Goal: Task Accomplishment & Management: Complete application form

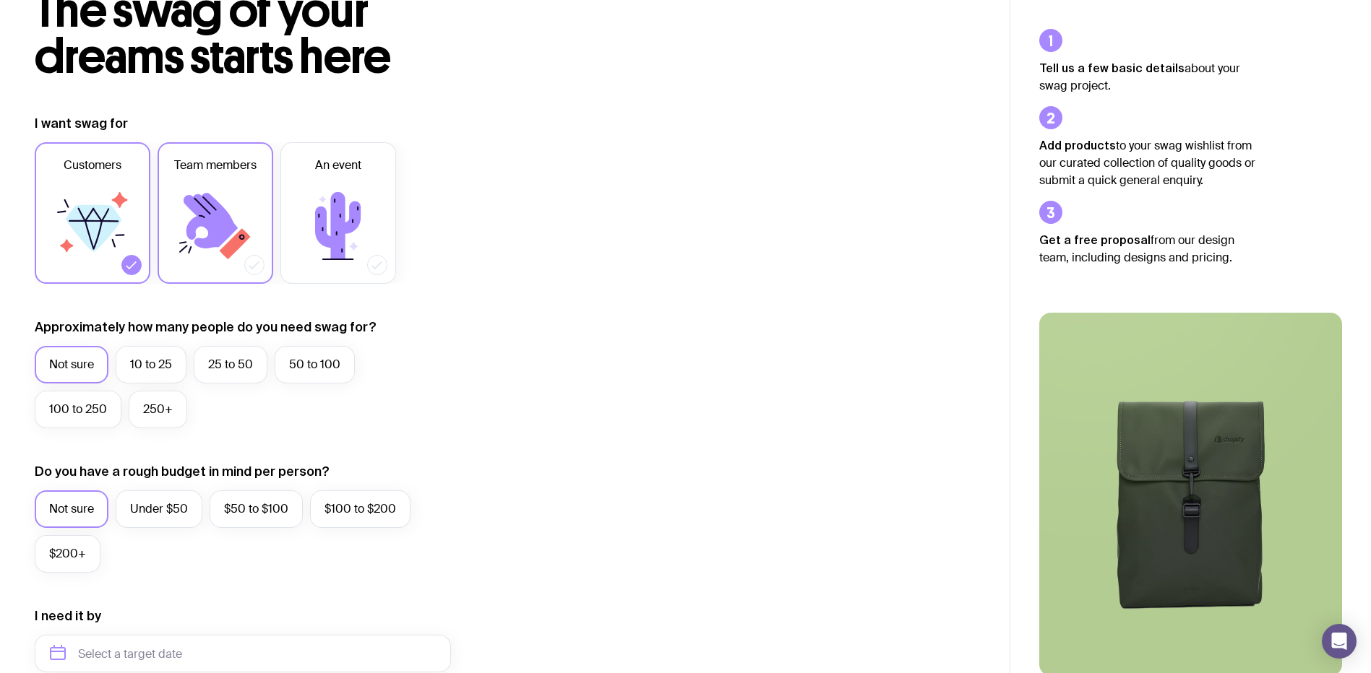
scroll to position [72, 0]
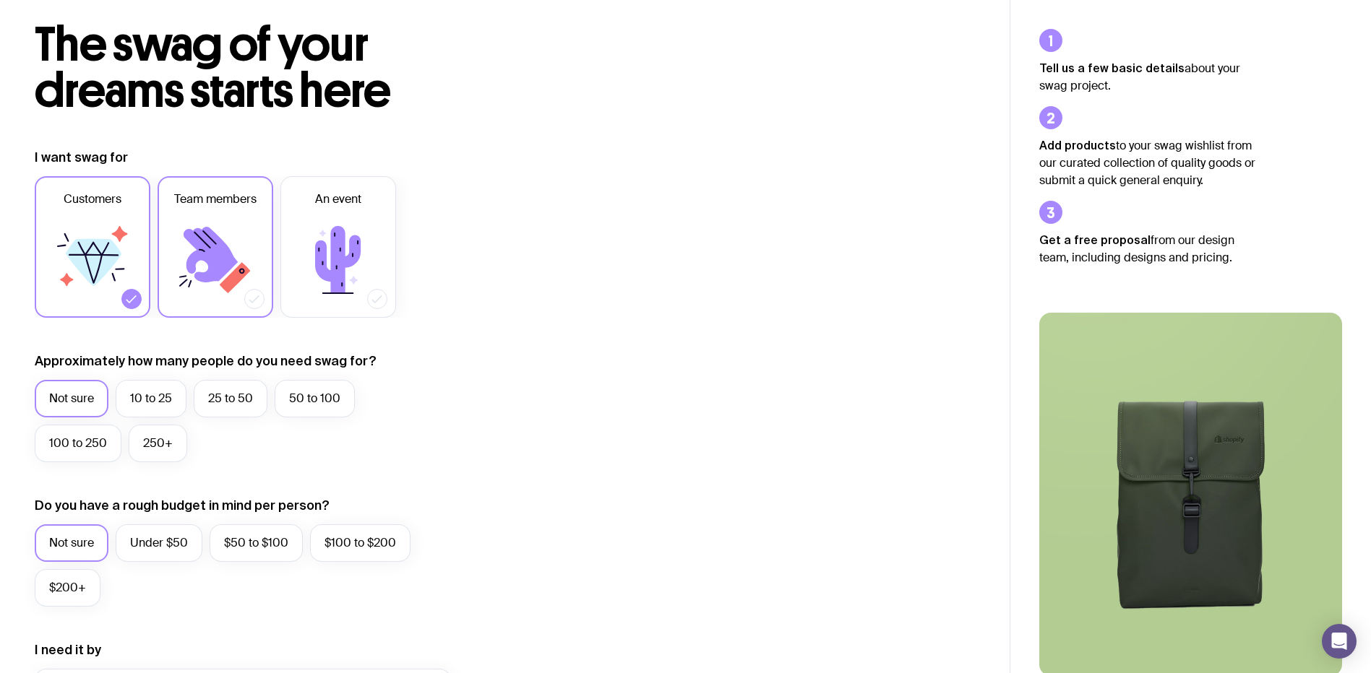
click at [202, 276] on icon at bounding box center [211, 255] width 54 height 56
click at [0, 0] on input "Team members" at bounding box center [0, 0] width 0 height 0
click at [80, 250] on icon at bounding box center [94, 262] width 56 height 47
click at [0, 0] on input "Customers" at bounding box center [0, 0] width 0 height 0
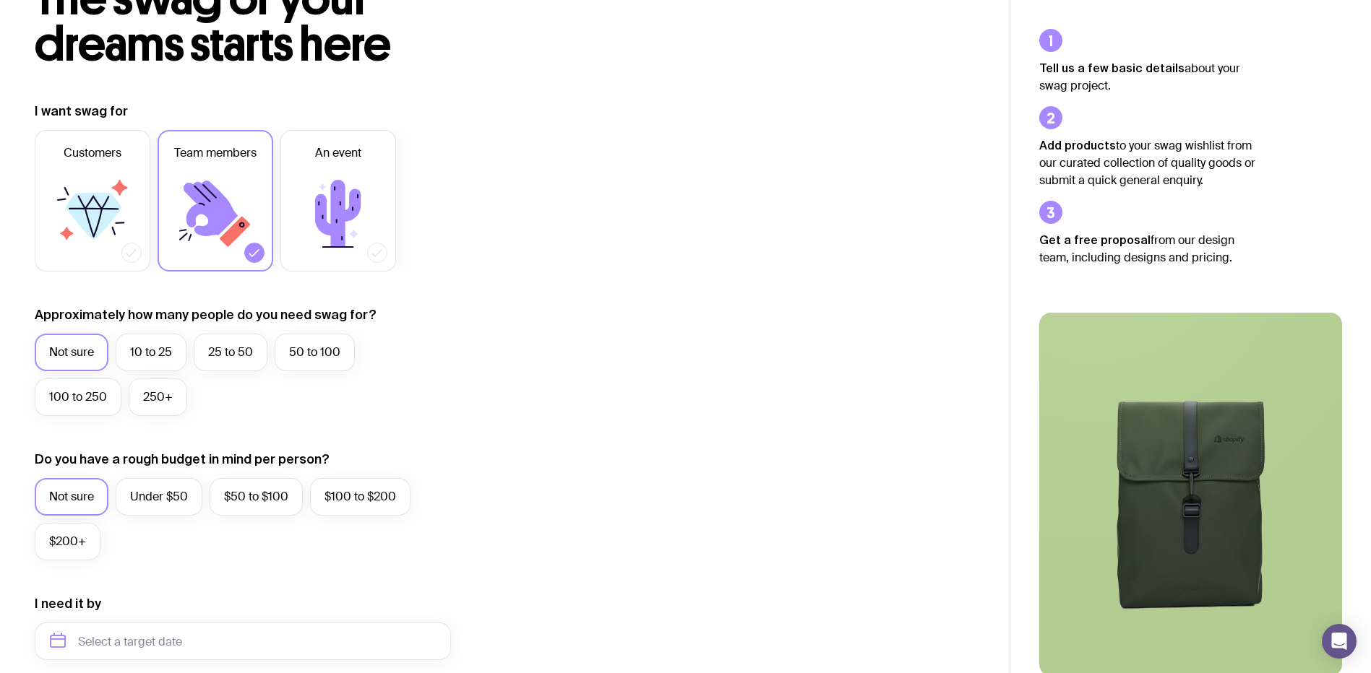
scroll to position [145, 0]
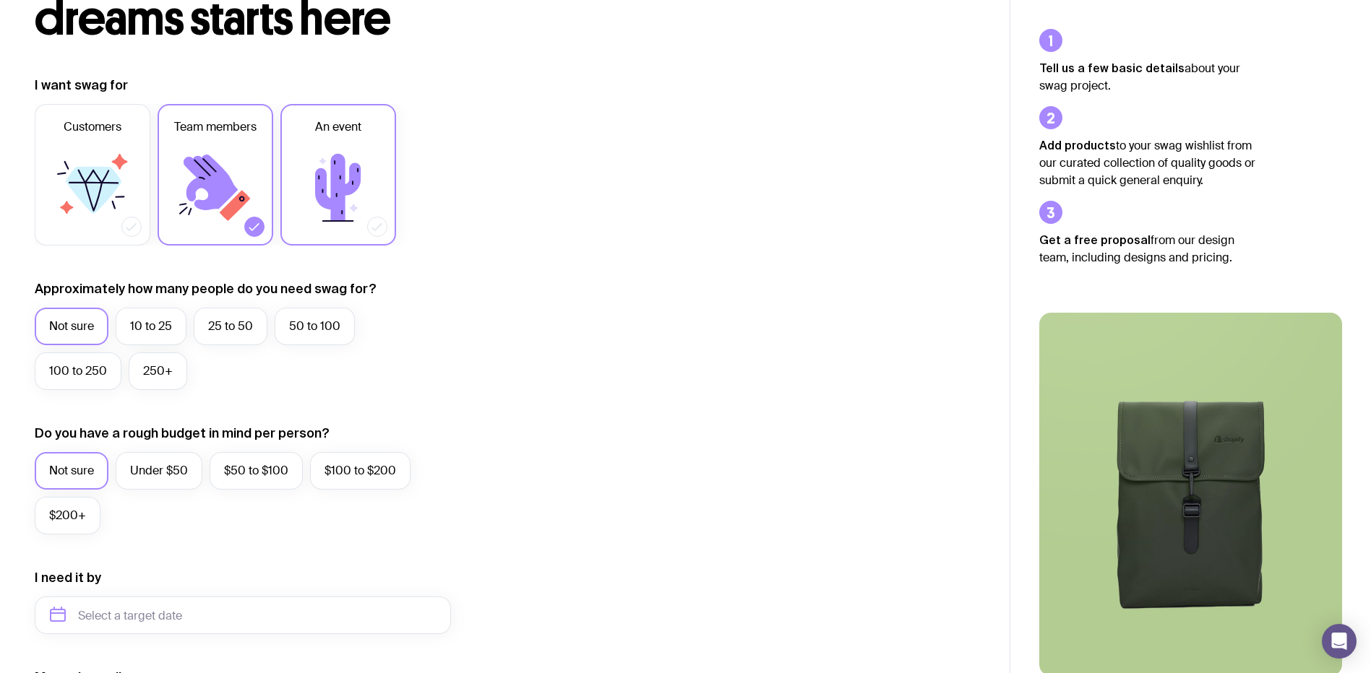
click at [362, 224] on icon at bounding box center [338, 188] width 87 height 87
click at [0, 0] on input "An event" at bounding box center [0, 0] width 0 height 0
click at [306, 327] on label "50 to 100" at bounding box center [315, 327] width 80 height 38
click at [0, 0] on input "50 to 100" at bounding box center [0, 0] width 0 height 0
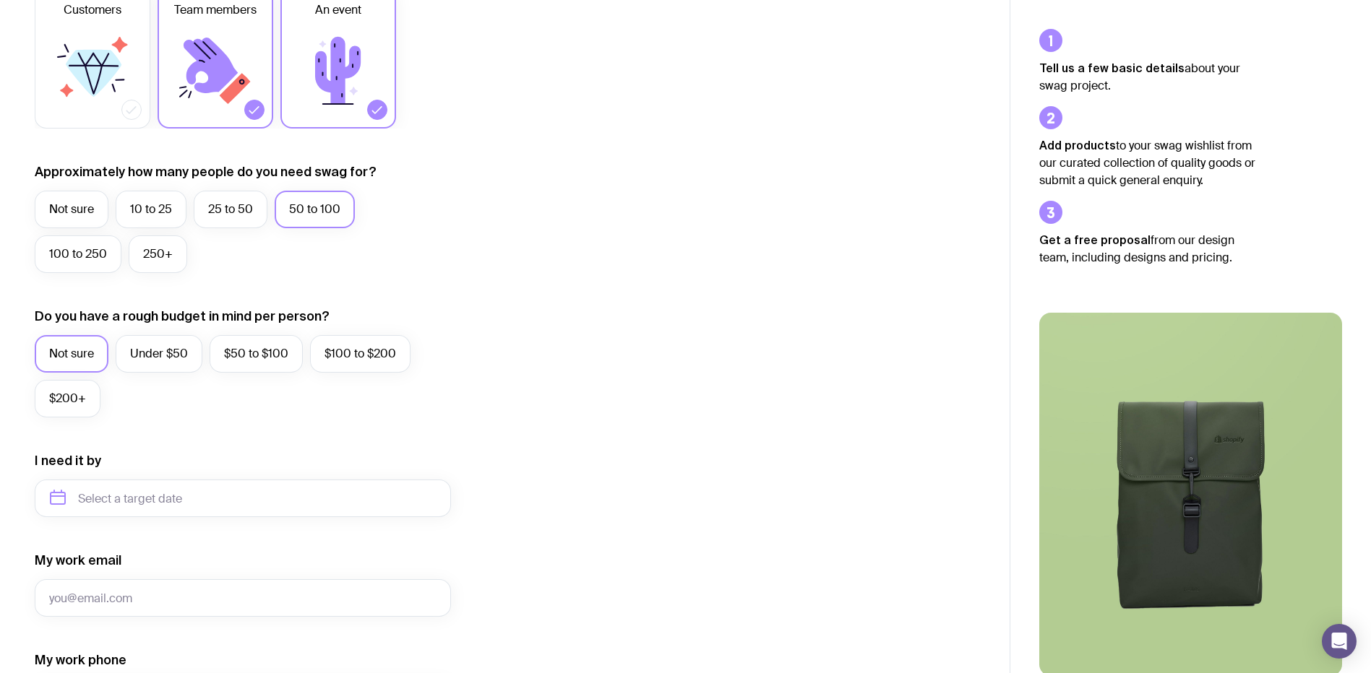
scroll to position [289, 0]
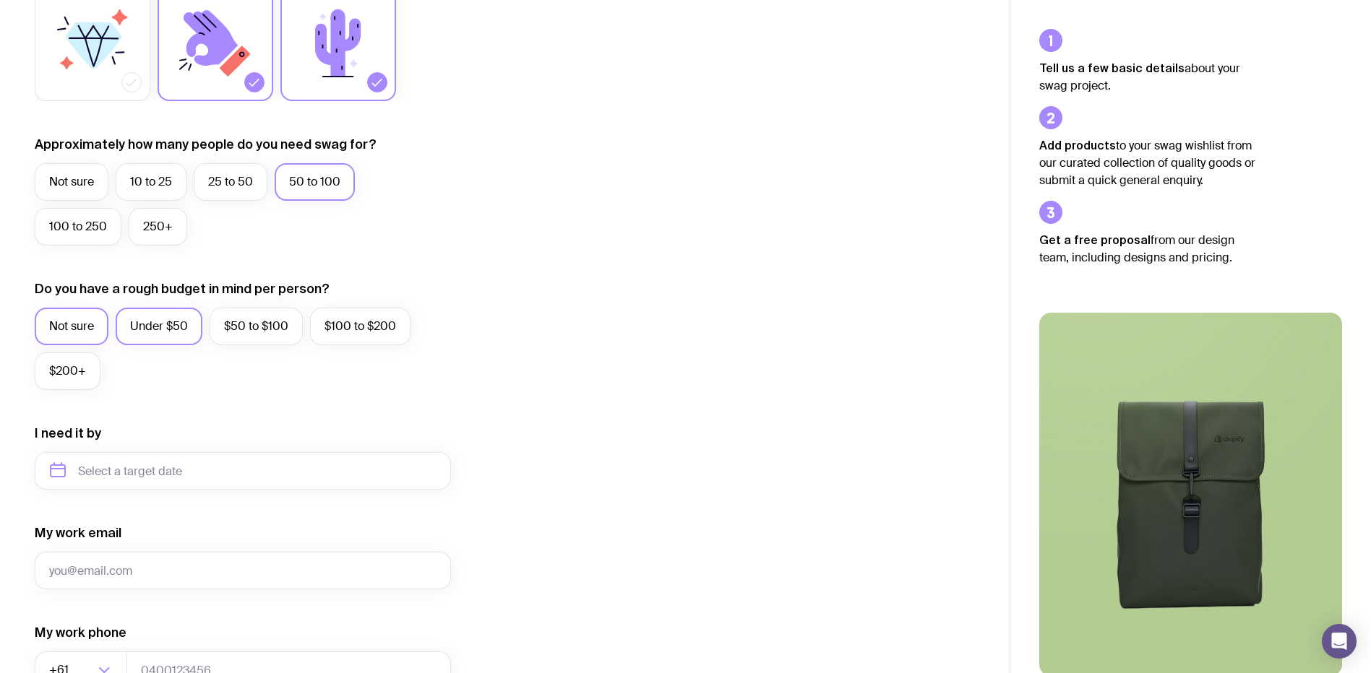
click at [141, 332] on label "Under $50" at bounding box center [159, 327] width 87 height 38
click at [0, 0] on input "Under $50" at bounding box center [0, 0] width 0 height 0
click at [230, 323] on label "$50 to $100" at bounding box center [256, 327] width 93 height 38
click at [0, 0] on input "$50 to $100" at bounding box center [0, 0] width 0 height 0
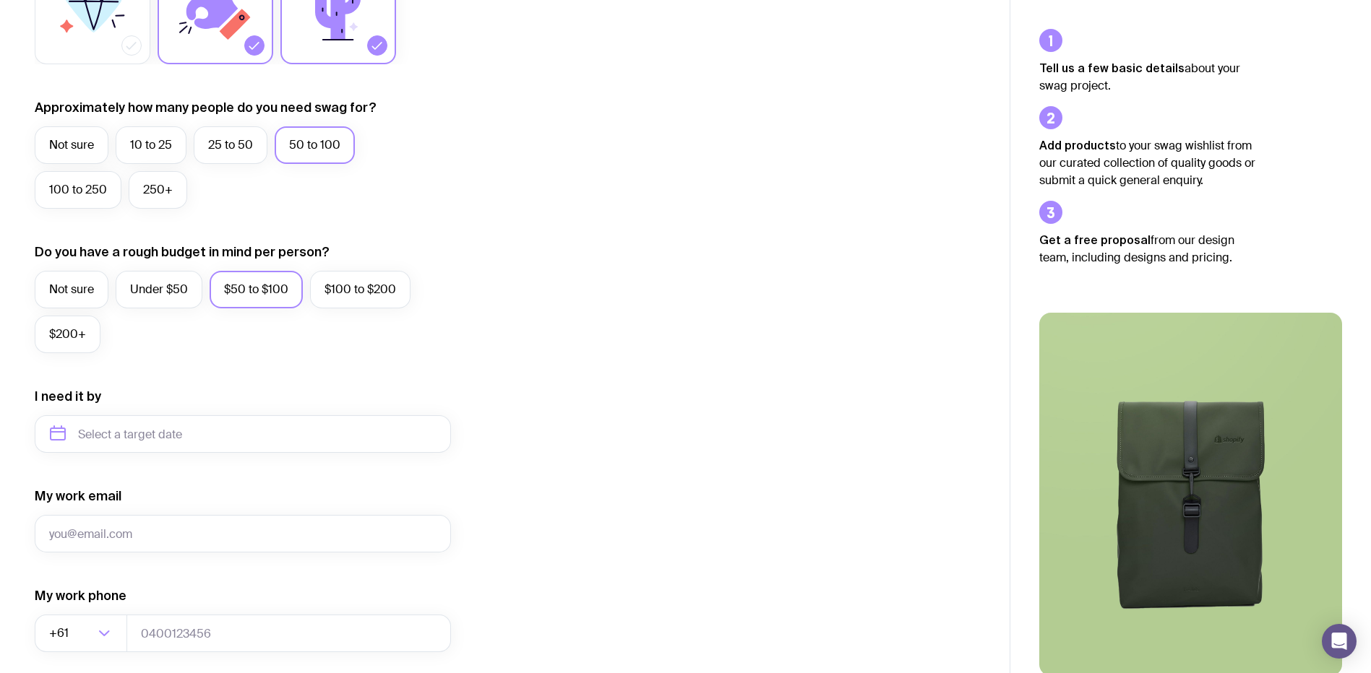
scroll to position [361, 0]
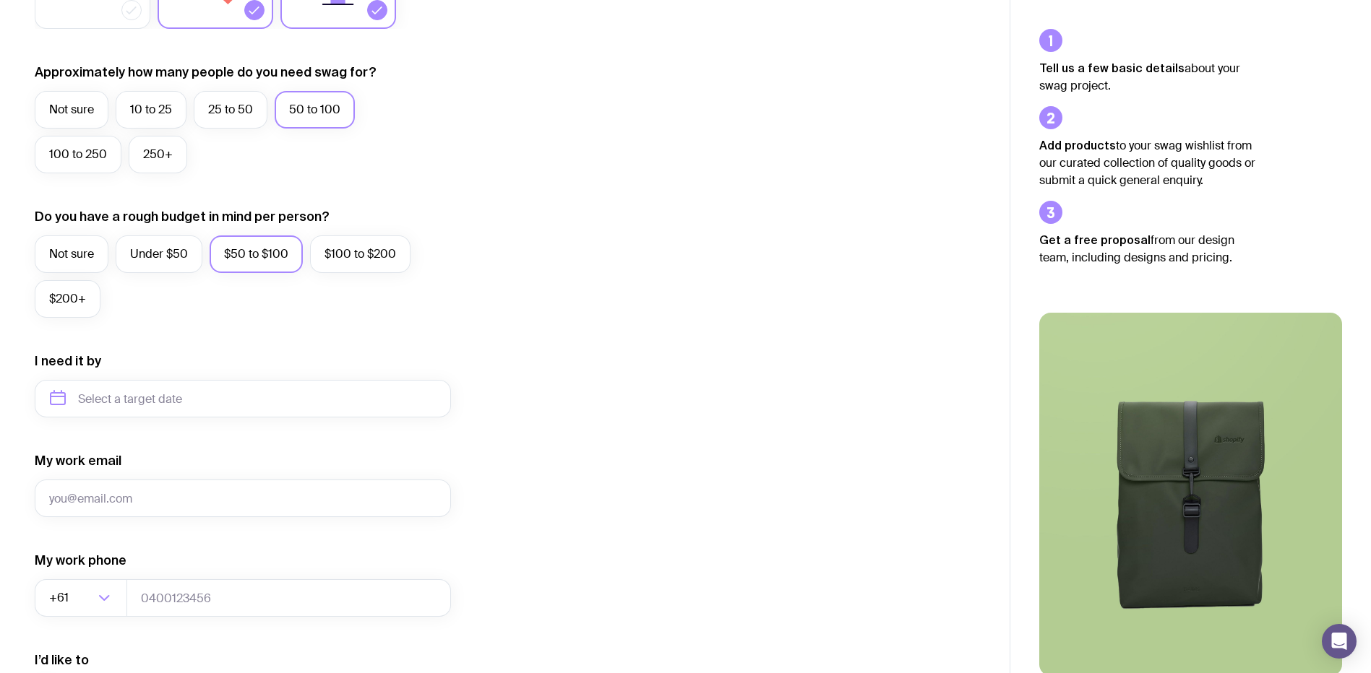
click at [206, 379] on div "I need it by" at bounding box center [243, 385] width 416 height 65
click at [203, 397] on input "text" at bounding box center [243, 399] width 416 height 38
click at [180, 582] on button "Dec" at bounding box center [186, 576] width 53 height 29
type input "[DATE]"
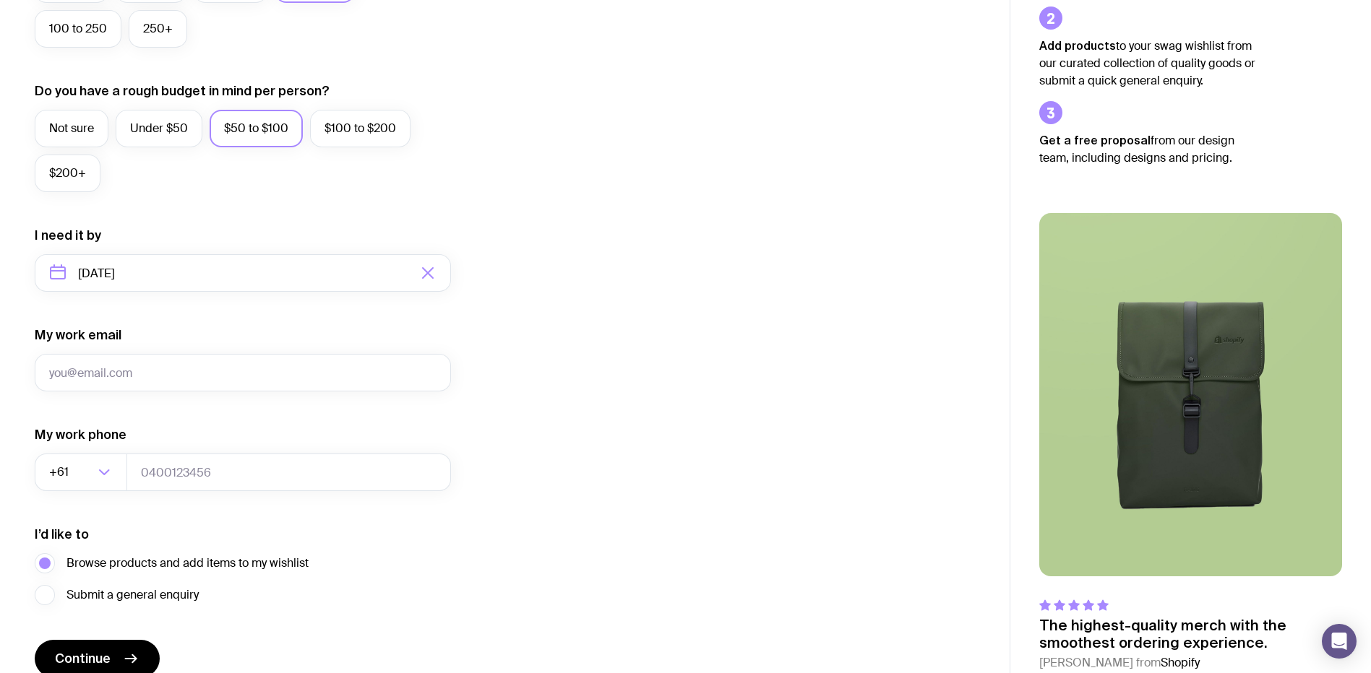
scroll to position [506, 0]
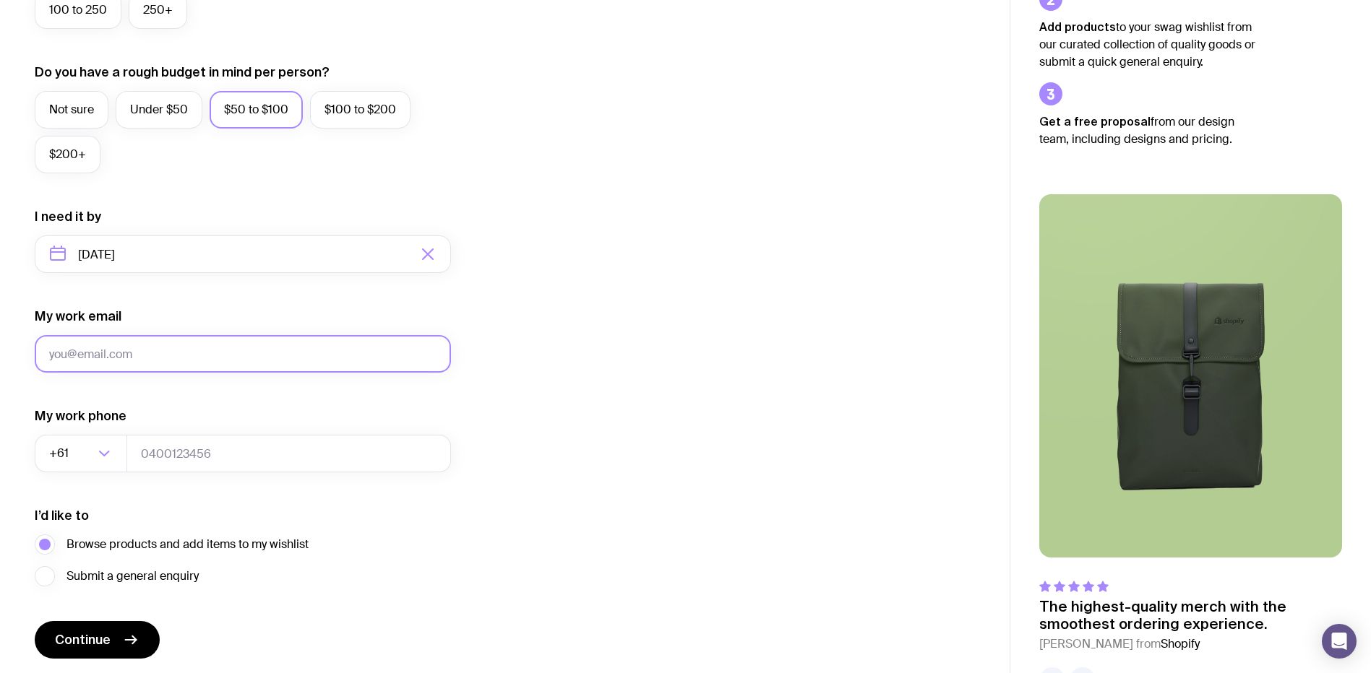
click at [160, 363] on input "My work email" at bounding box center [243, 354] width 416 height 38
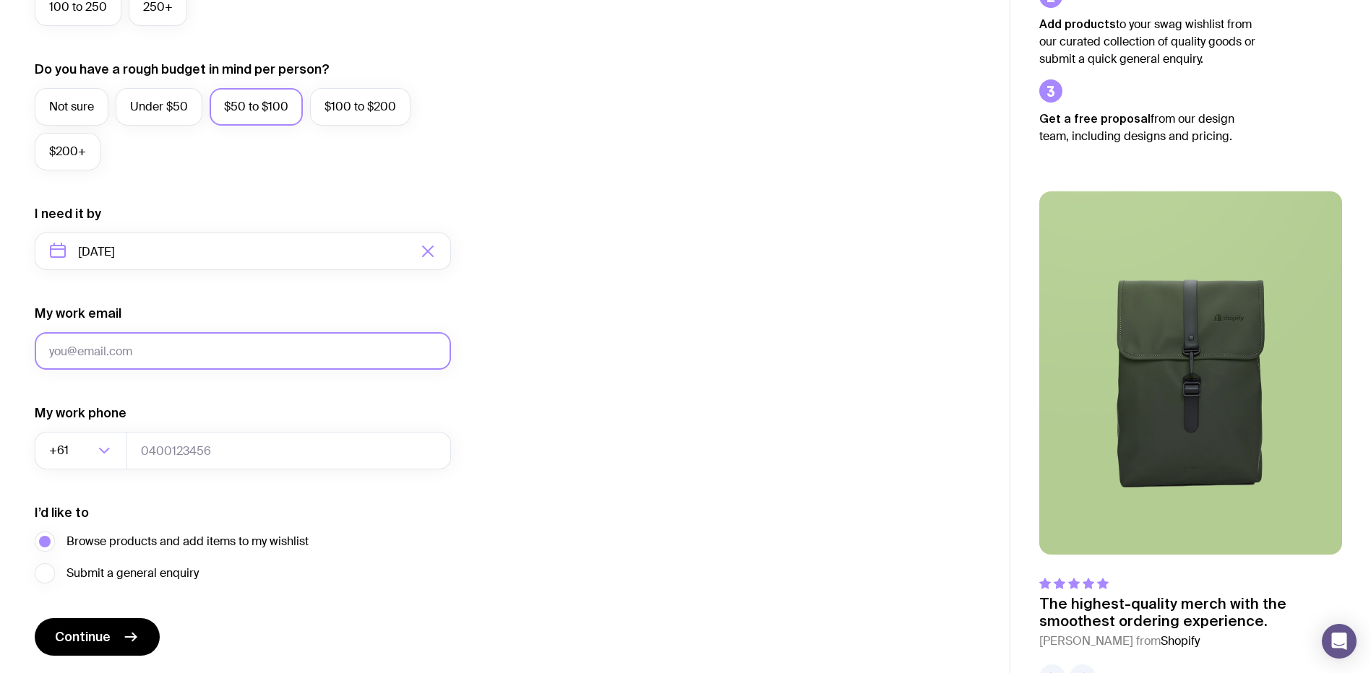
scroll to position [555, 0]
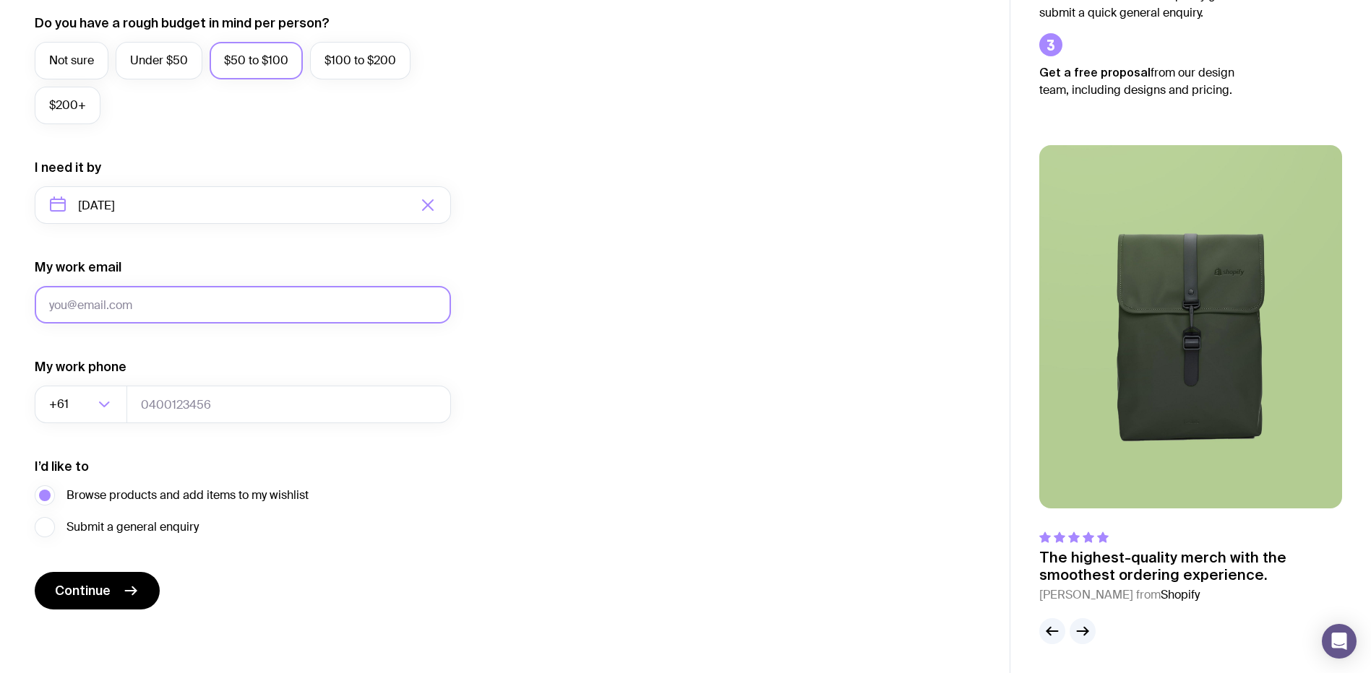
click at [147, 308] on input "My work email" at bounding box center [243, 305] width 416 height 38
type input "[PERSON_NAME][EMAIL_ADDRESS][PERSON_NAME][DOMAIN_NAME]"
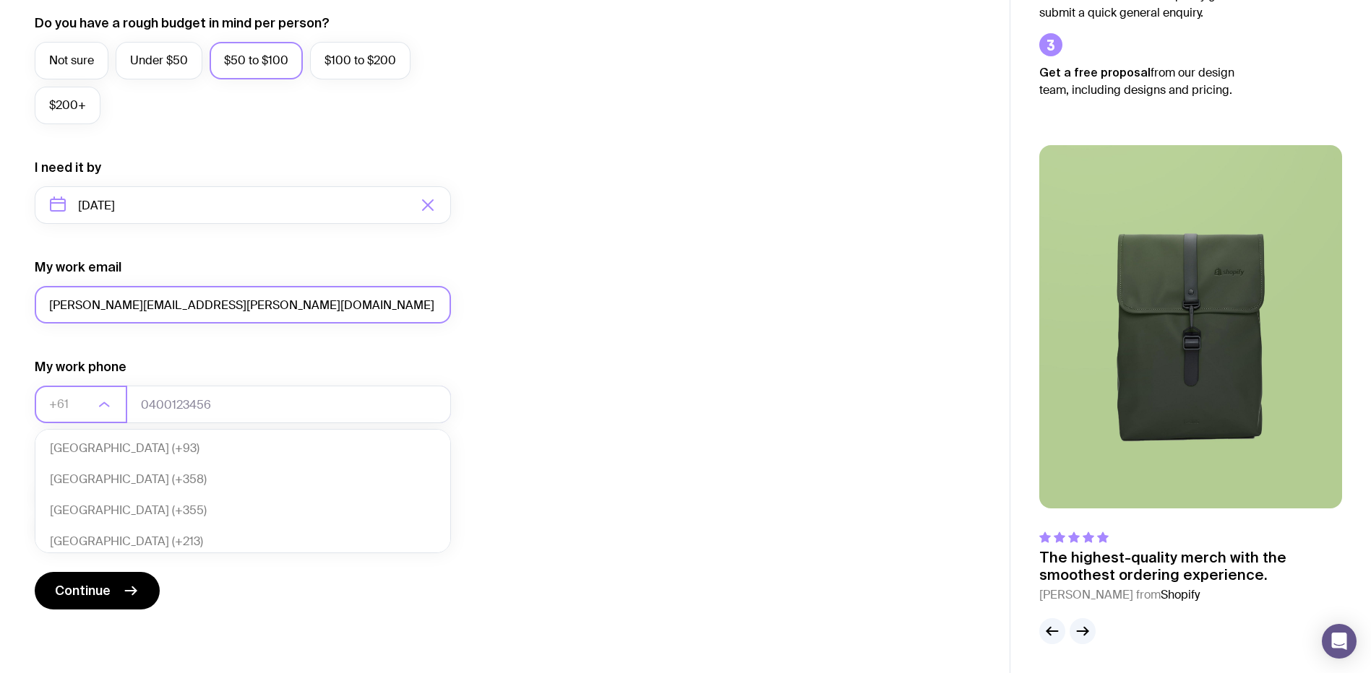
scroll to position [313, 0]
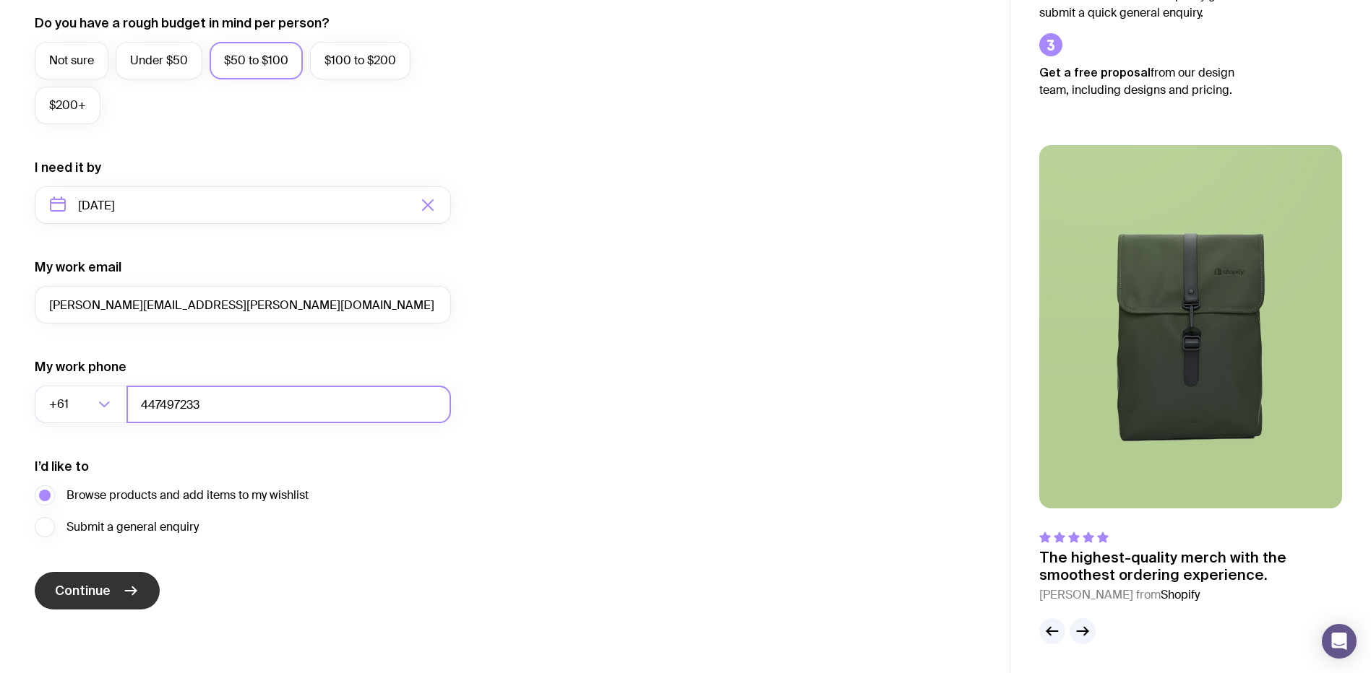
type input "447497233"
click at [85, 578] on button "Continue" at bounding box center [97, 591] width 125 height 38
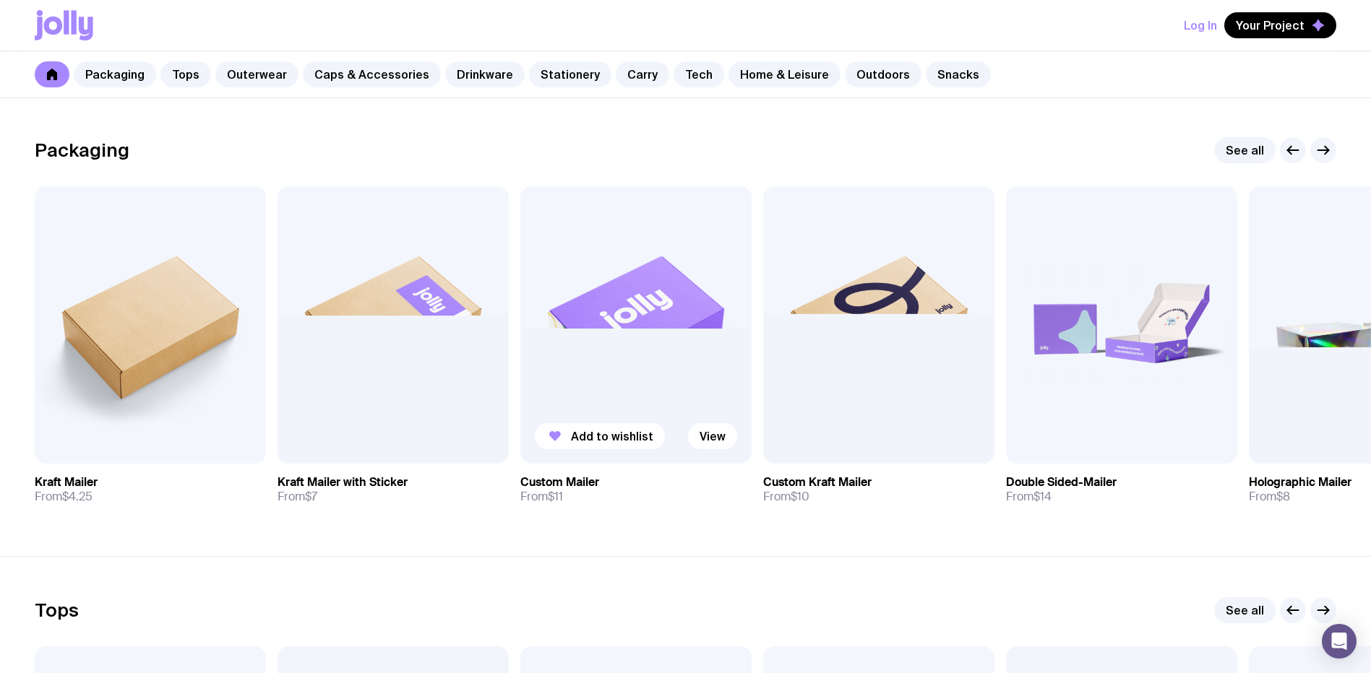
scroll to position [217, 0]
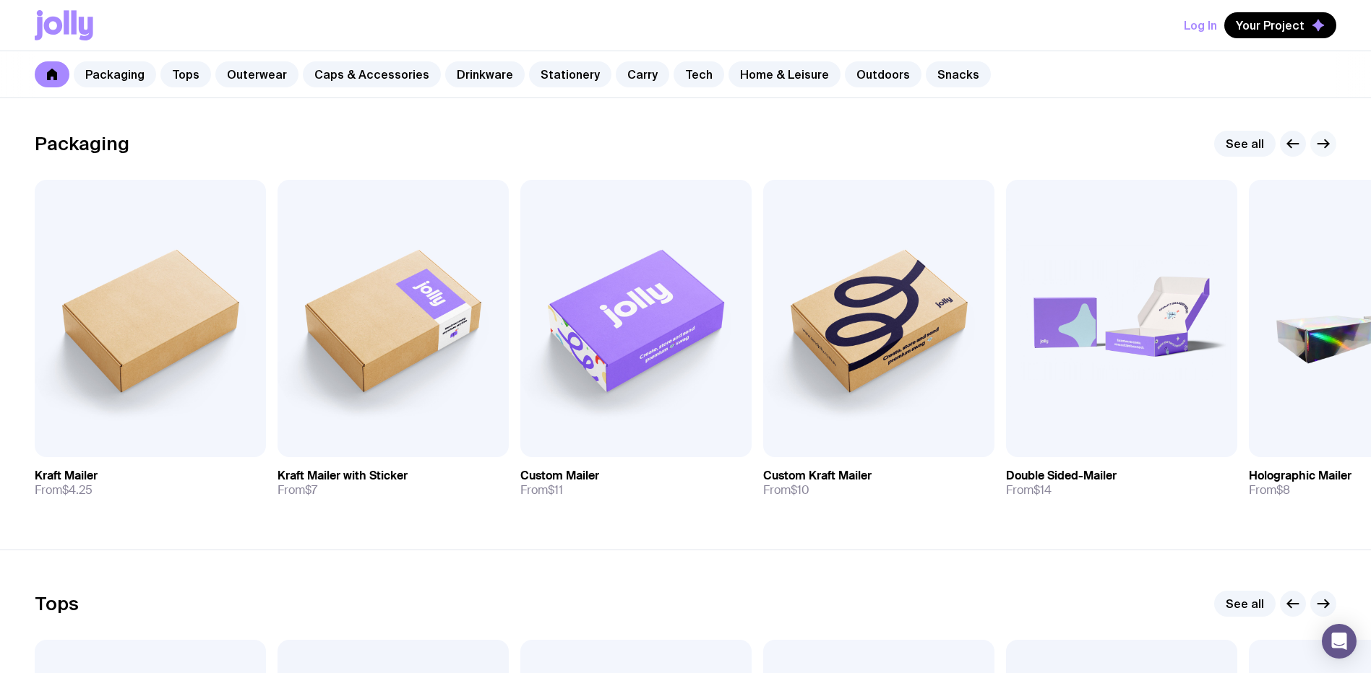
click at [1327, 145] on g "button" at bounding box center [1323, 144] width 11 height 8
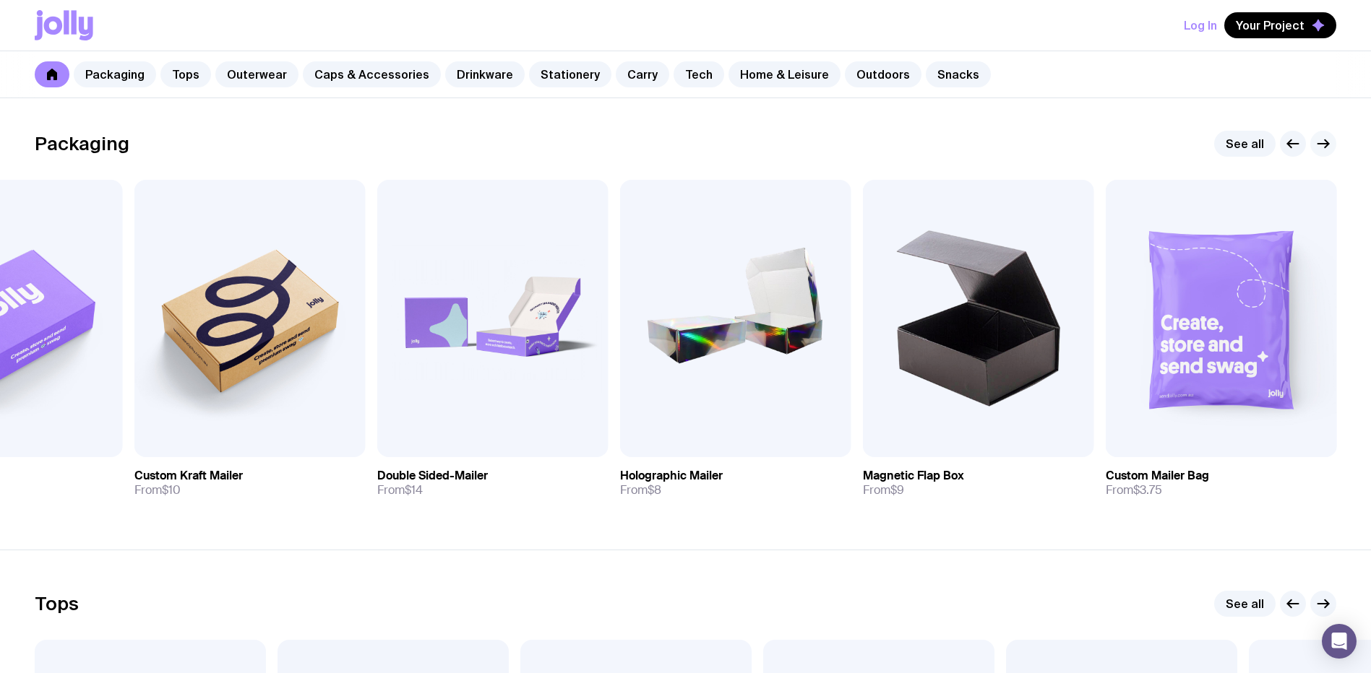
click at [1327, 145] on g "button" at bounding box center [1323, 144] width 11 height 8
click at [1289, 147] on icon "button" at bounding box center [1292, 143] width 17 height 17
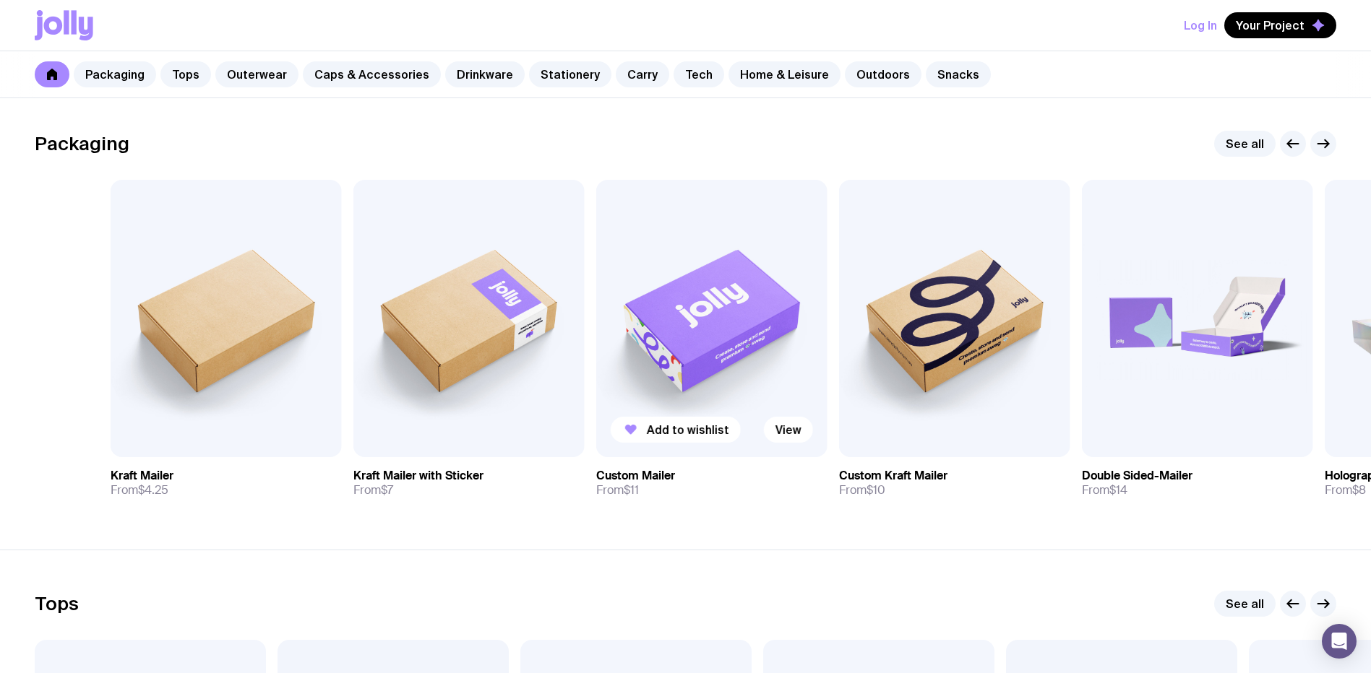
drag, startPoint x: 422, startPoint y: 353, endPoint x: 999, endPoint y: 382, distance: 578.1
click at [958, 381] on div "Add to wishlist View Kraft Mailer From $4.25 Add to wishlist View Kraft Mailer …" at bounding box center [685, 344] width 1301 height 329
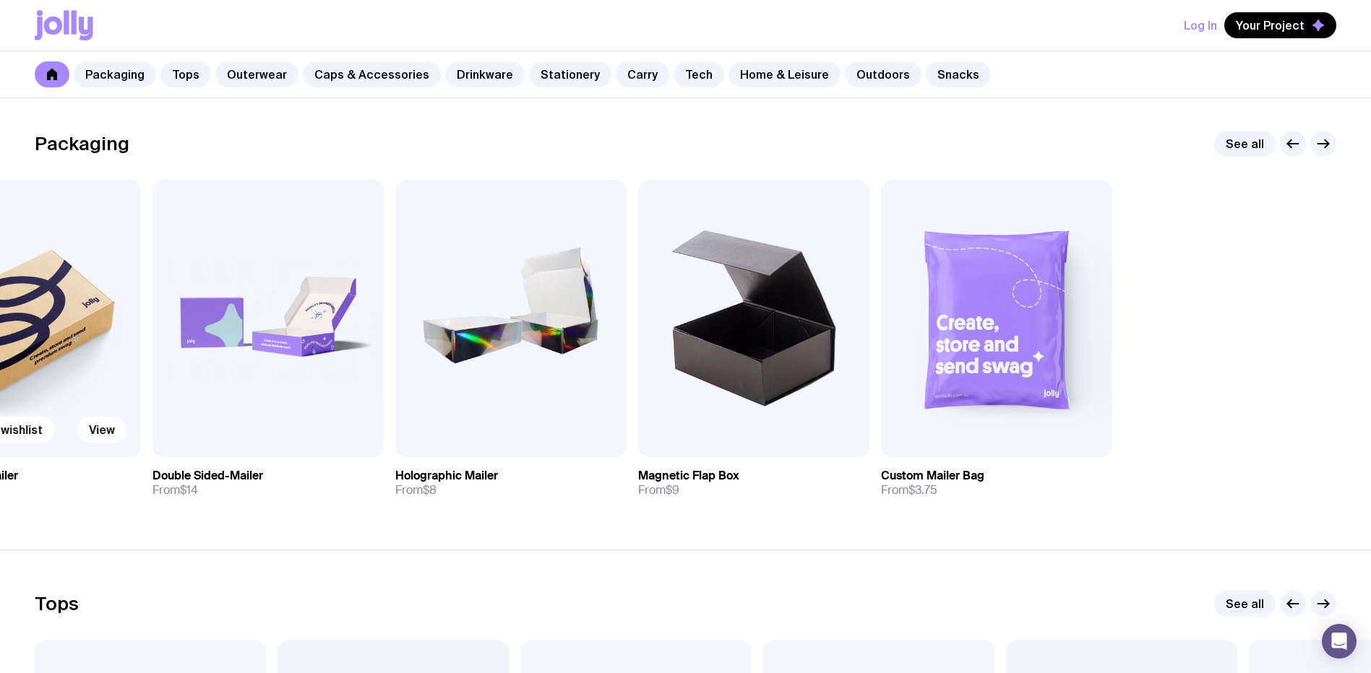
drag, startPoint x: 1123, startPoint y: 354, endPoint x: 103, endPoint y: 297, distance: 1021.1
click at [105, 297] on div "Add to wishlist View Kraft Mailer From $4.25 Add to wishlist View Kraft Mailer …" at bounding box center [685, 344] width 1301 height 329
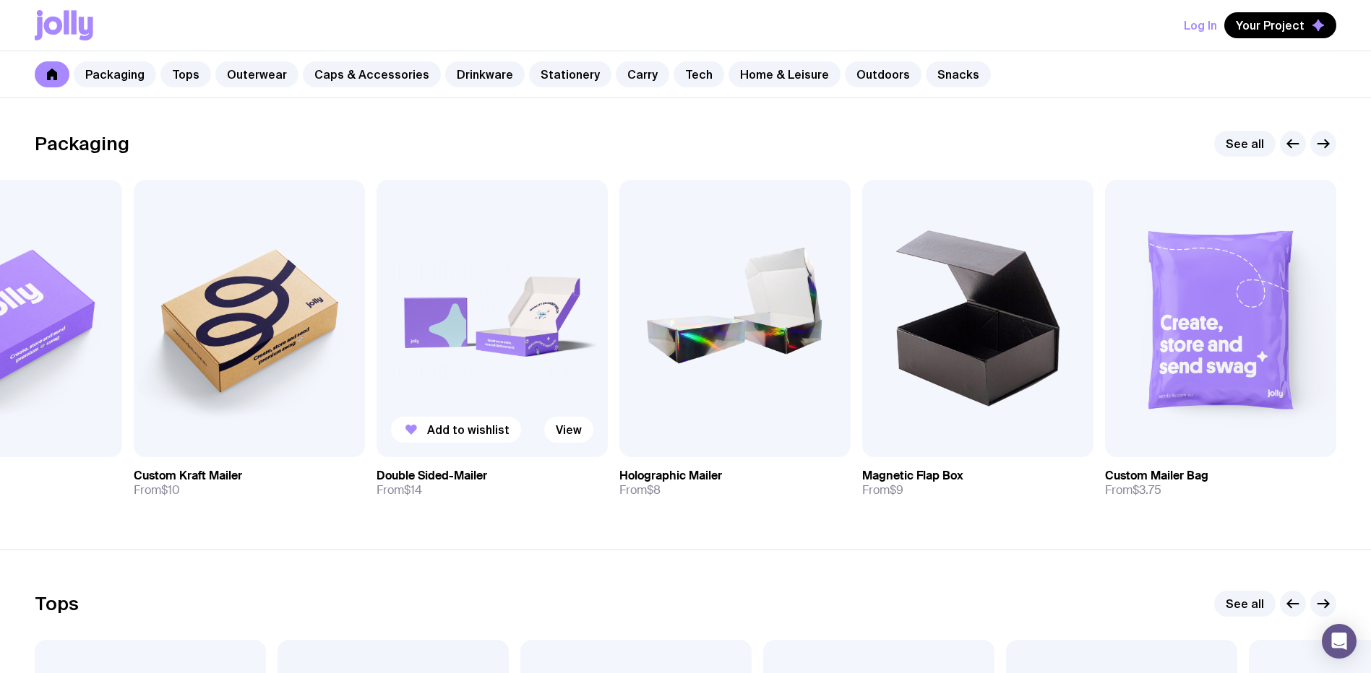
click at [450, 342] on img at bounding box center [491, 318] width 231 height 277
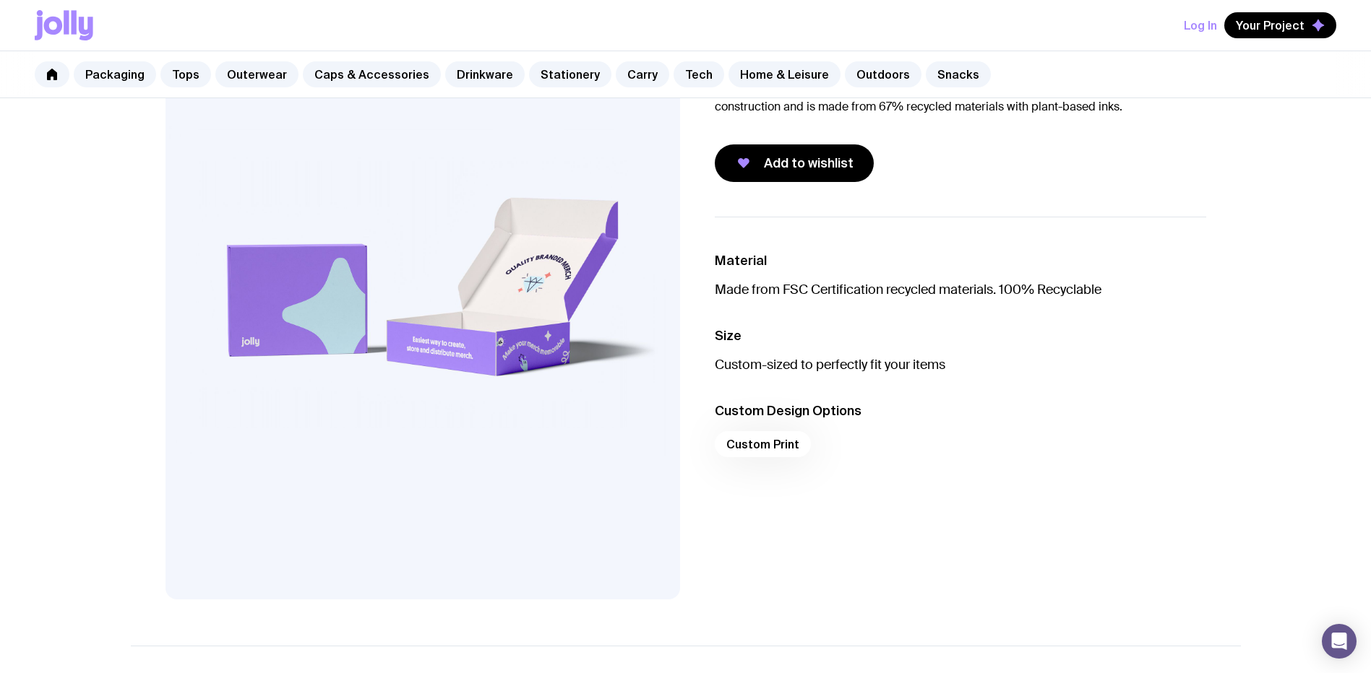
scroll to position [126, 0]
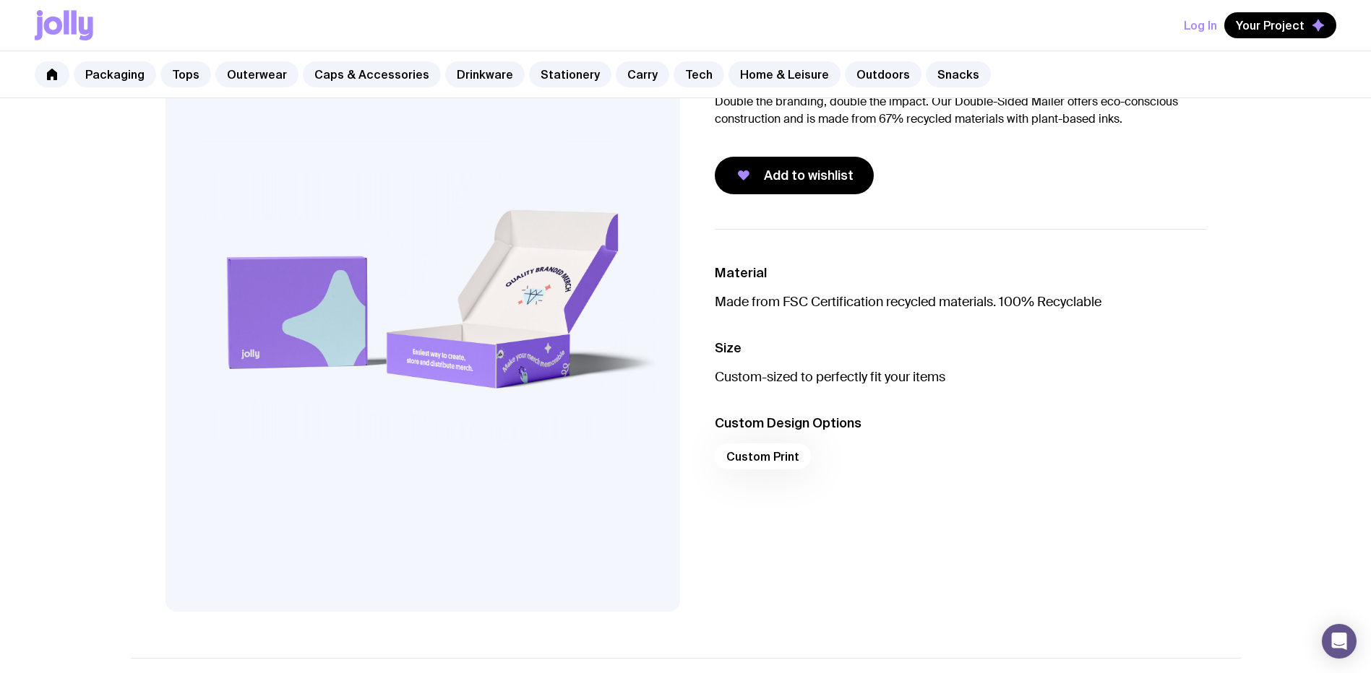
click at [762, 462] on div "Custom Print" at bounding box center [960, 461] width 491 height 35
click at [790, 183] on span "Add to wishlist" at bounding box center [809, 175] width 90 height 17
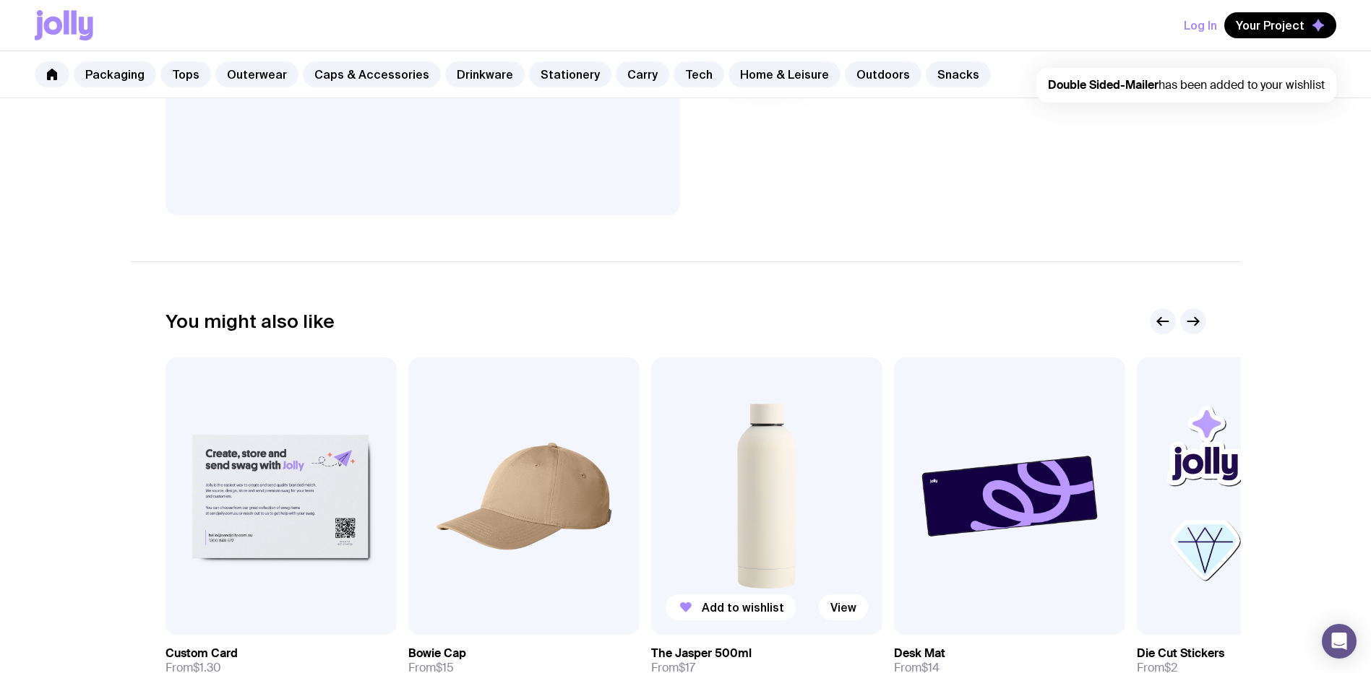
scroll to position [632, 0]
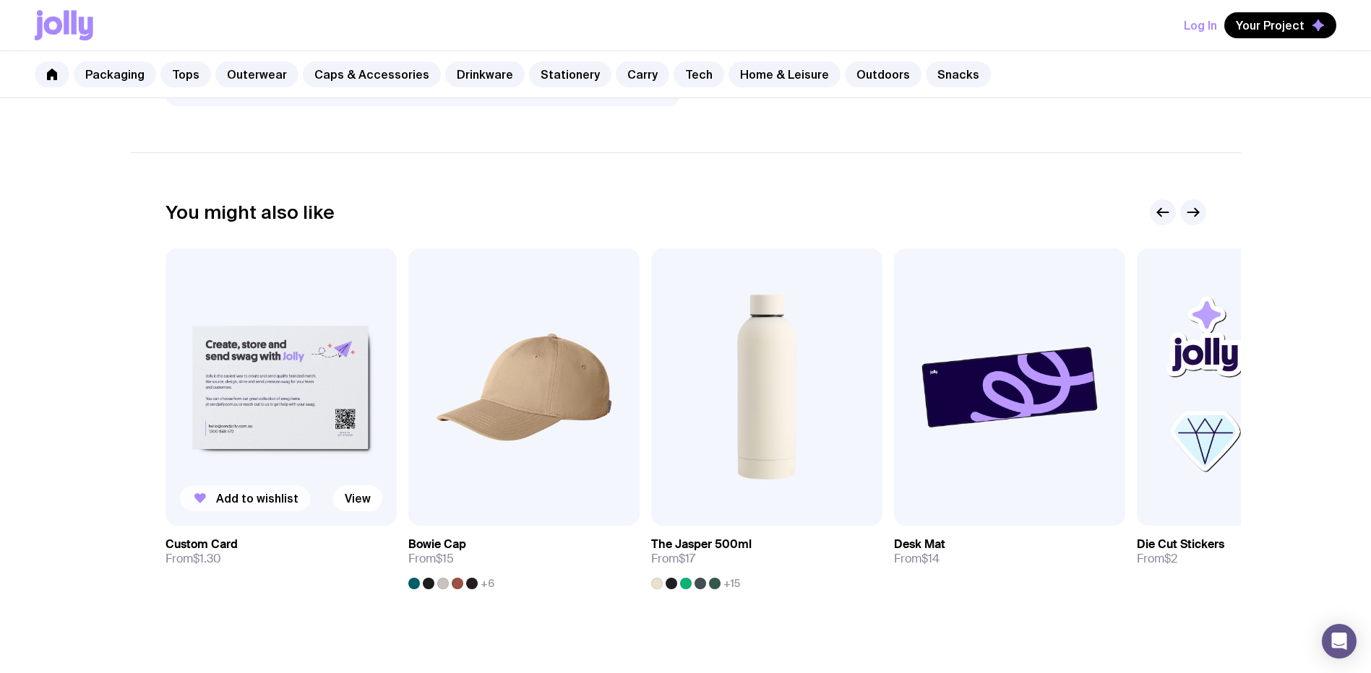
click at [262, 500] on span "Add to wishlist" at bounding box center [257, 498] width 82 height 14
click at [767, 498] on span "Add to wishlist" at bounding box center [743, 498] width 82 height 14
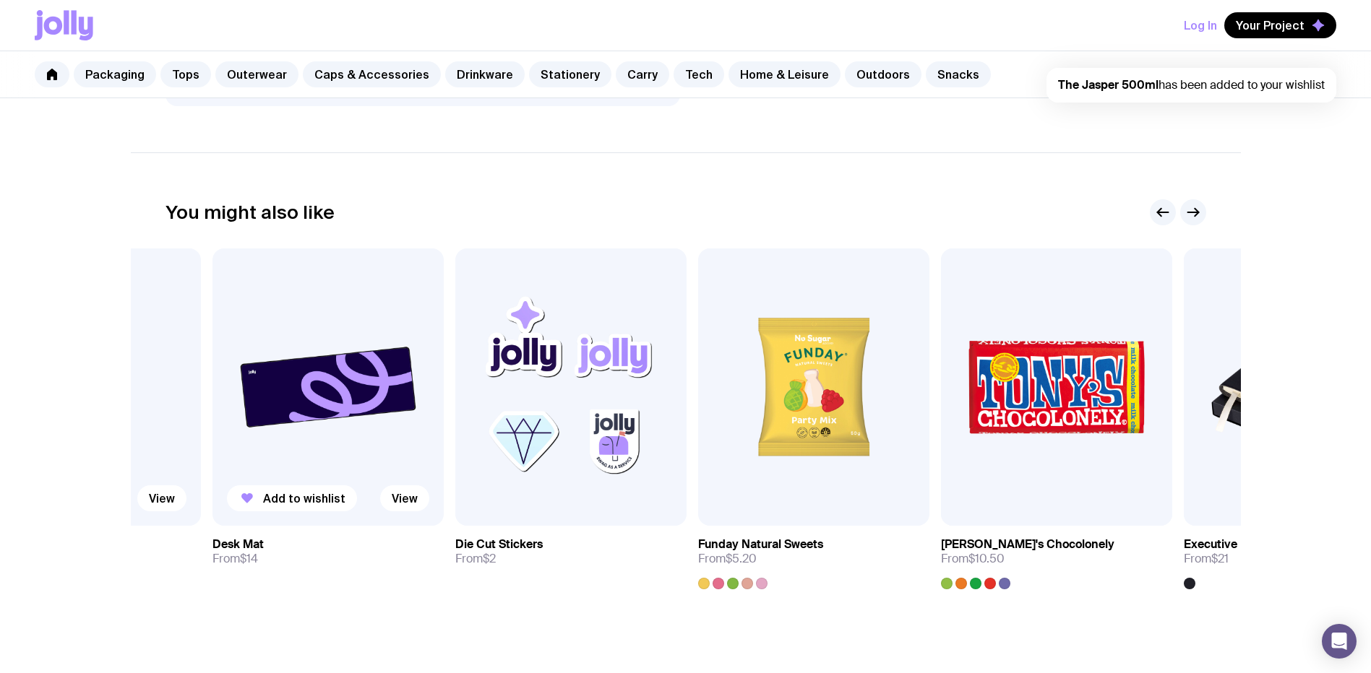
drag, startPoint x: 1020, startPoint y: 426, endPoint x: 305, endPoint y: 449, distance: 715.7
click at [305, 449] on img at bounding box center [327, 387] width 231 height 277
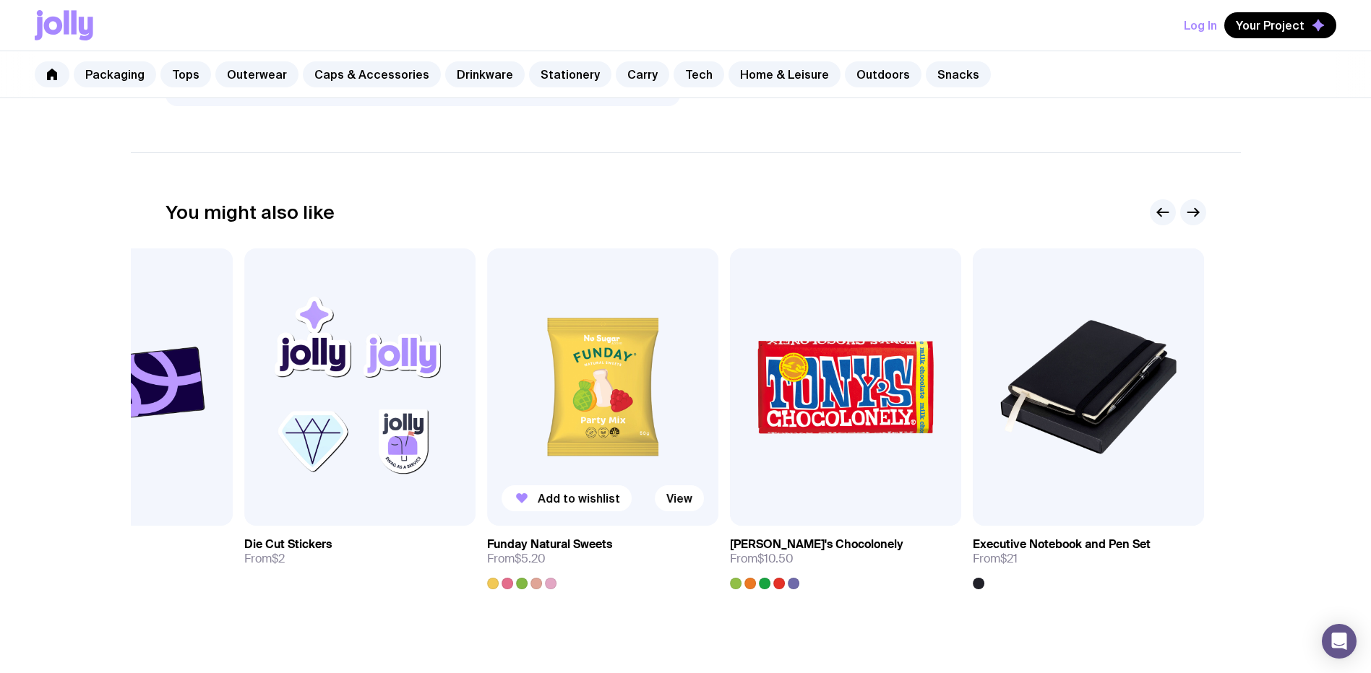
drag, startPoint x: 775, startPoint y: 435, endPoint x: 659, endPoint y: 448, distance: 116.3
click at [659, 448] on img at bounding box center [602, 387] width 231 height 277
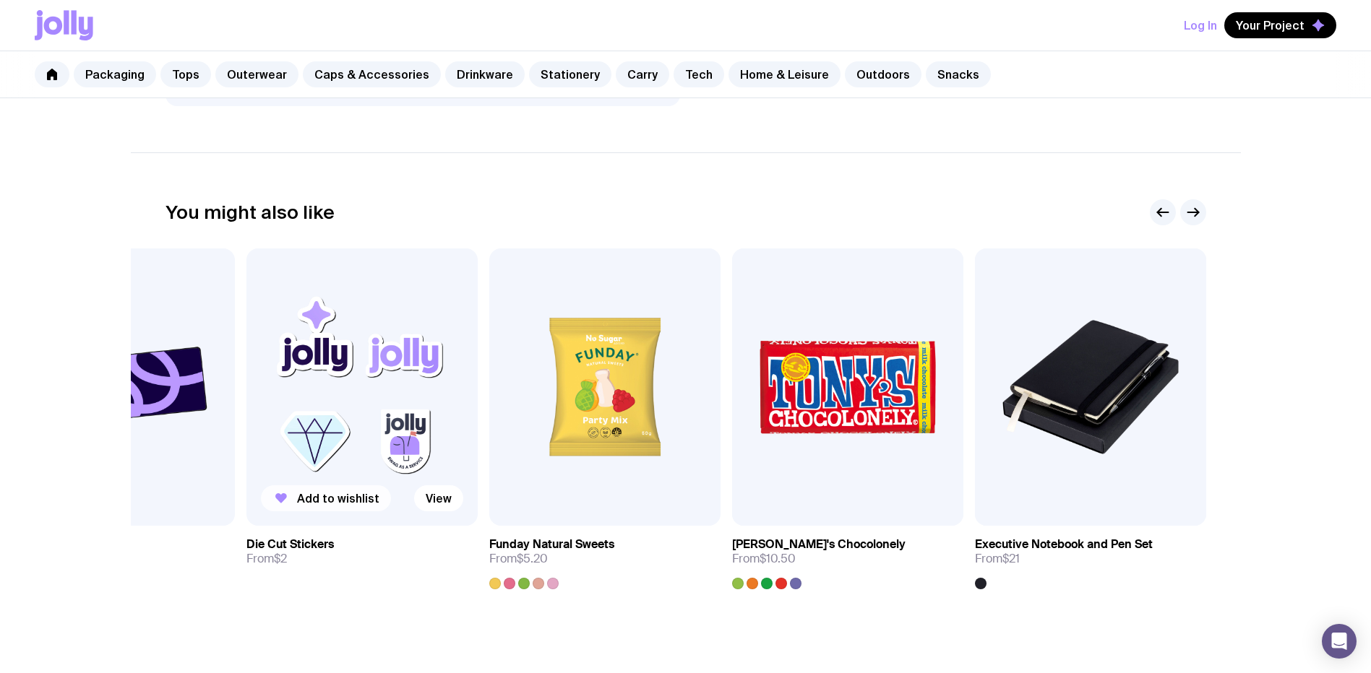
click at [305, 490] on button "Add to wishlist" at bounding box center [326, 499] width 130 height 26
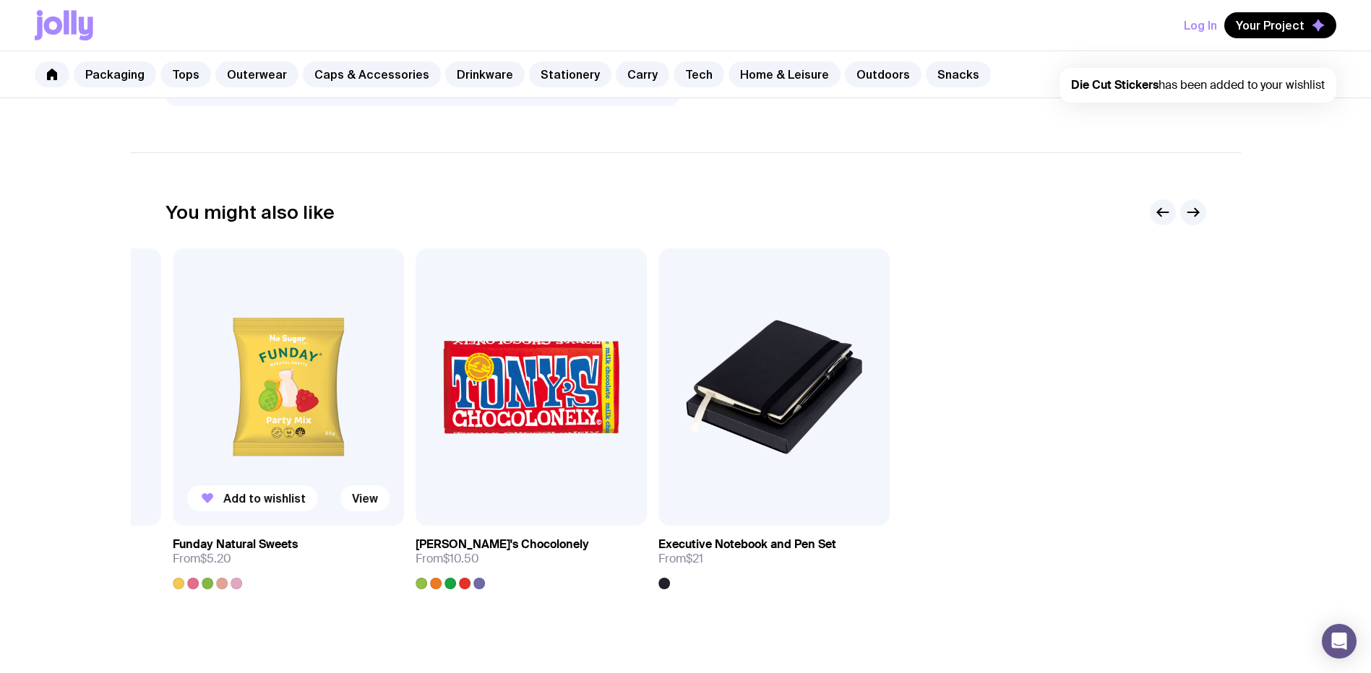
drag, startPoint x: 887, startPoint y: 417, endPoint x: 408, endPoint y: 427, distance: 479.2
click at [389, 423] on div "Added View Custom Card From $1.30 Add to wishlist View Bowie Cap From $15 +6 Ad…" at bounding box center [685, 419] width 1040 height 341
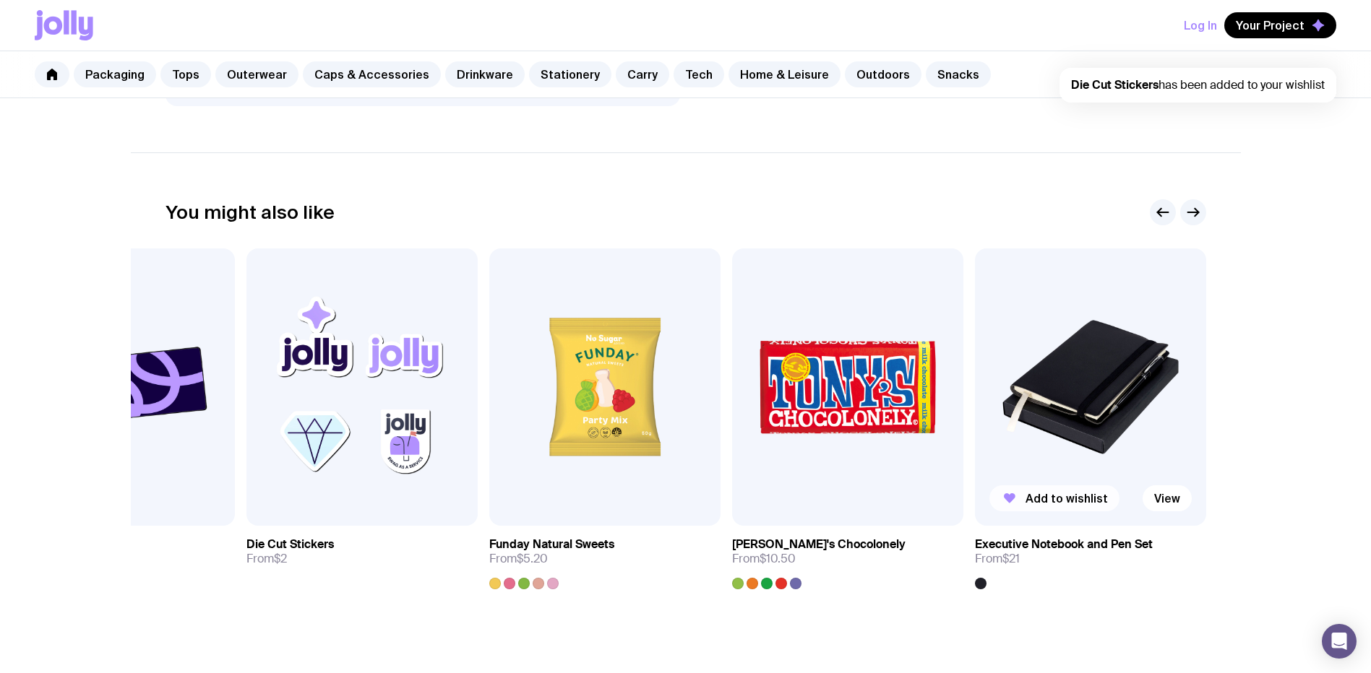
click at [1061, 494] on span "Add to wishlist" at bounding box center [1066, 498] width 82 height 14
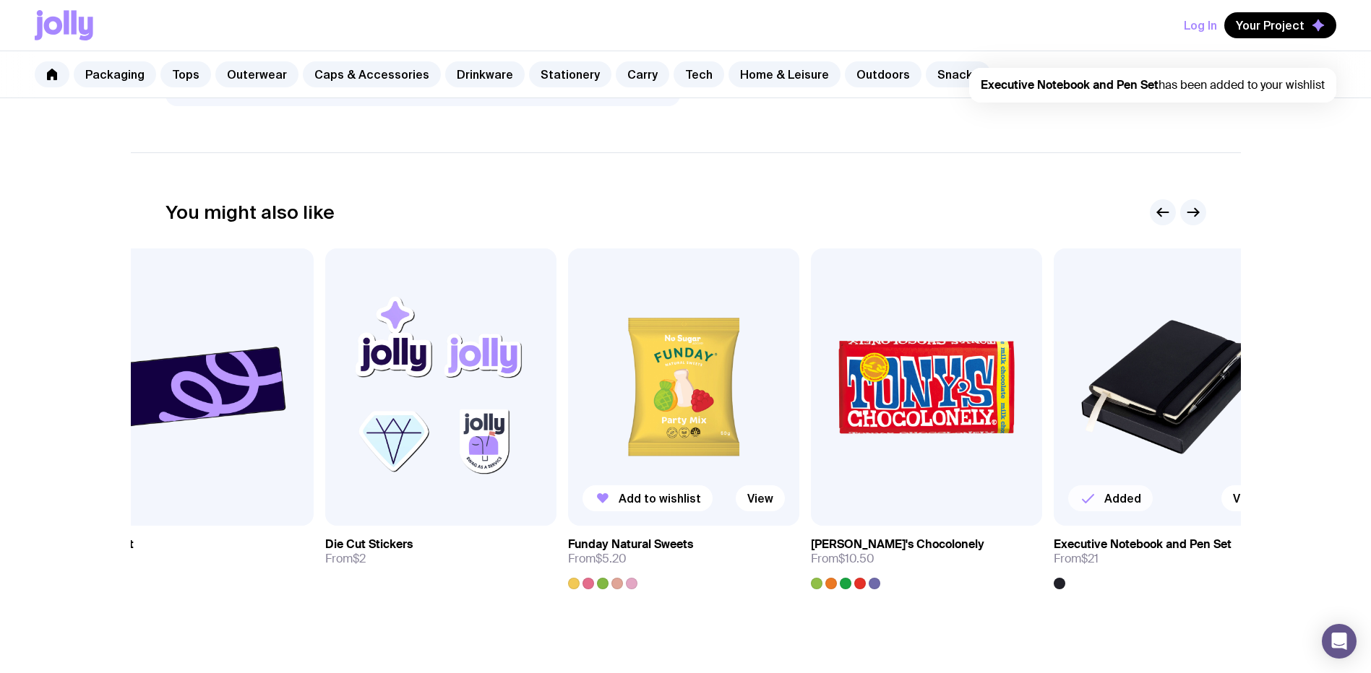
drag, startPoint x: 582, startPoint y: 424, endPoint x: 557, endPoint y: 423, distance: 25.3
click at [568, 423] on img at bounding box center [683, 387] width 231 height 277
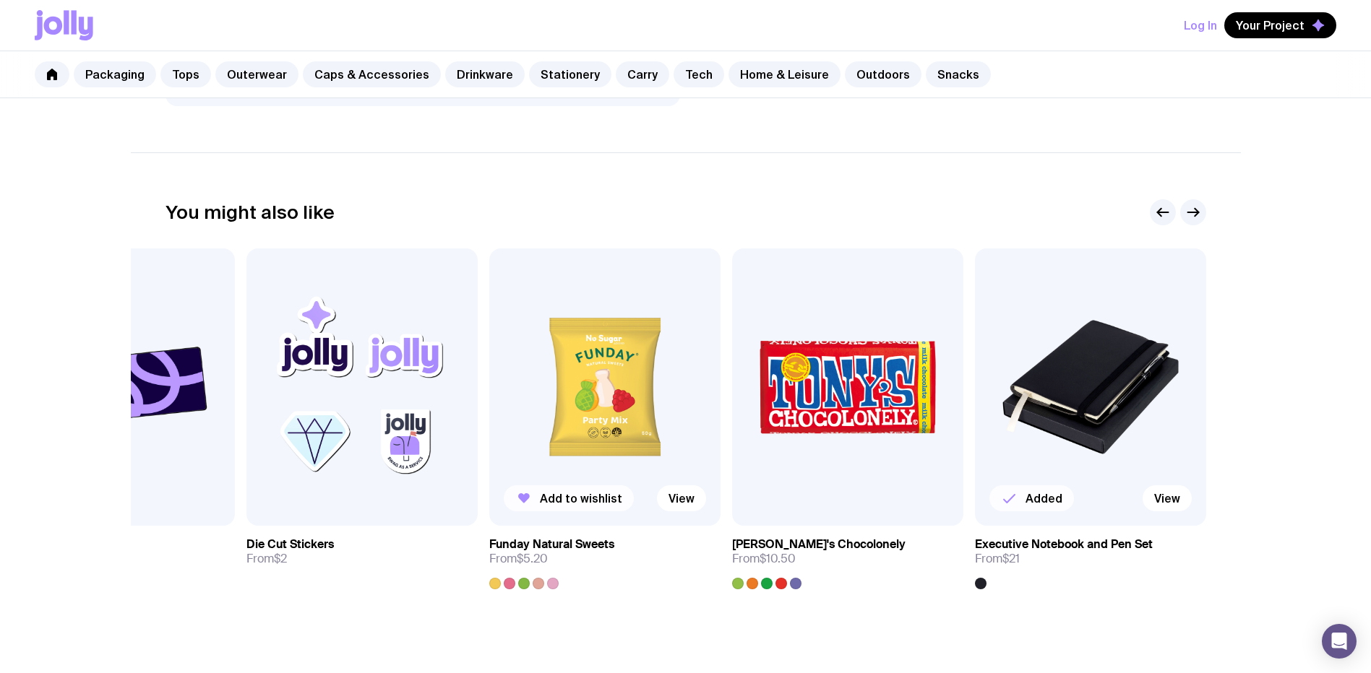
click at [590, 493] on span "Add to wishlist" at bounding box center [581, 498] width 82 height 14
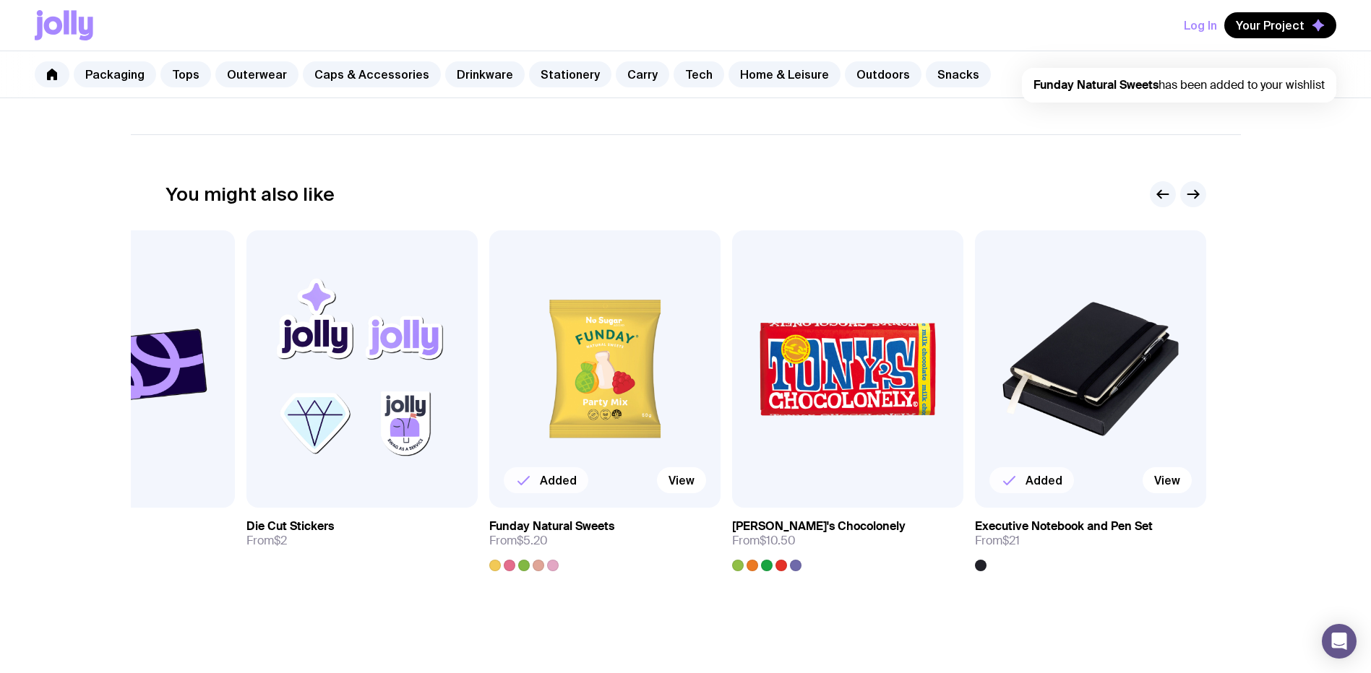
scroll to position [777, 0]
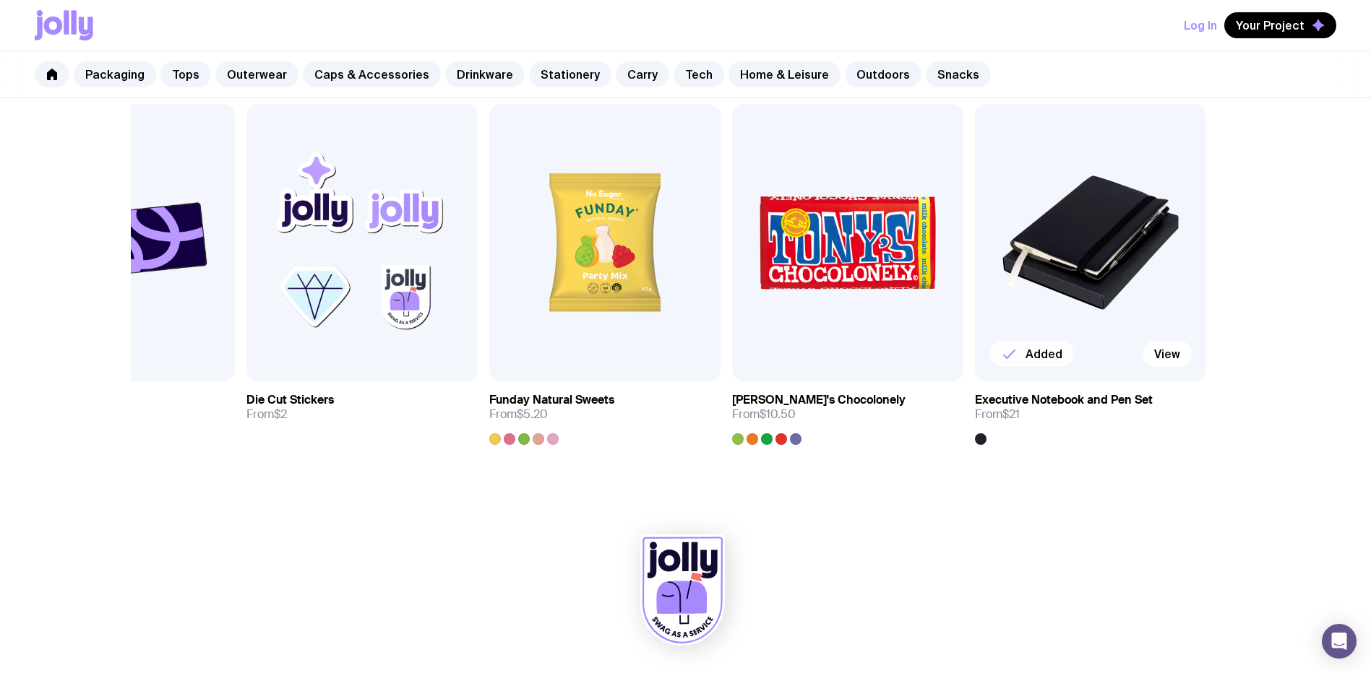
click at [686, 595] on icon at bounding box center [681, 598] width 51 height 33
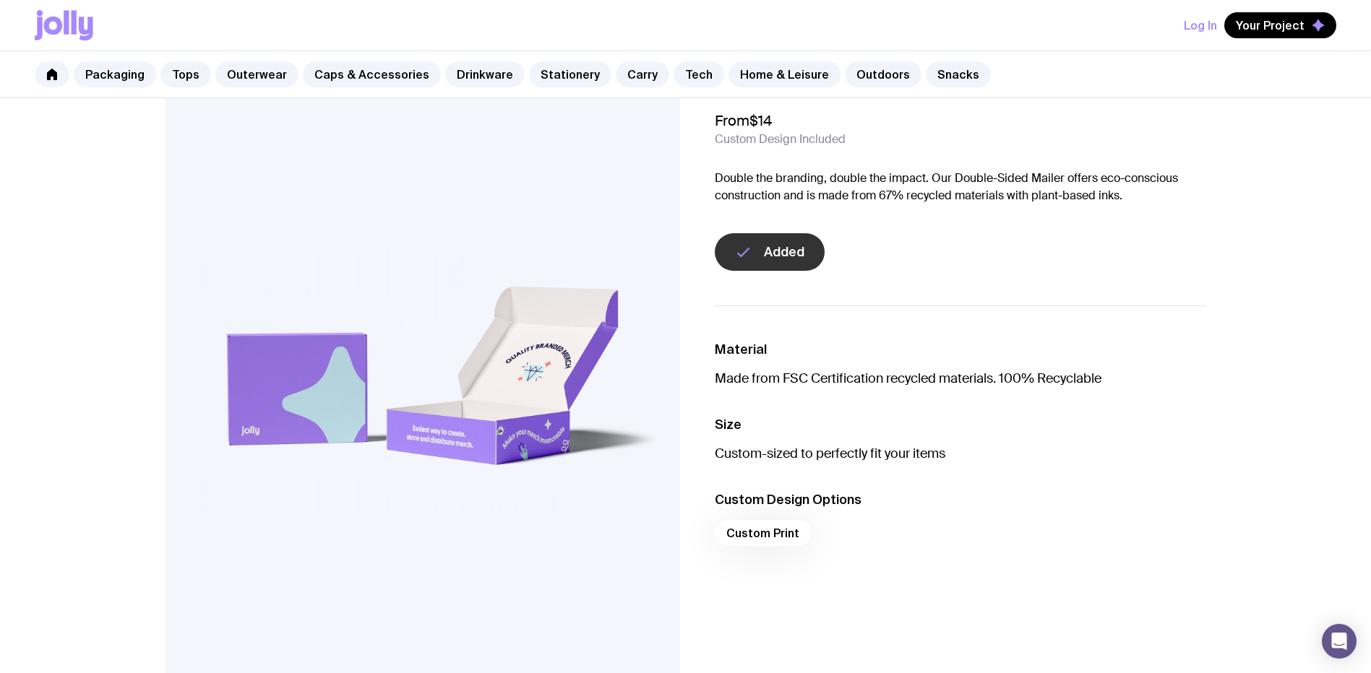
scroll to position [0, 0]
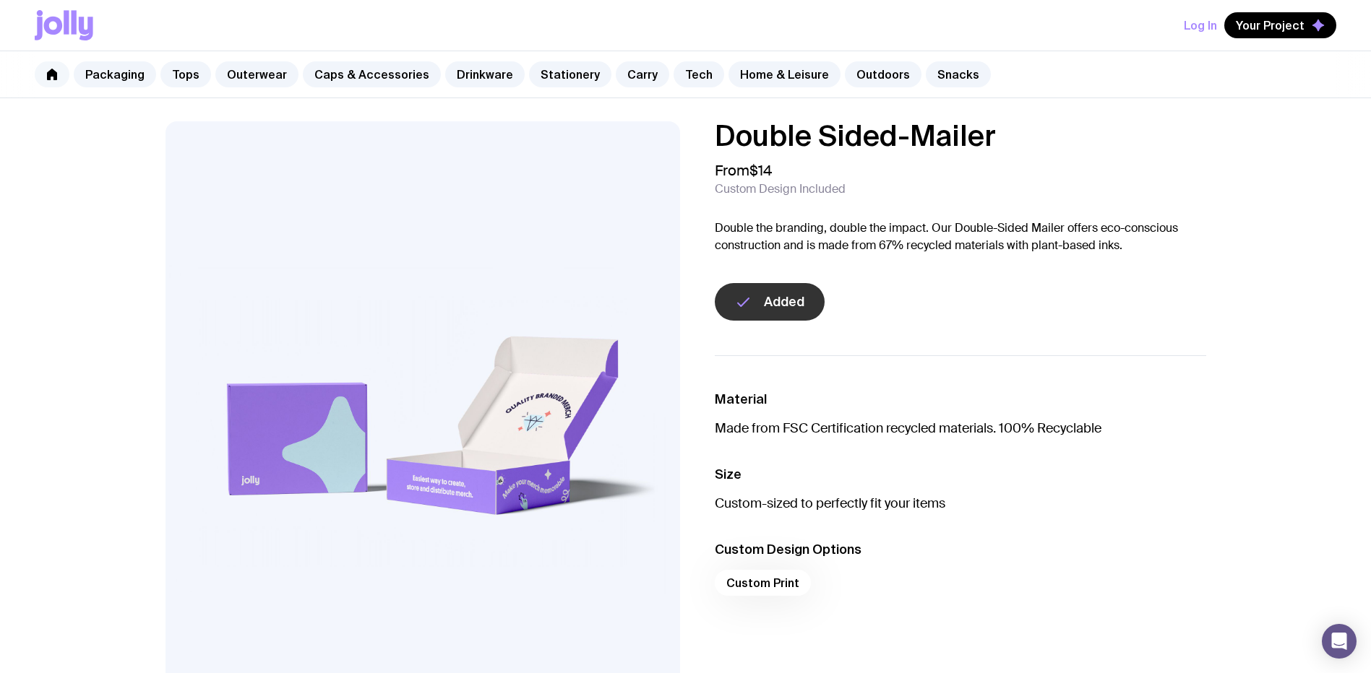
click at [52, 81] on link at bounding box center [52, 74] width 35 height 26
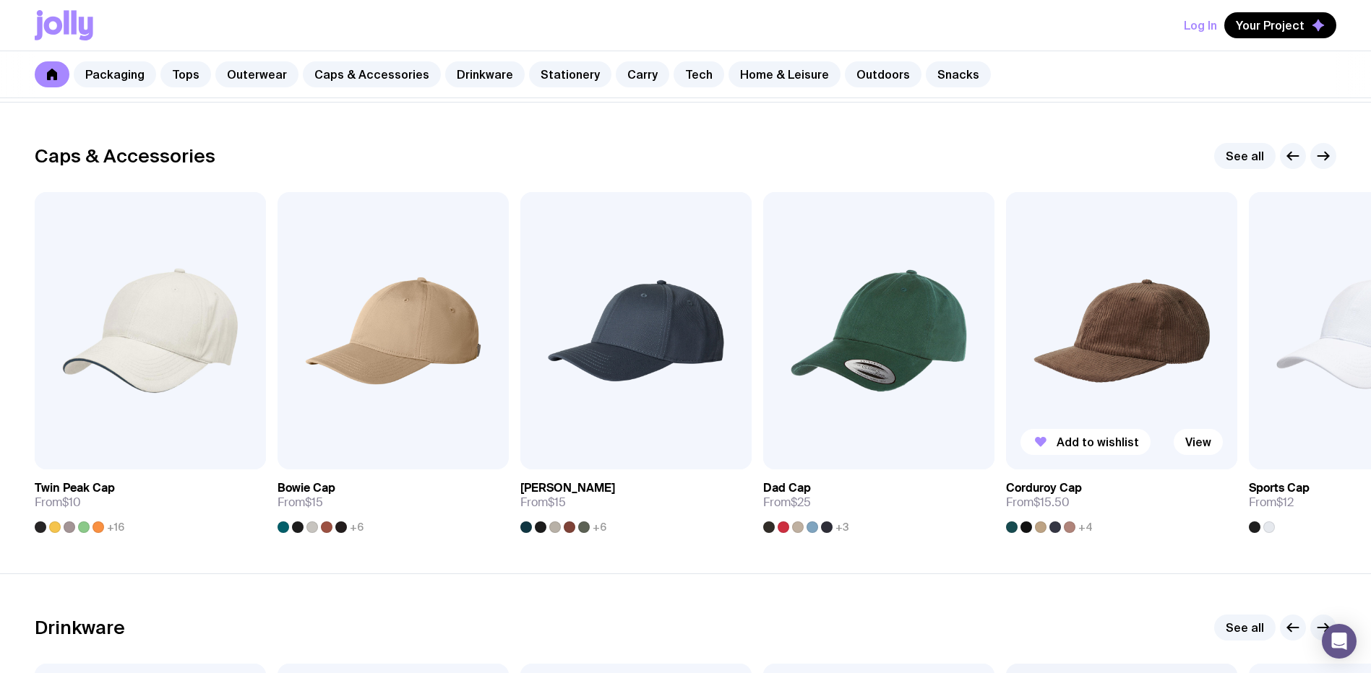
scroll to position [1662, 0]
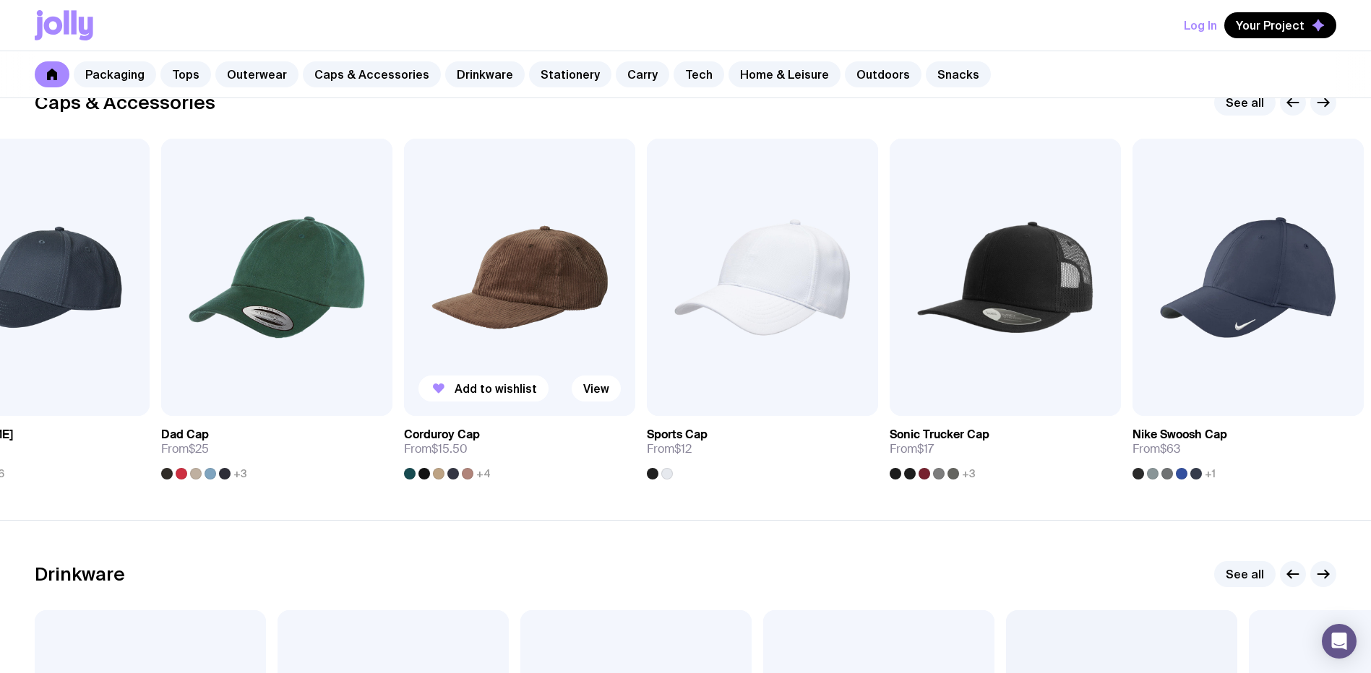
drag, startPoint x: 1217, startPoint y: 314, endPoint x: 561, endPoint y: 319, distance: 655.4
click at [567, 320] on img at bounding box center [519, 277] width 231 height 277
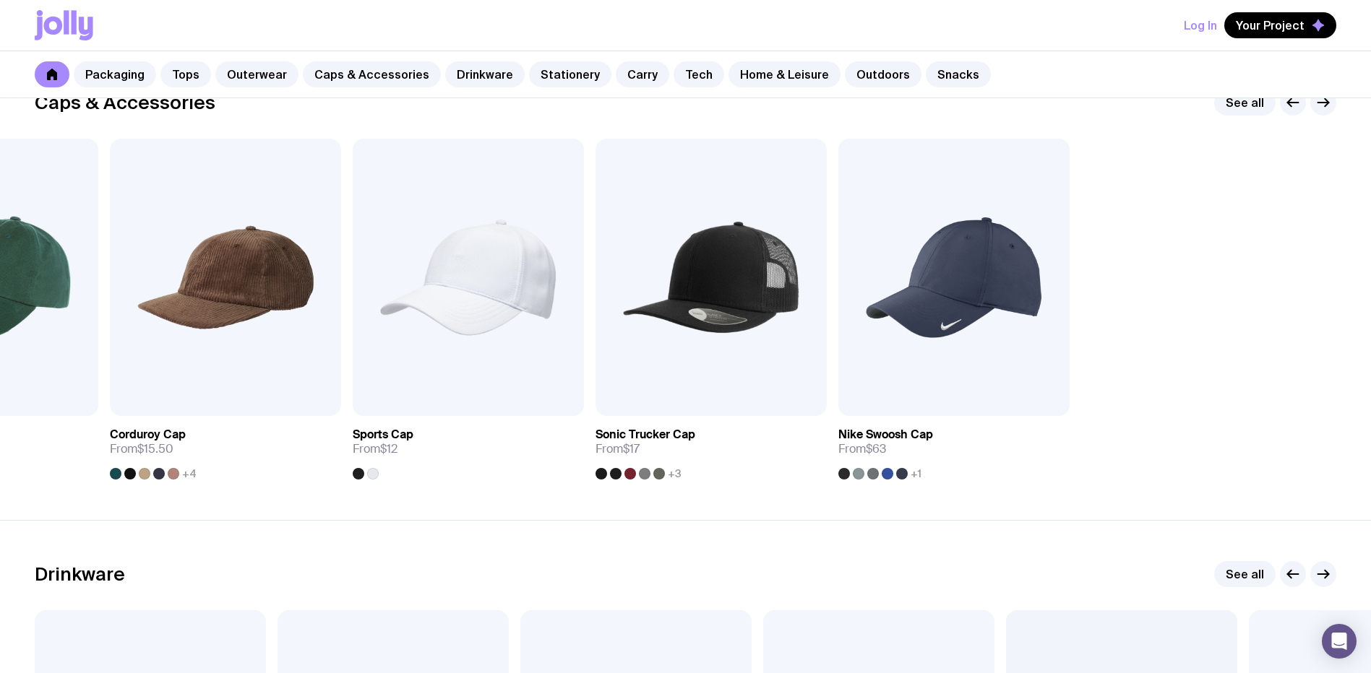
drag, startPoint x: 974, startPoint y: 306, endPoint x: 1381, endPoint y: 365, distance: 411.1
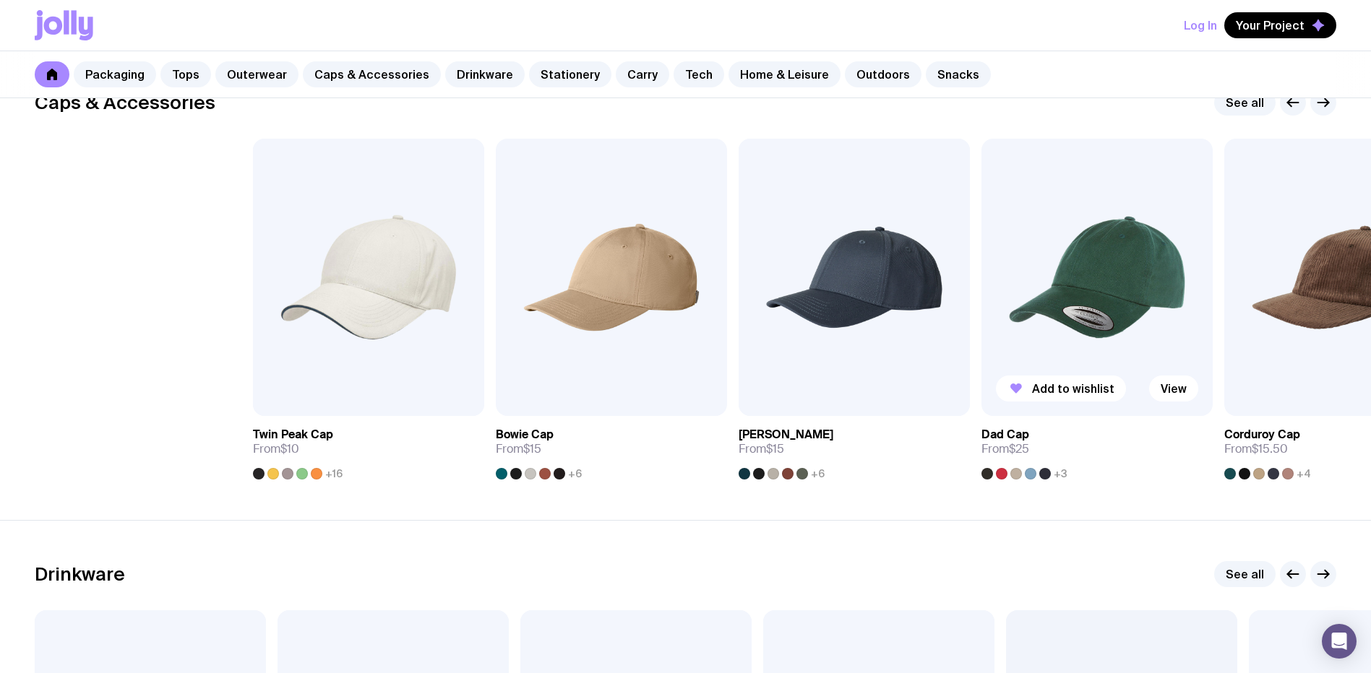
drag, startPoint x: 884, startPoint y: 324, endPoint x: 1165, endPoint y: 356, distance: 282.2
click at [1199, 348] on img at bounding box center [1096, 277] width 231 height 277
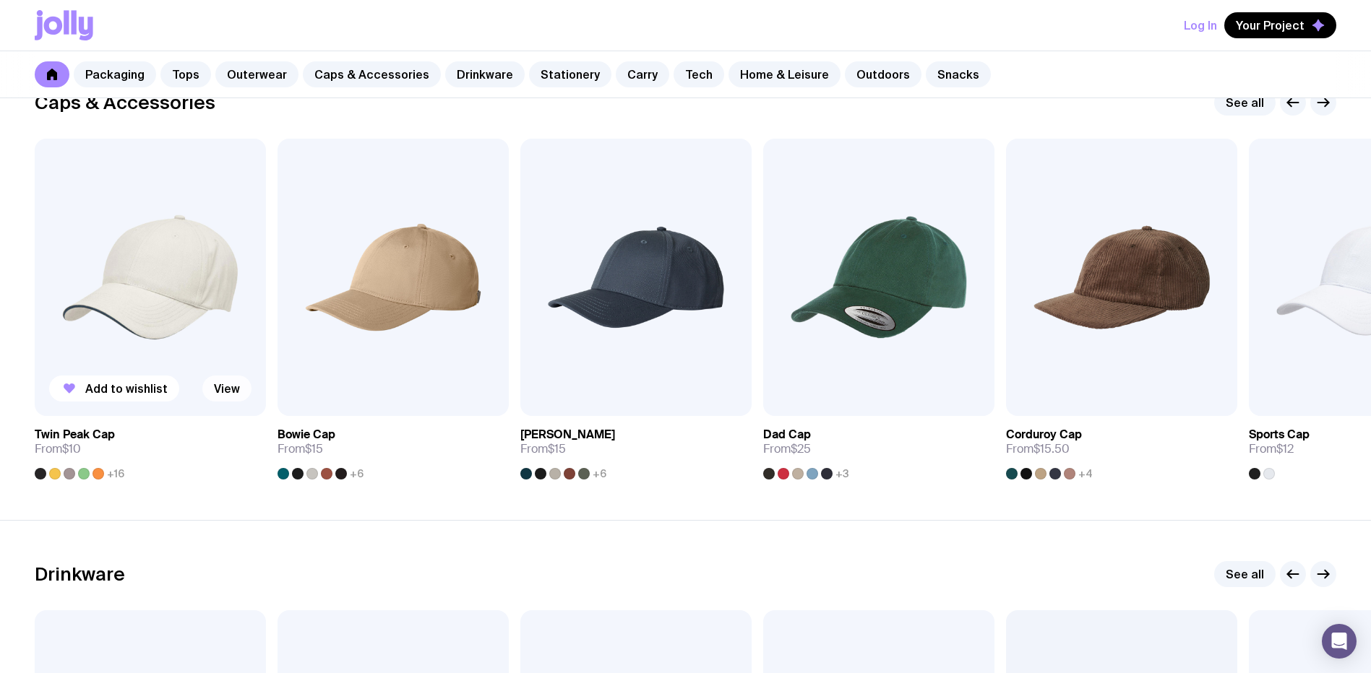
click at [228, 391] on link "View" at bounding box center [226, 389] width 49 height 26
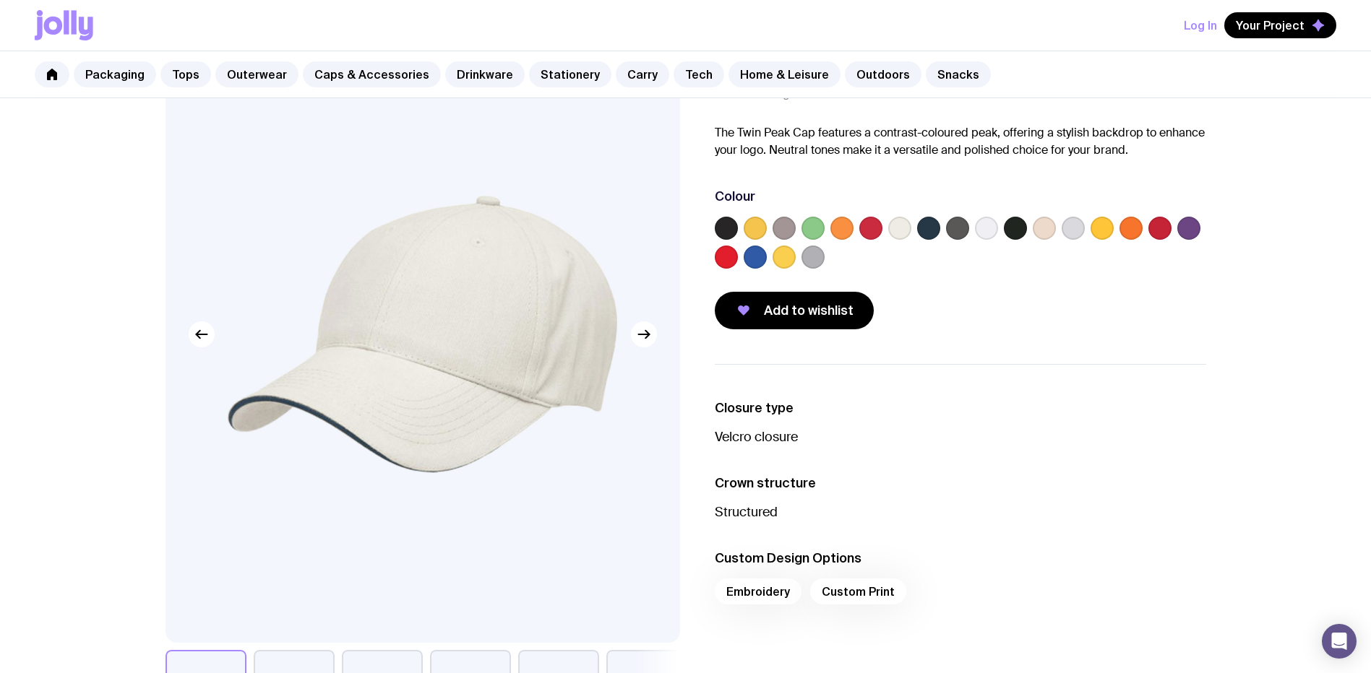
scroll to position [217, 0]
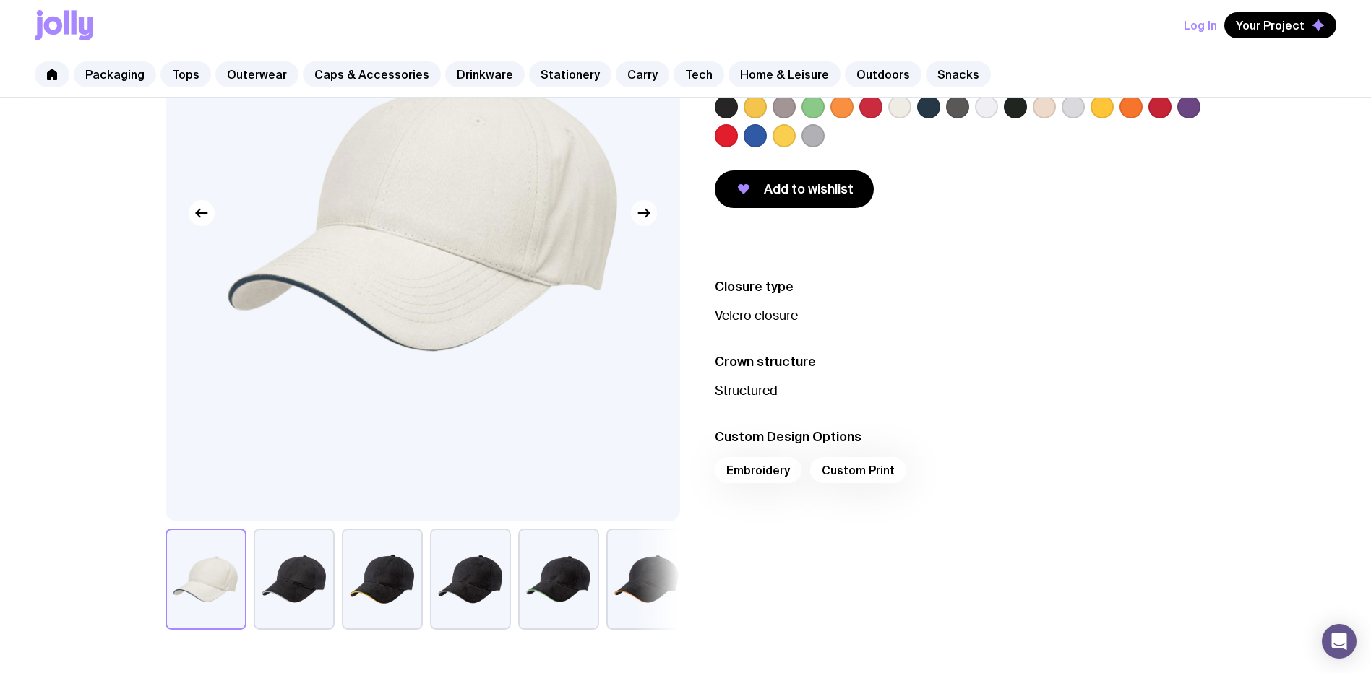
click at [638, 223] on button "button" at bounding box center [644, 213] width 26 height 26
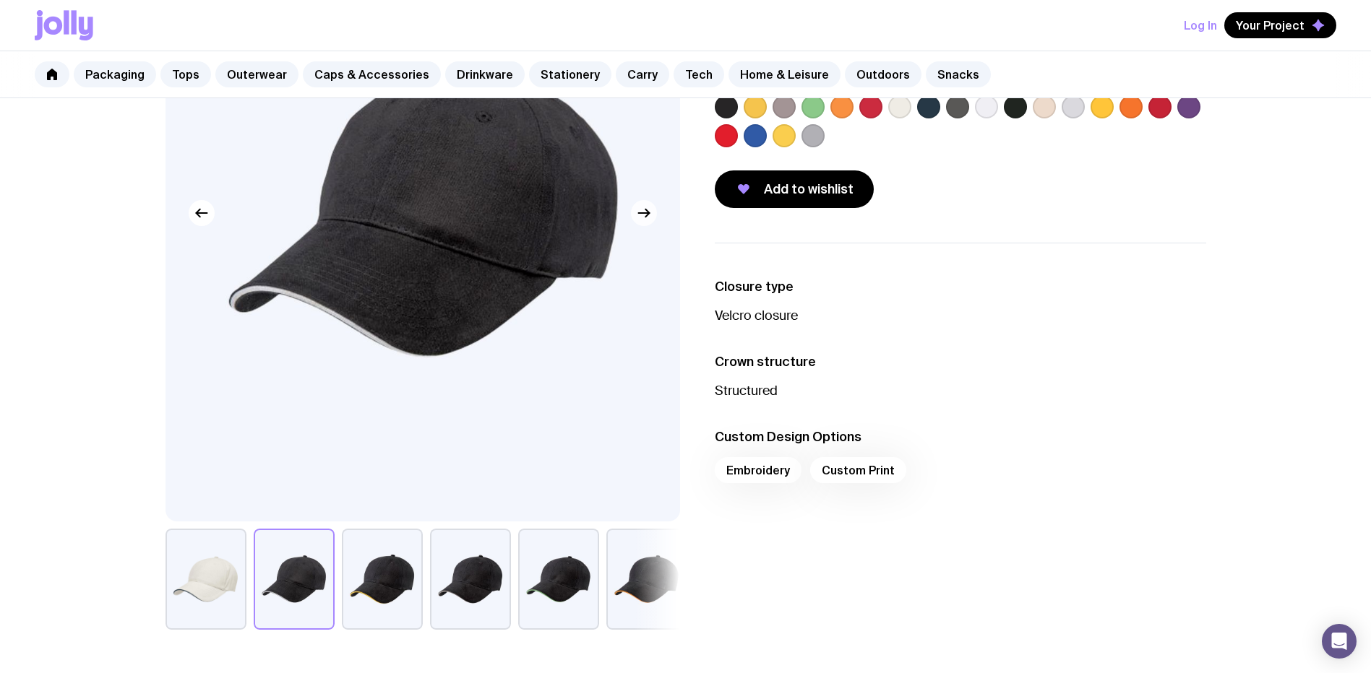
click at [638, 223] on button "button" at bounding box center [644, 213] width 26 height 26
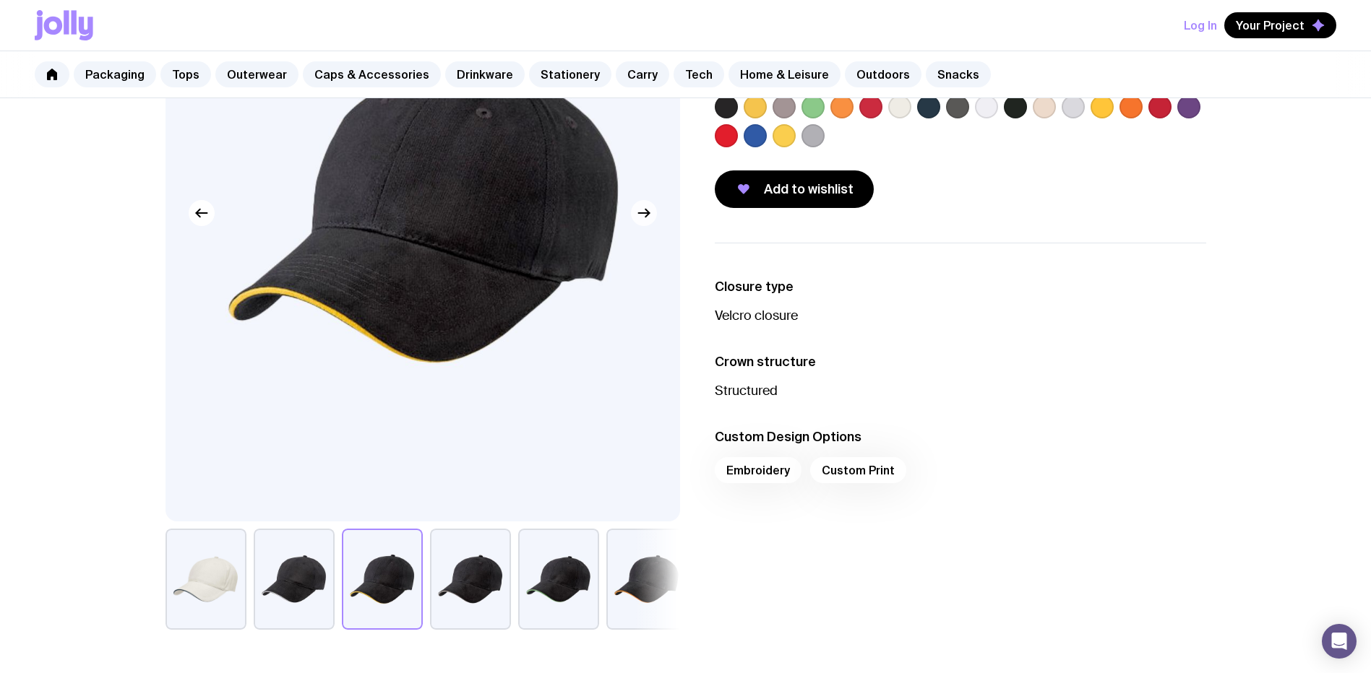
click at [638, 223] on button "button" at bounding box center [644, 213] width 26 height 26
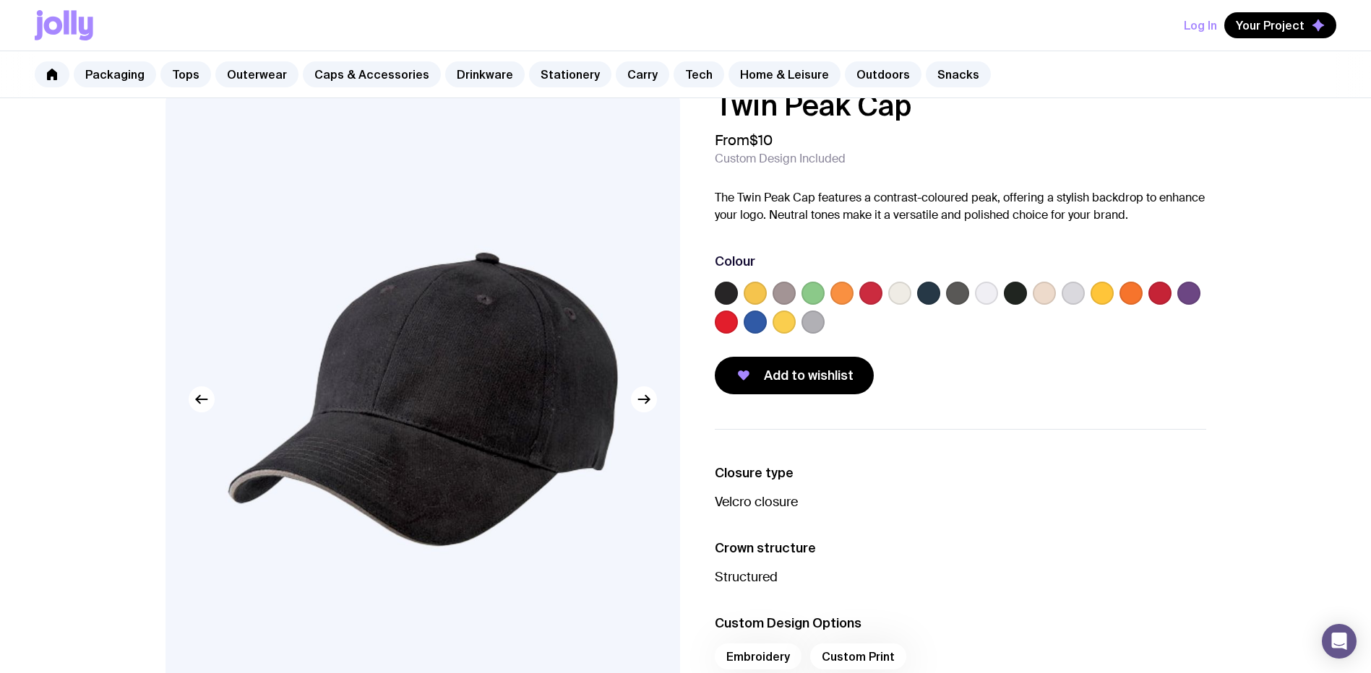
scroll to position [0, 0]
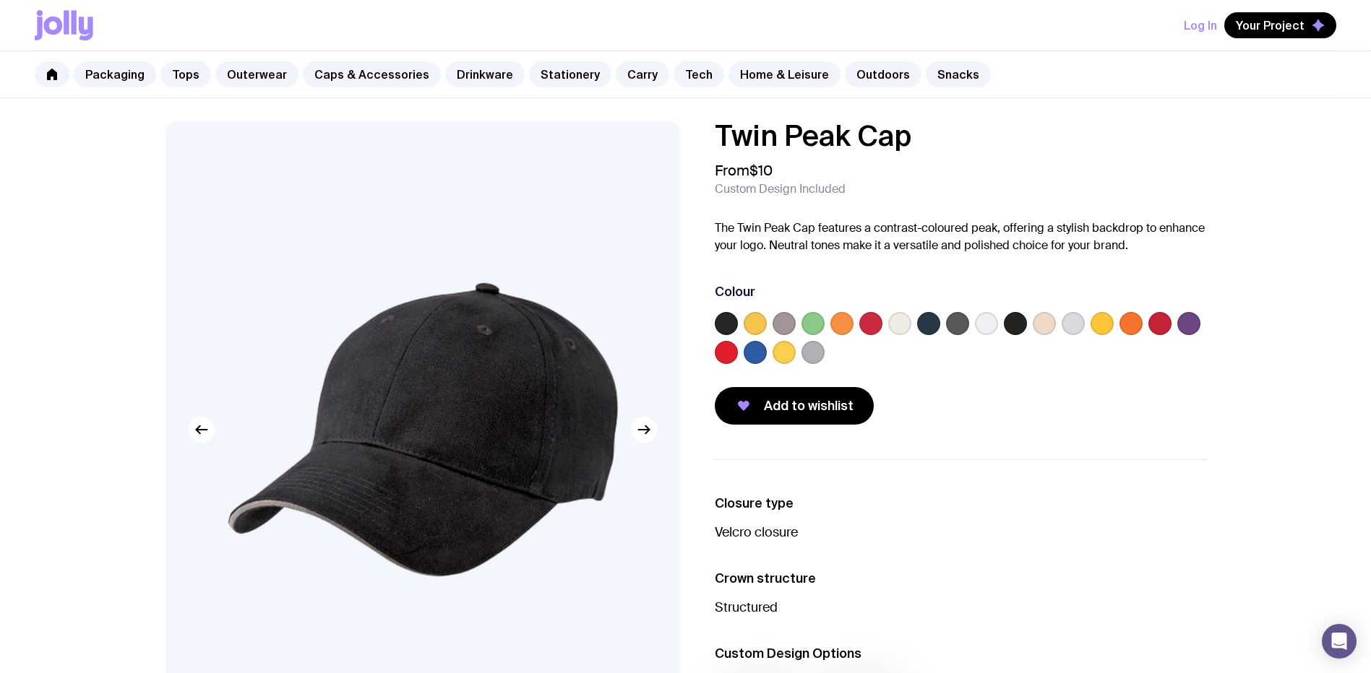
click at [757, 350] on label at bounding box center [755, 352] width 23 height 23
click at [0, 0] on input "radio" at bounding box center [0, 0] width 0 height 0
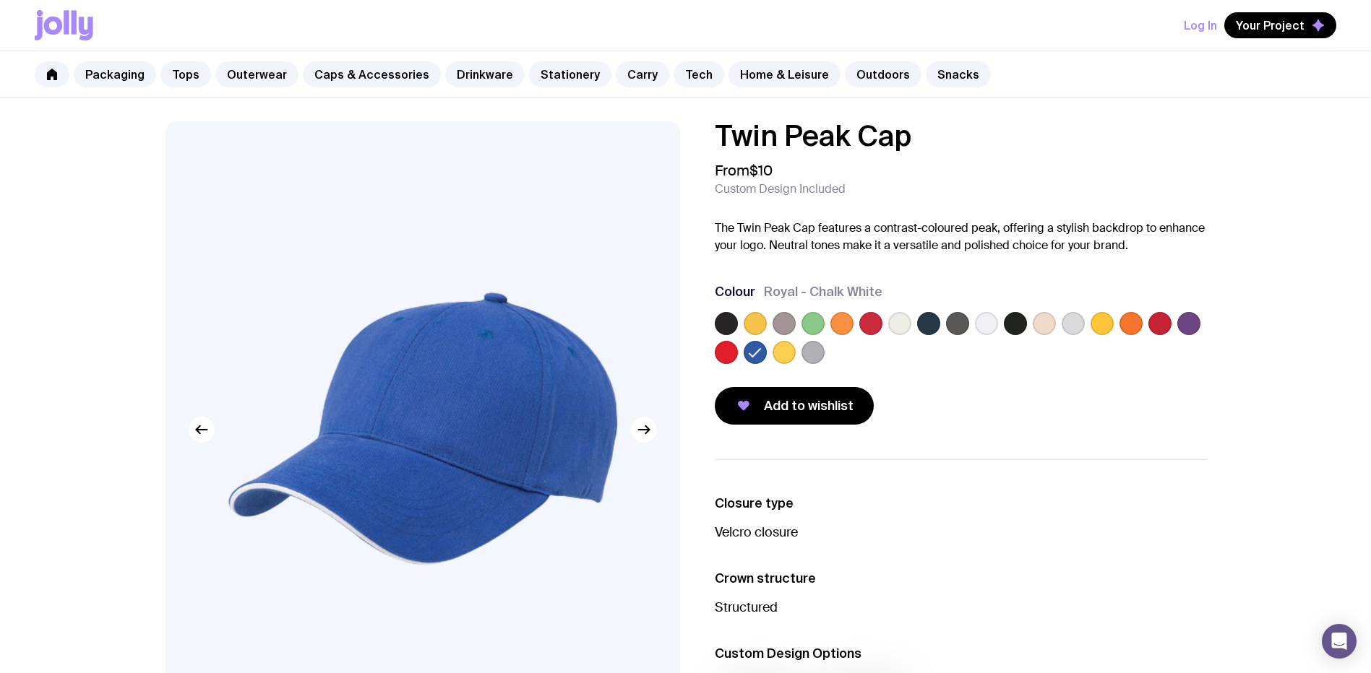
click at [723, 323] on label at bounding box center [726, 323] width 23 height 23
click at [0, 0] on input "radio" at bounding box center [0, 0] width 0 height 0
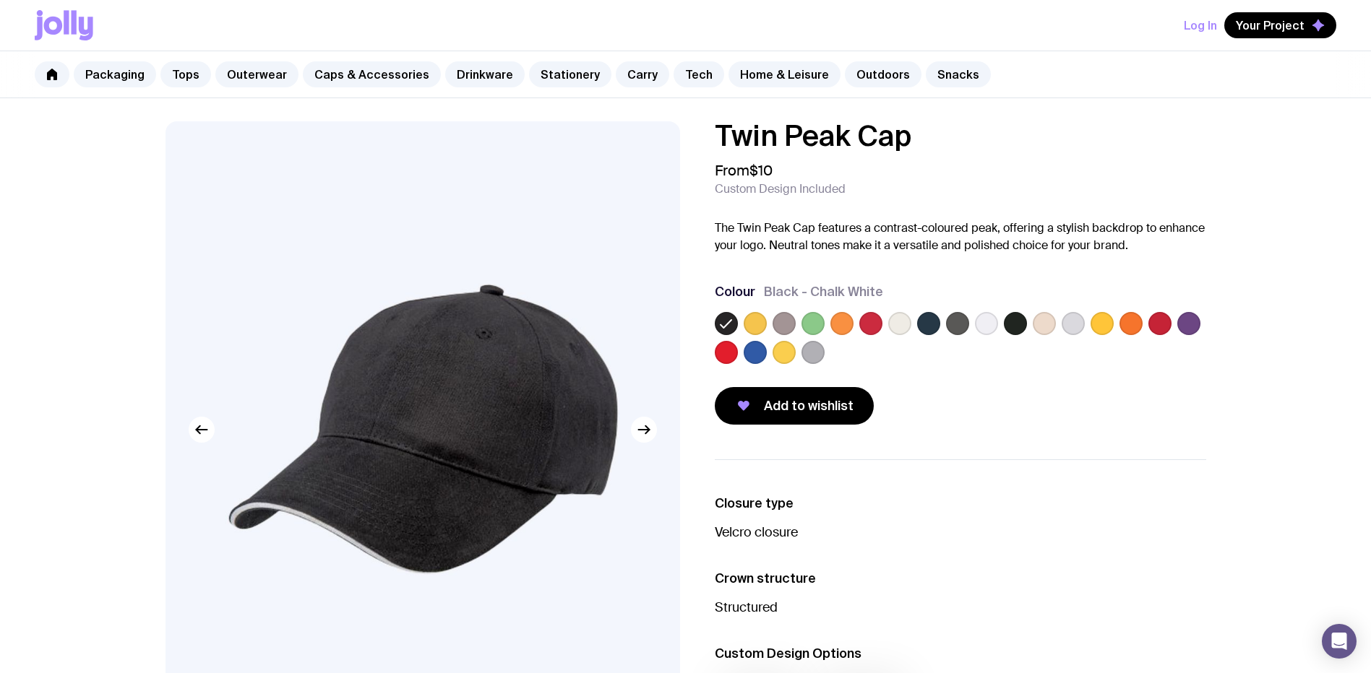
click at [986, 324] on label at bounding box center [986, 323] width 23 height 23
click at [0, 0] on input "radio" at bounding box center [0, 0] width 0 height 0
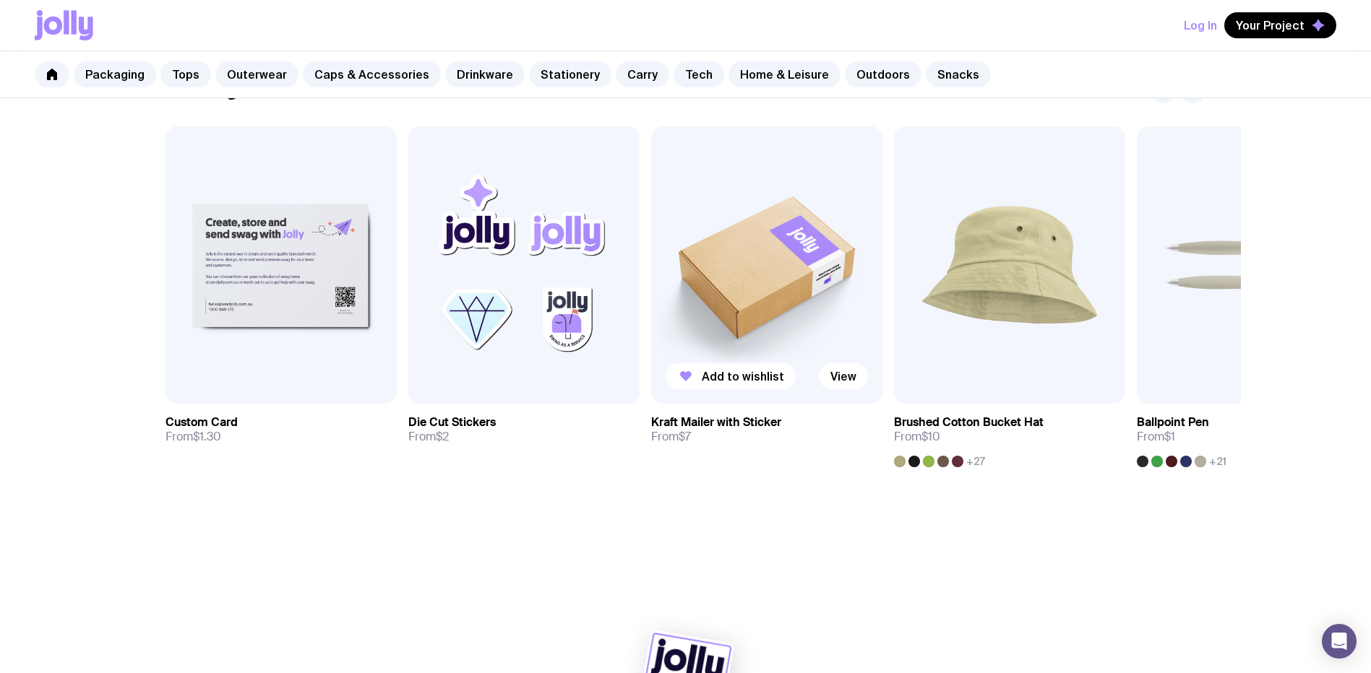
scroll to position [867, 0]
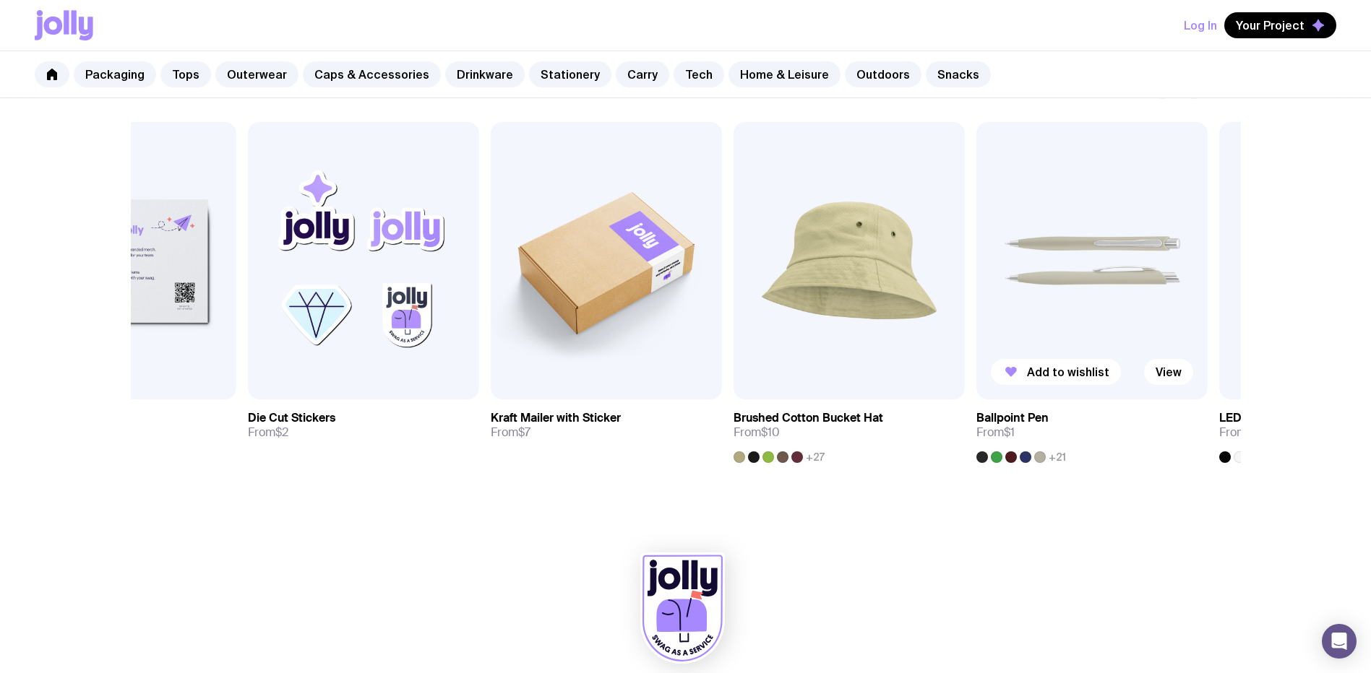
drag, startPoint x: 1004, startPoint y: 293, endPoint x: 242, endPoint y: 274, distance: 762.6
click at [976, 274] on img at bounding box center [1091, 260] width 231 height 277
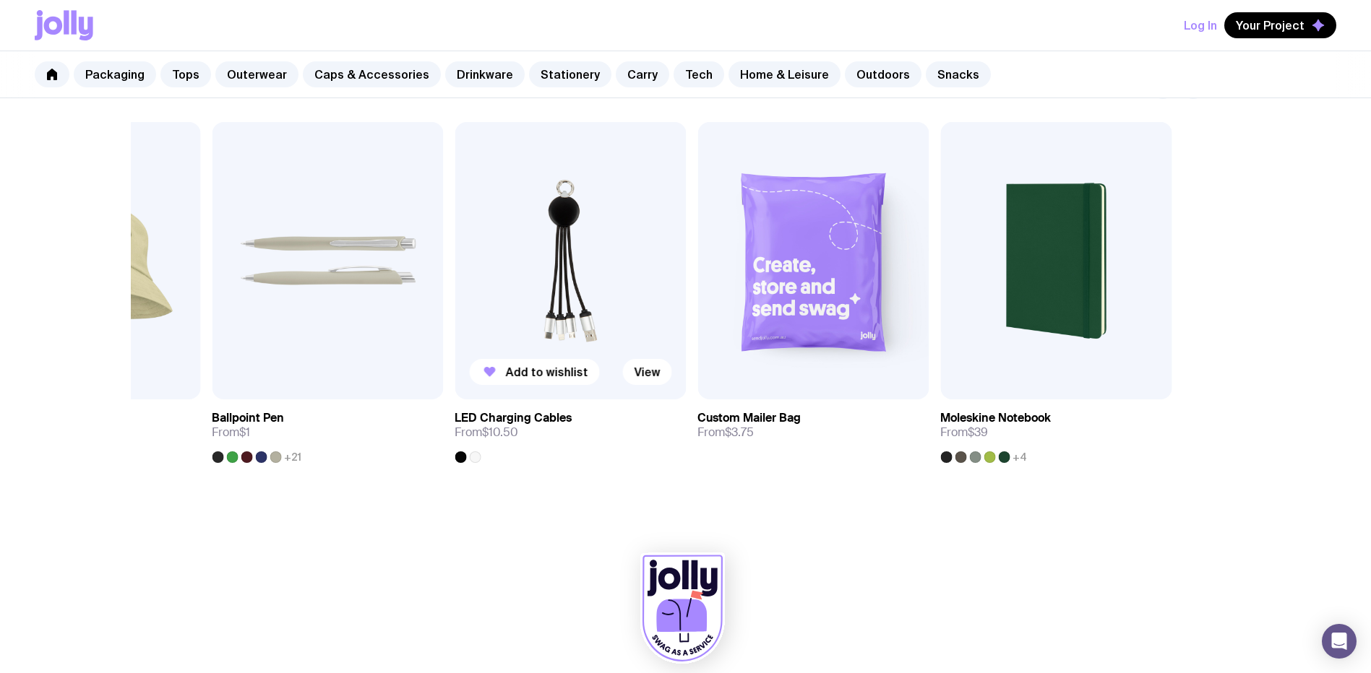
drag, startPoint x: 738, startPoint y: 324, endPoint x: 715, endPoint y: 324, distance: 23.1
click at [723, 324] on div "Added View Custom Card From $1.30 Added View Die Cut Stickers From $2 Add to wi…" at bounding box center [685, 292] width 1040 height 341
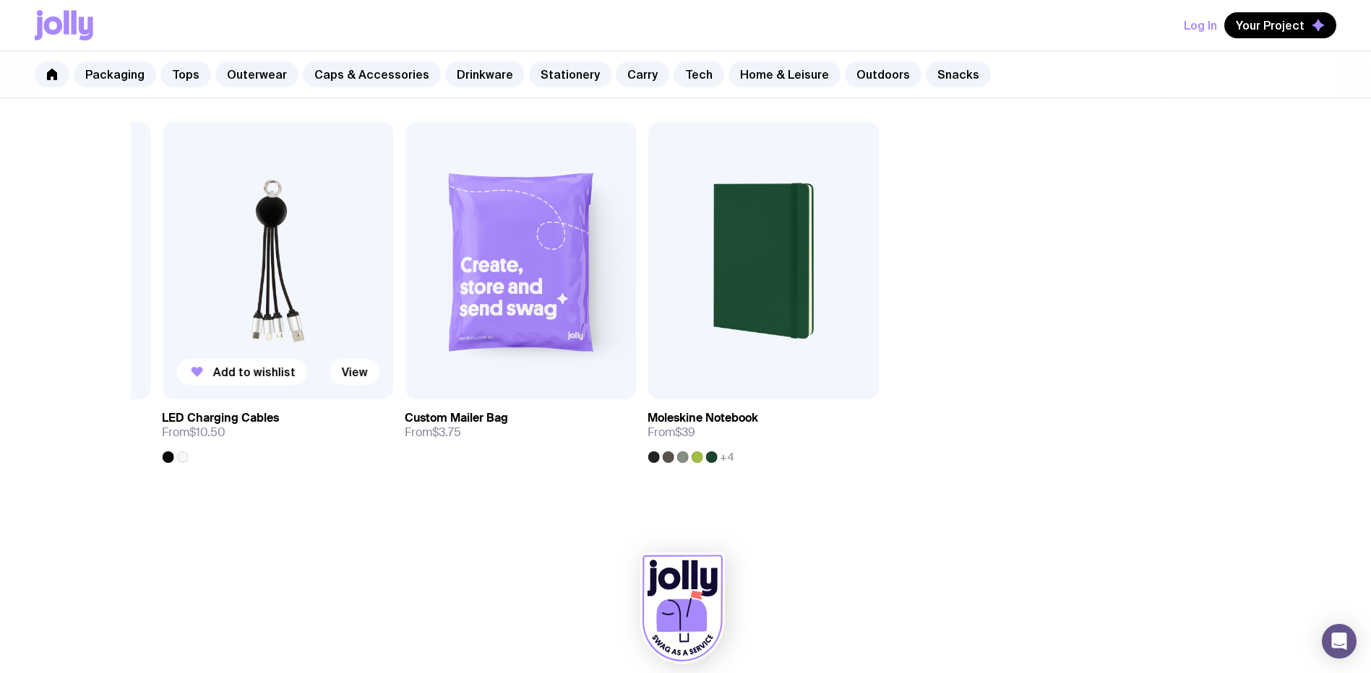
drag, startPoint x: 616, startPoint y: 306, endPoint x: 330, endPoint y: 306, distance: 285.4
click at [332, 306] on div "Added View Custom Card From $1.30 Added View Die Cut Stickers From $2 Add to wi…" at bounding box center [685, 292] width 1040 height 341
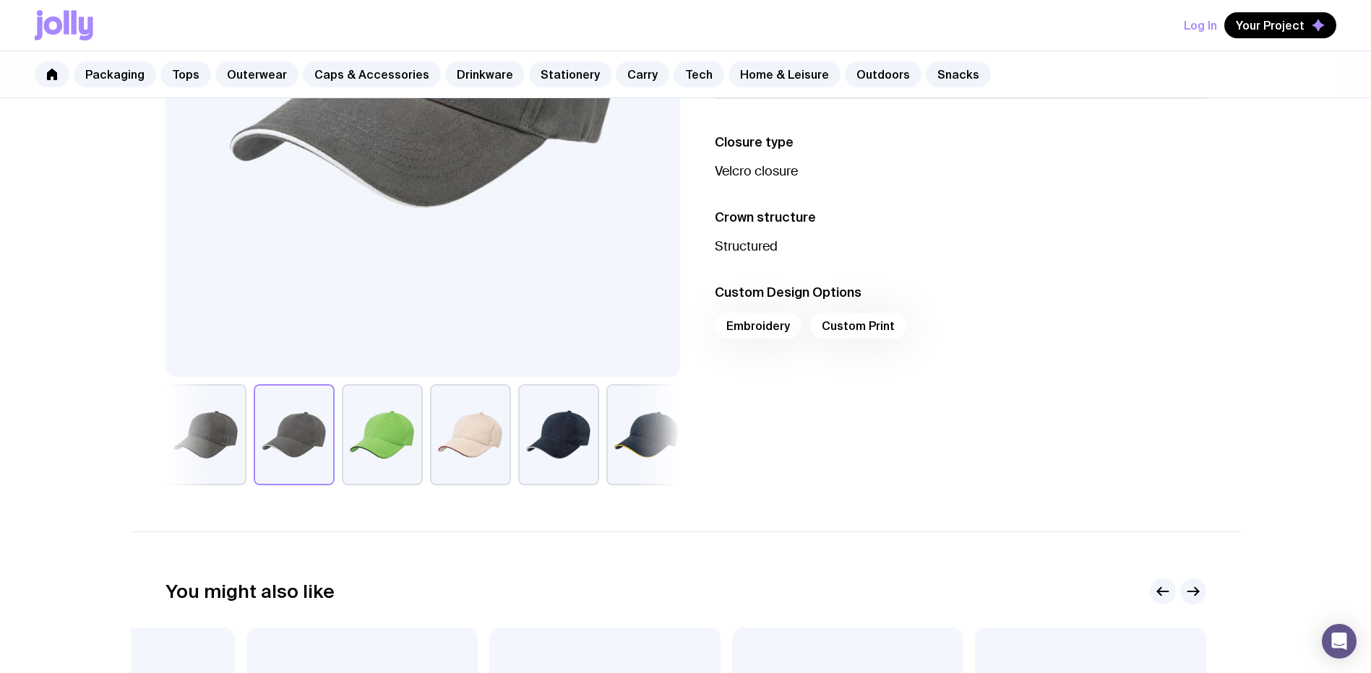
scroll to position [0, 0]
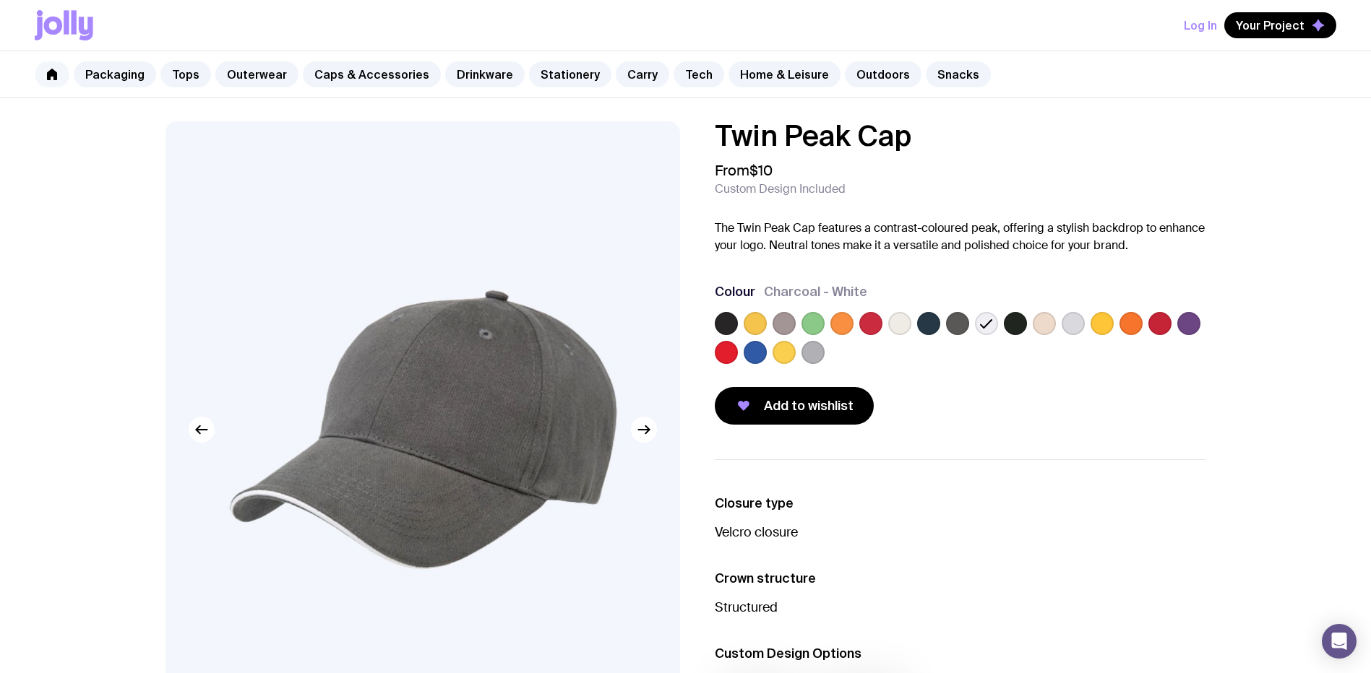
click at [60, 77] on link at bounding box center [52, 74] width 35 height 26
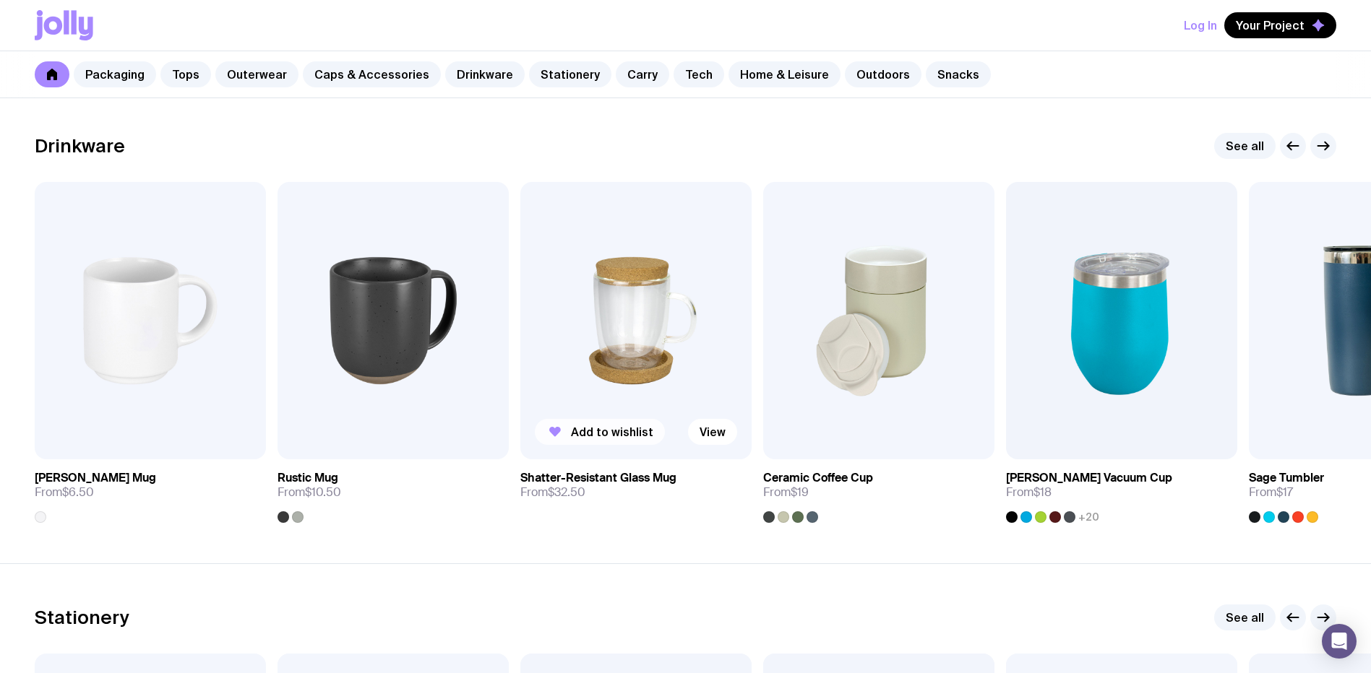
scroll to position [2095, 0]
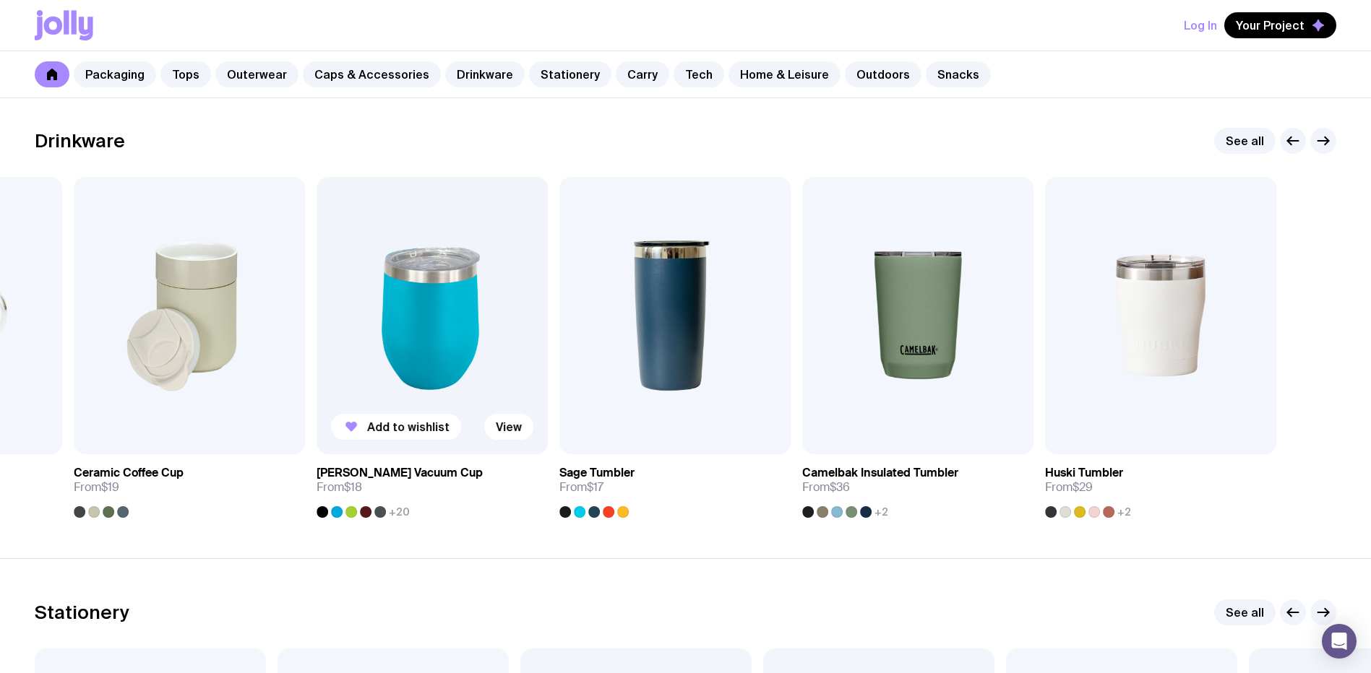
drag, startPoint x: 1155, startPoint y: 383, endPoint x: 404, endPoint y: 363, distance: 751.0
click at [404, 363] on img at bounding box center [431, 315] width 231 height 277
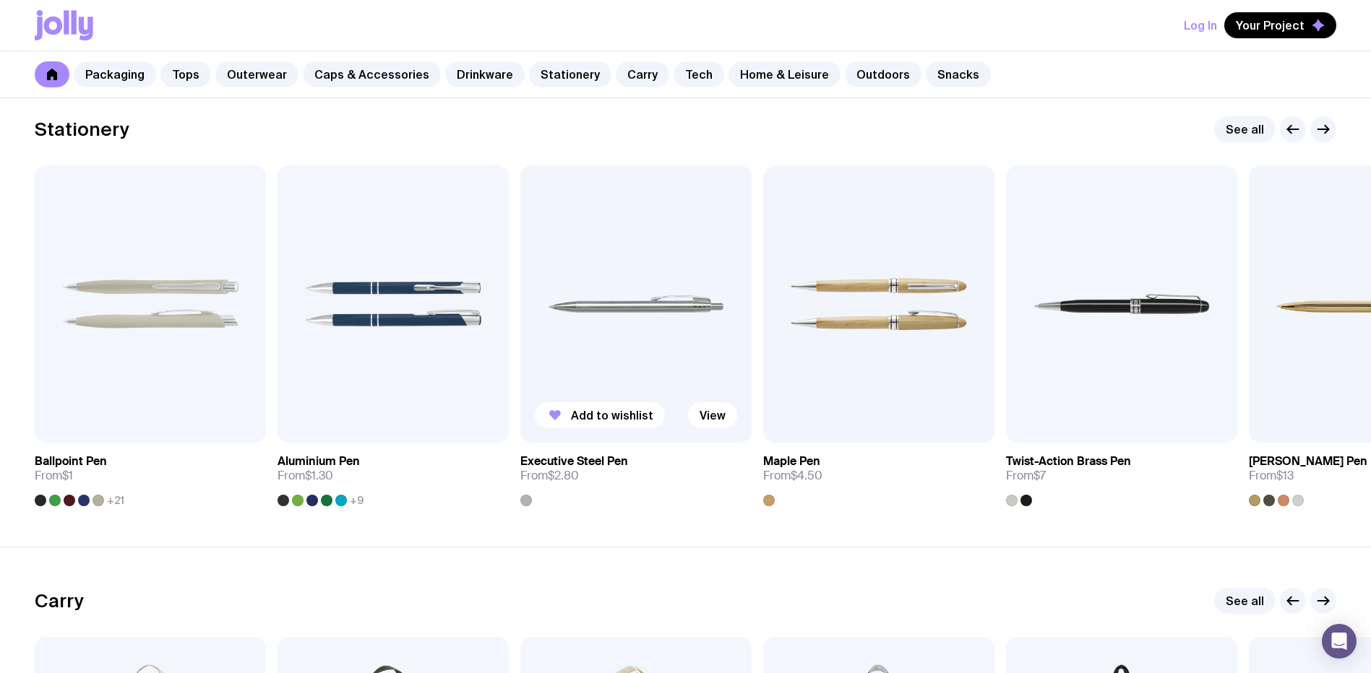
scroll to position [2601, 0]
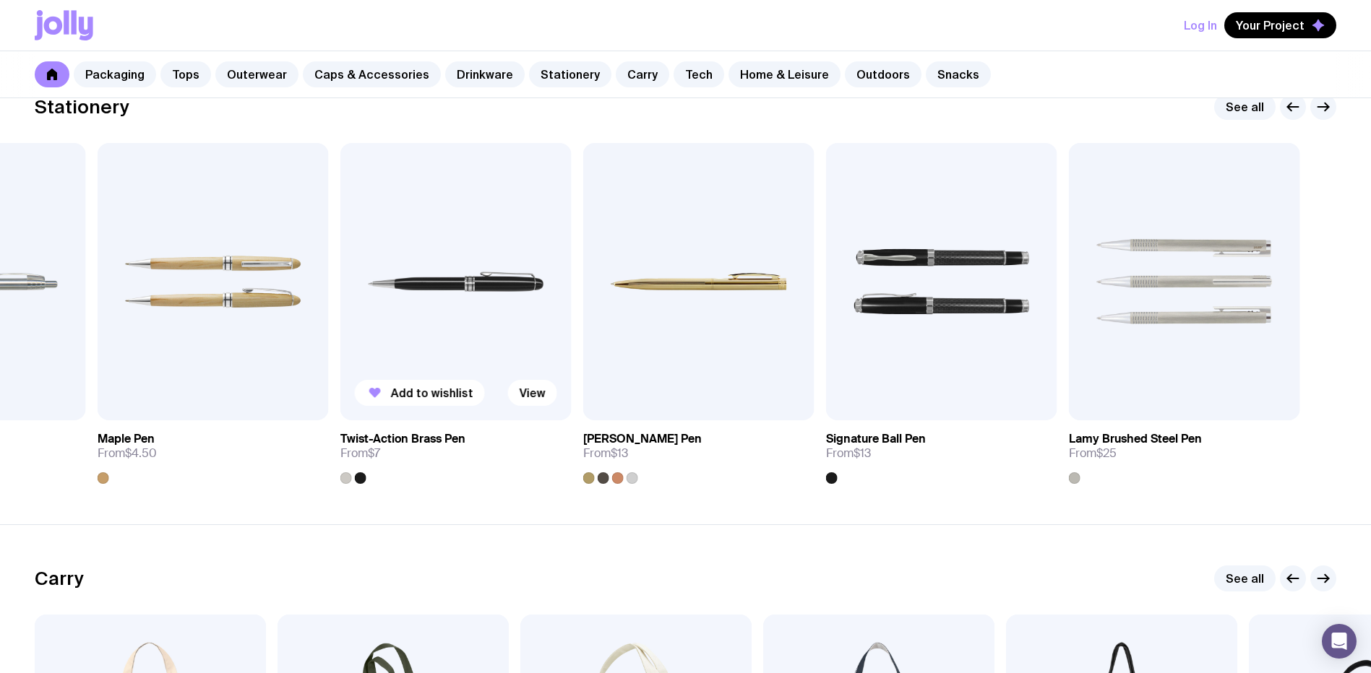
drag, startPoint x: 910, startPoint y: 332, endPoint x: 387, endPoint y: 329, distance: 523.2
click at [387, 329] on img at bounding box center [455, 281] width 231 height 277
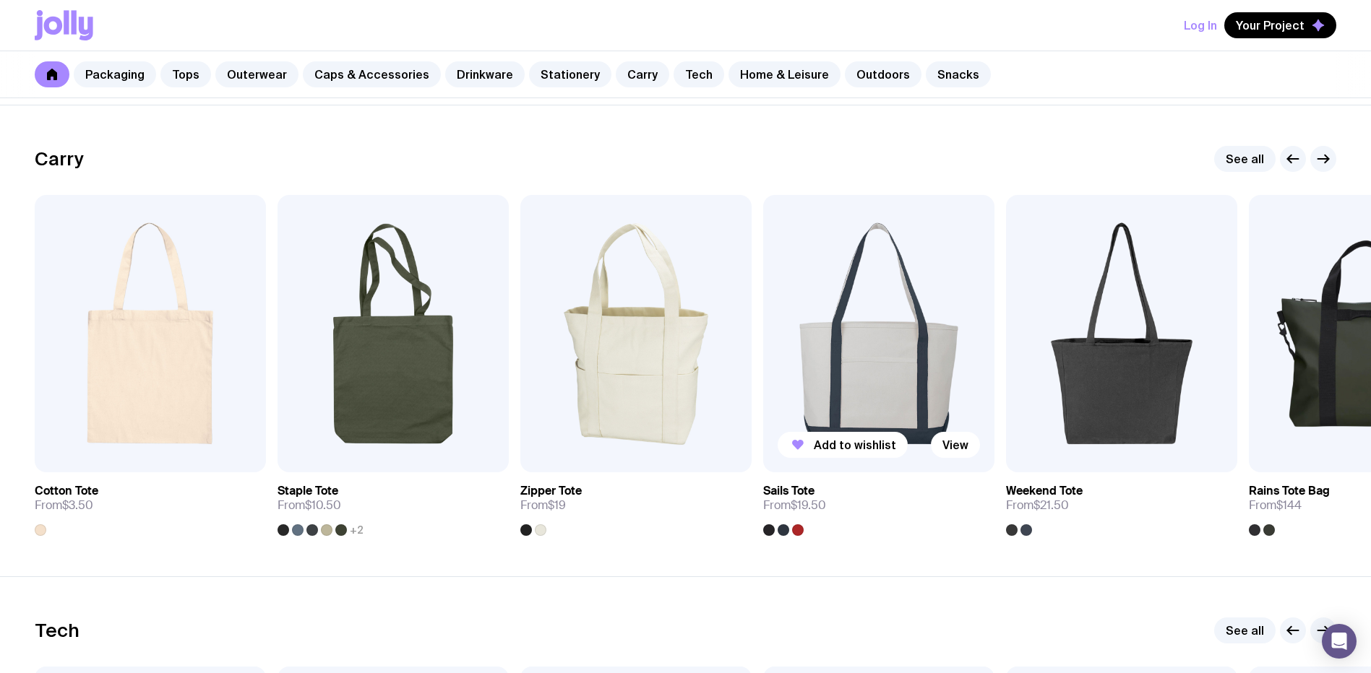
scroll to position [3035, 0]
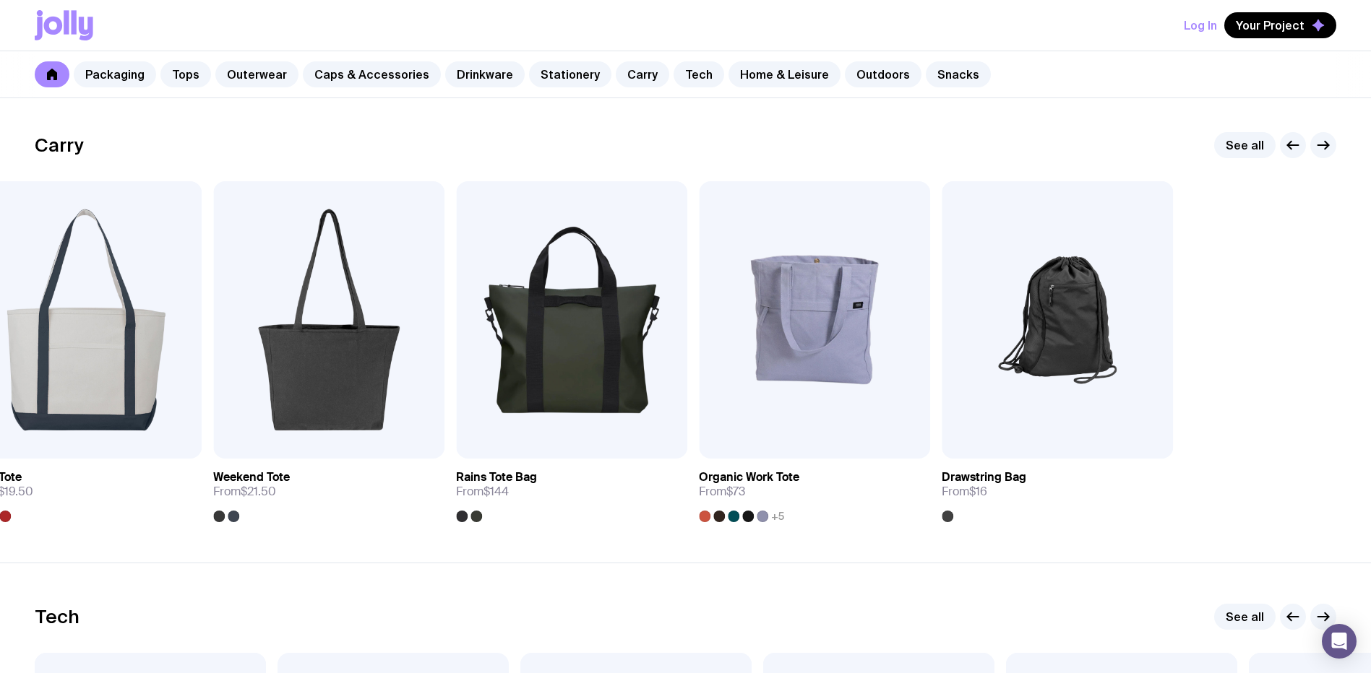
drag, startPoint x: 832, startPoint y: 381, endPoint x: 201, endPoint y: 392, distance: 631.6
click at [213, 392] on img at bounding box center [328, 319] width 231 height 277
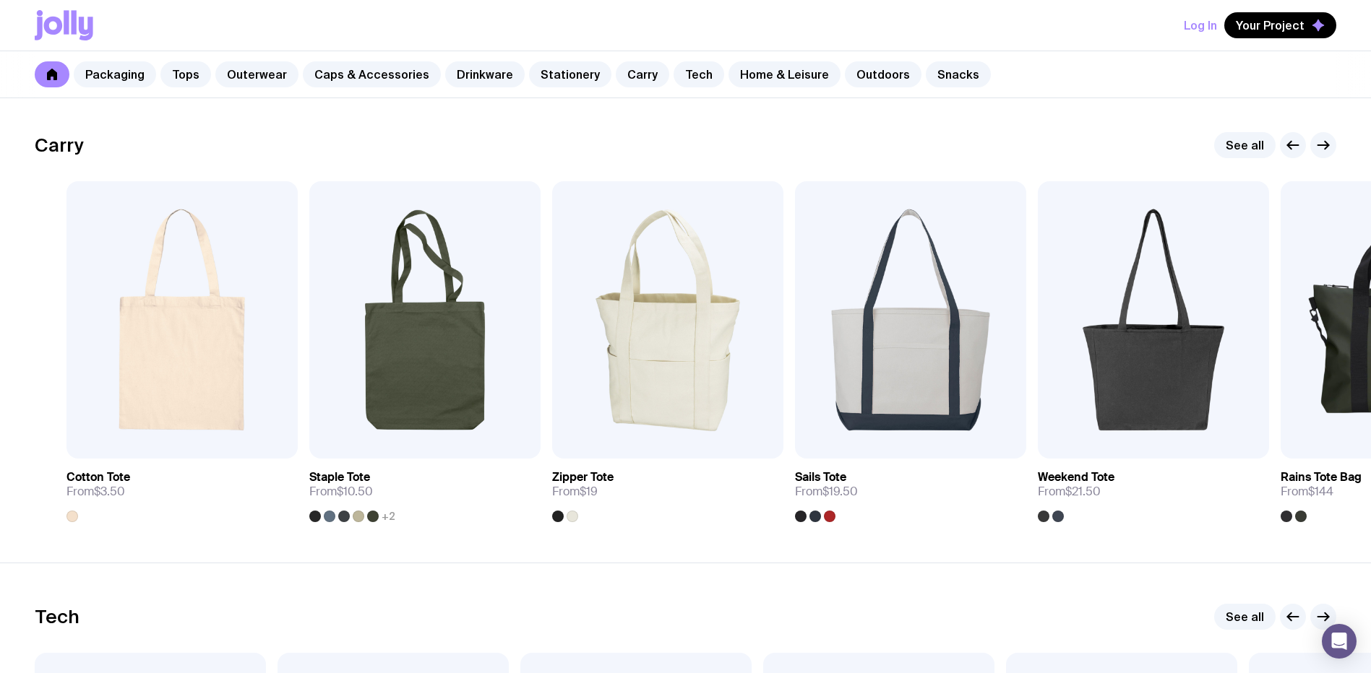
drag, startPoint x: 547, startPoint y: 405, endPoint x: 1381, endPoint y: 418, distance: 834.0
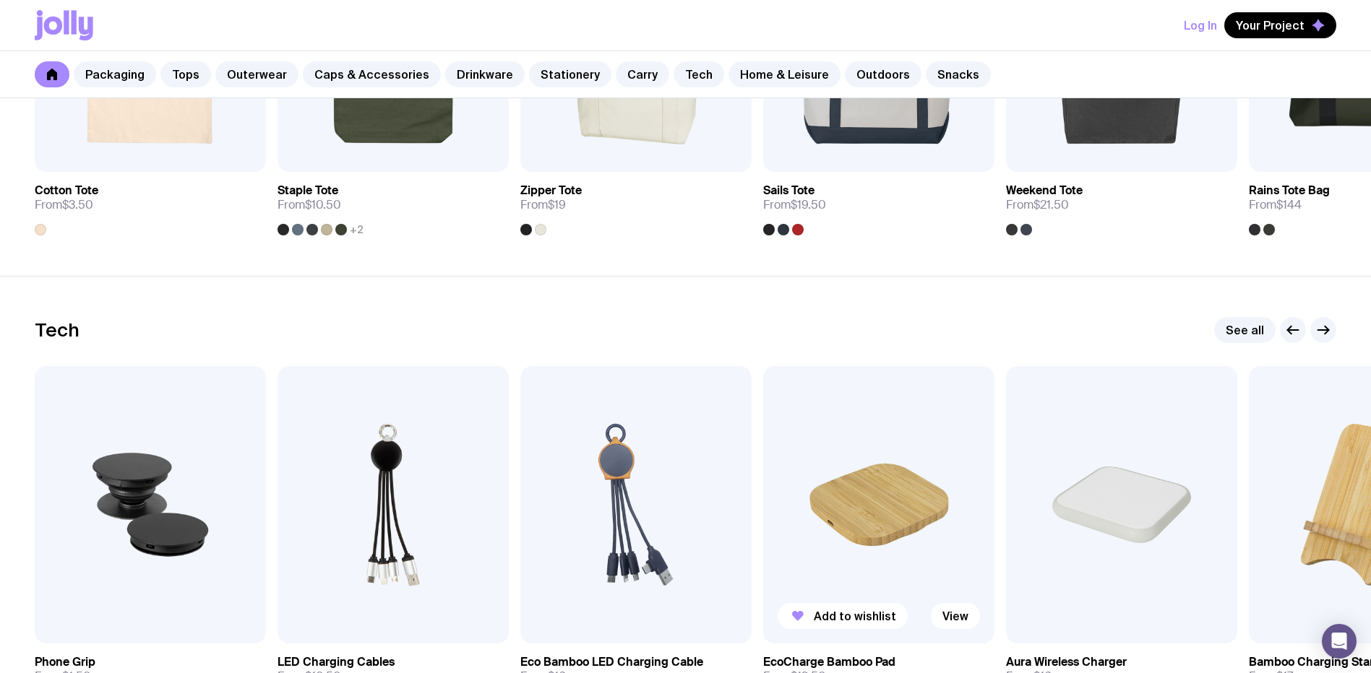
scroll to position [3468, 0]
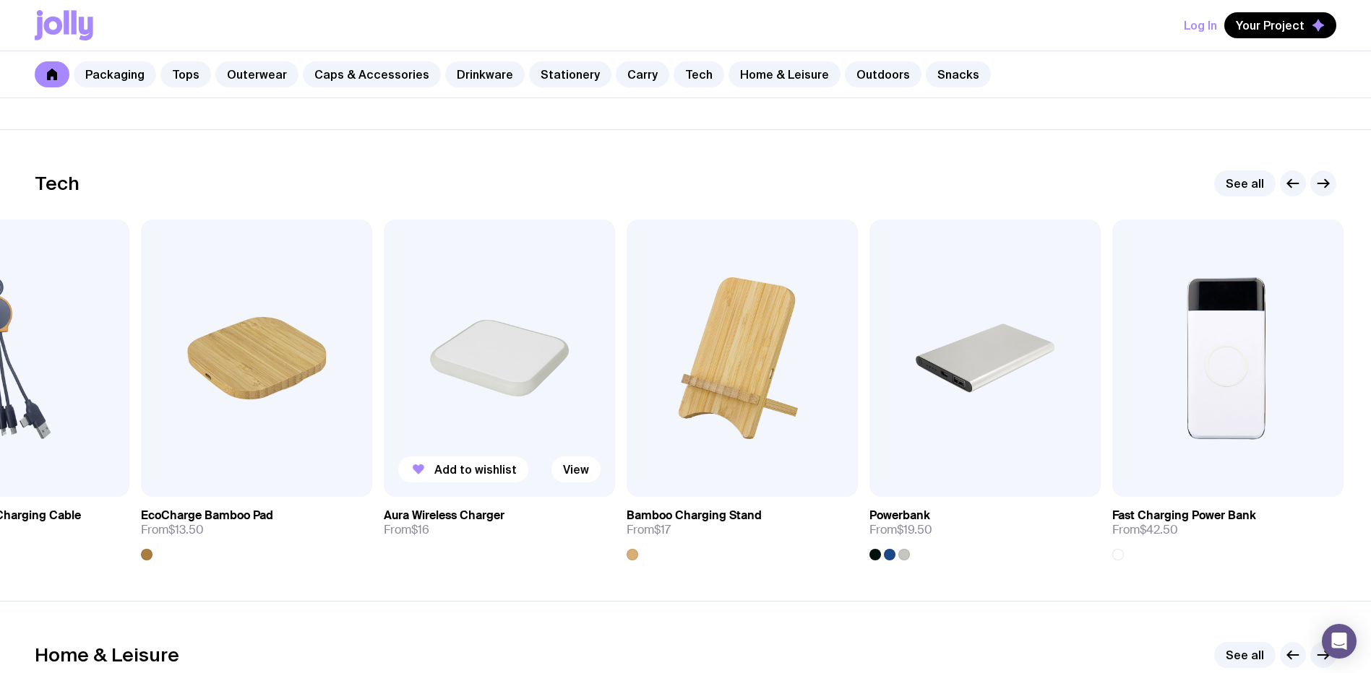
drag, startPoint x: 1136, startPoint y: 424, endPoint x: 463, endPoint y: 439, distance: 672.9
click at [463, 439] on img at bounding box center [499, 358] width 231 height 277
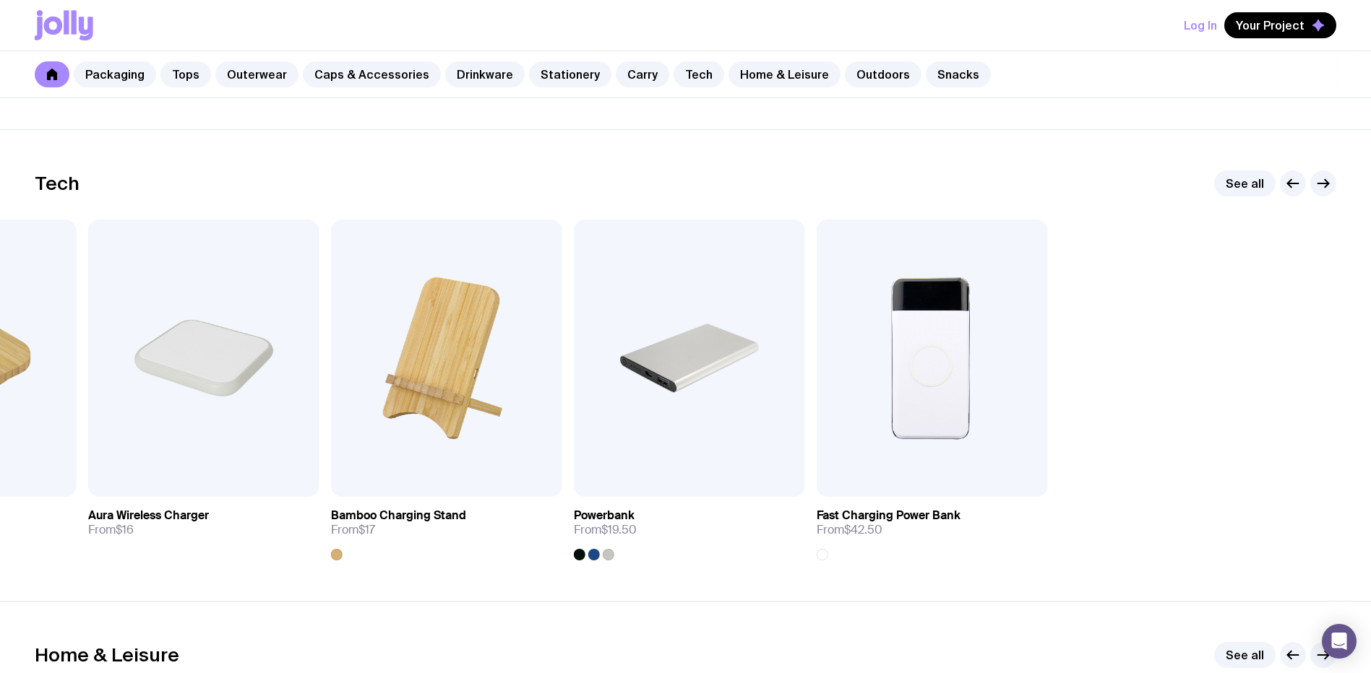
drag, startPoint x: 931, startPoint y: 429, endPoint x: 1381, endPoint y: 449, distance: 450.6
click at [805, 449] on img at bounding box center [689, 358] width 231 height 277
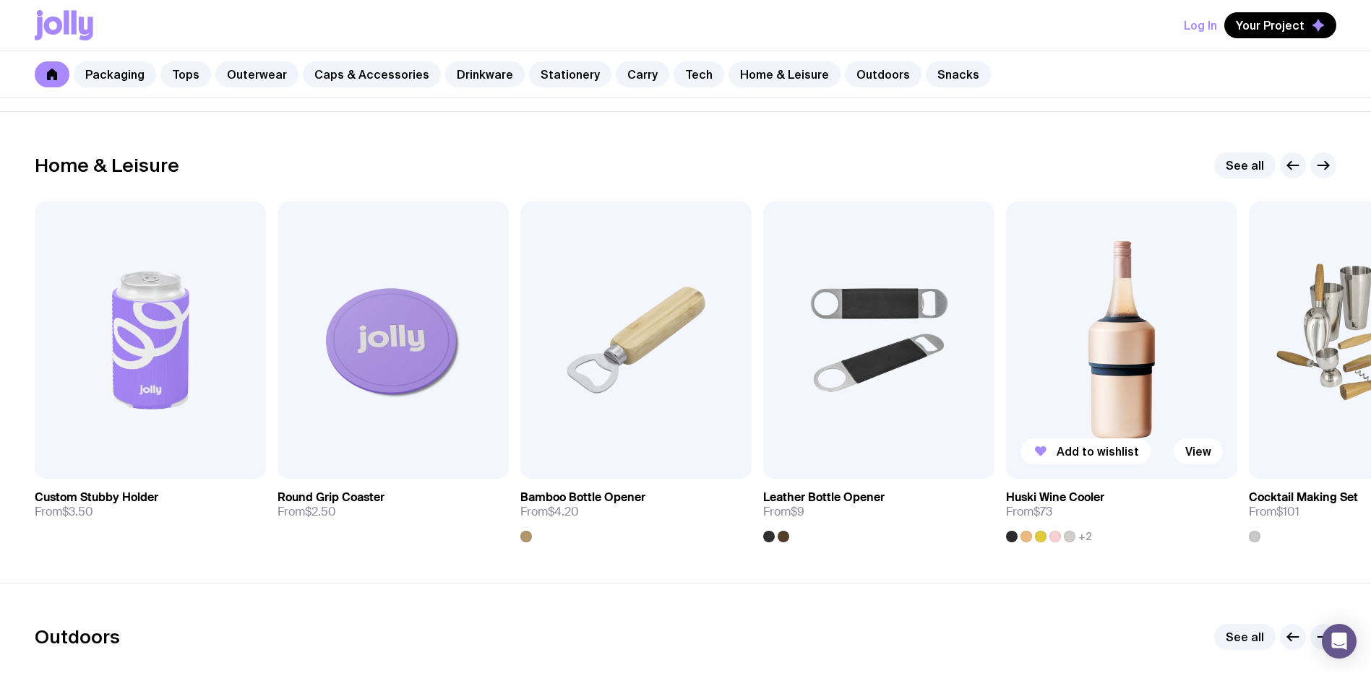
scroll to position [3974, 0]
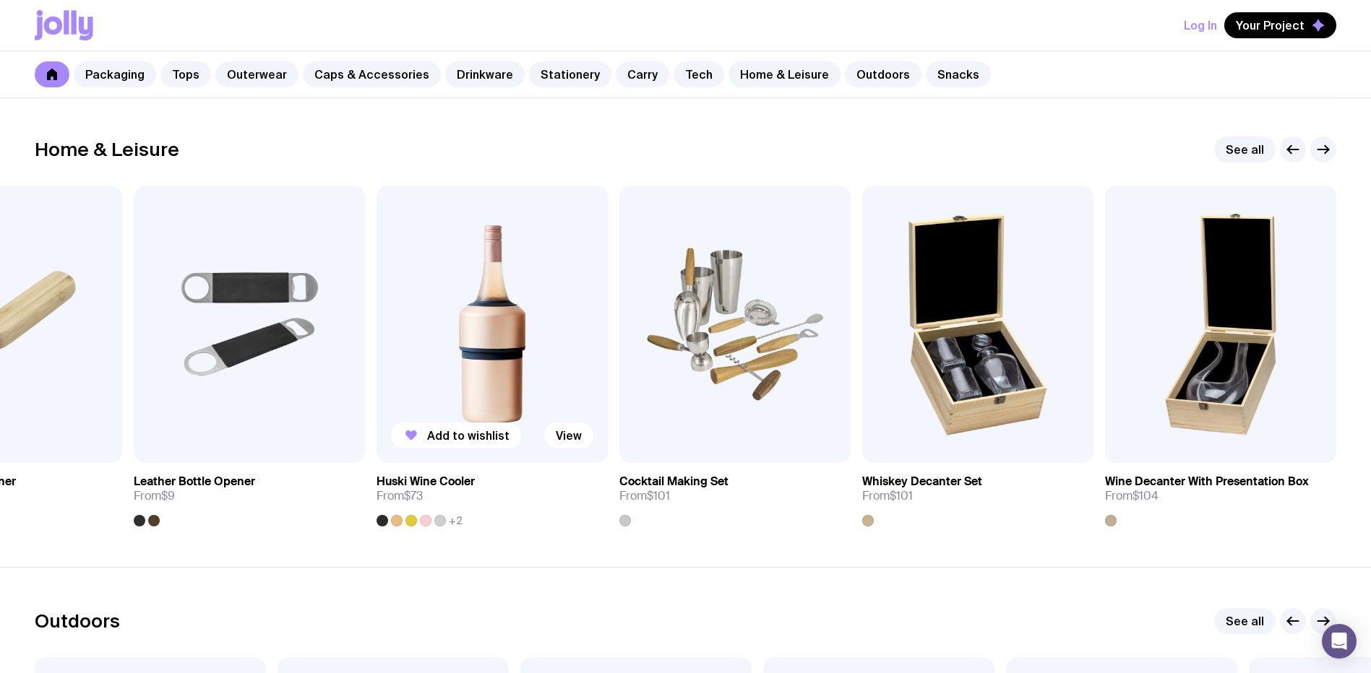
drag, startPoint x: 1191, startPoint y: 319, endPoint x: 541, endPoint y: 329, distance: 649.7
click at [544, 331] on img at bounding box center [491, 324] width 231 height 277
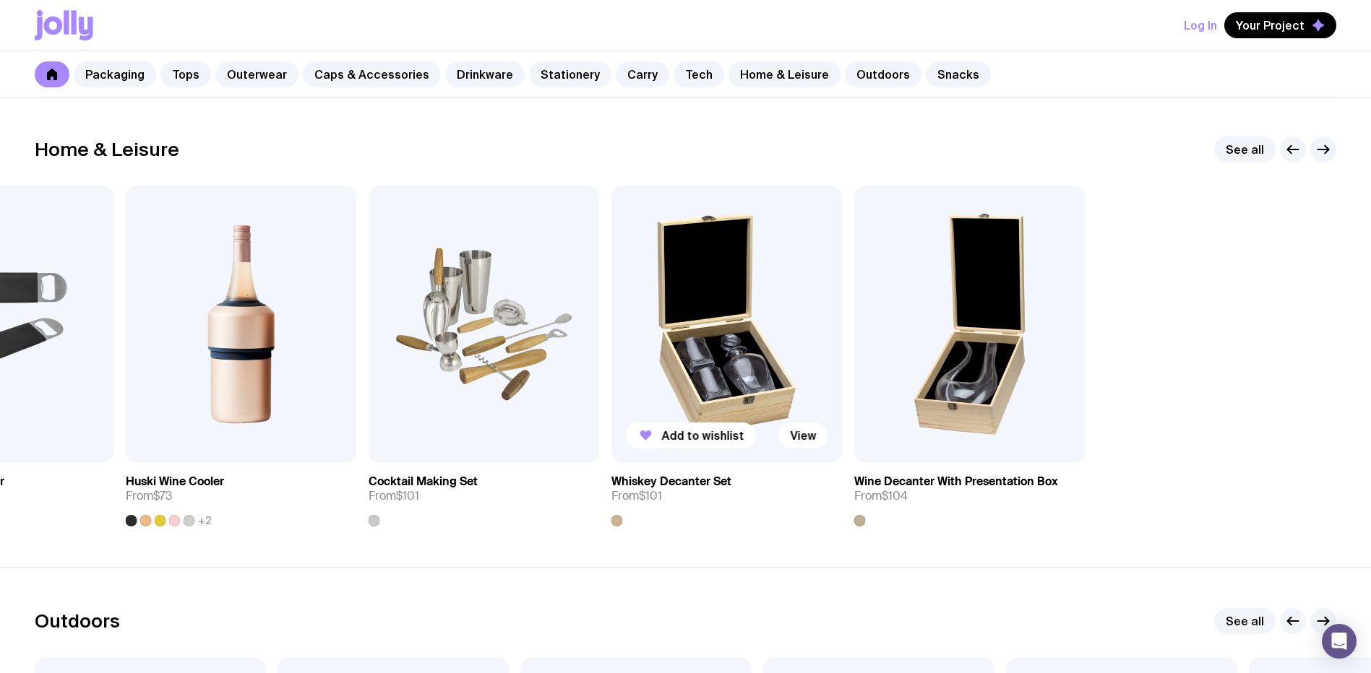
drag, startPoint x: 1116, startPoint y: 334, endPoint x: 728, endPoint y: 349, distance: 388.3
click at [728, 349] on div "Add to wishlist View Custom Stubby Holder From $3.50 Add to wishlist View Round…" at bounding box center [685, 356] width 1301 height 341
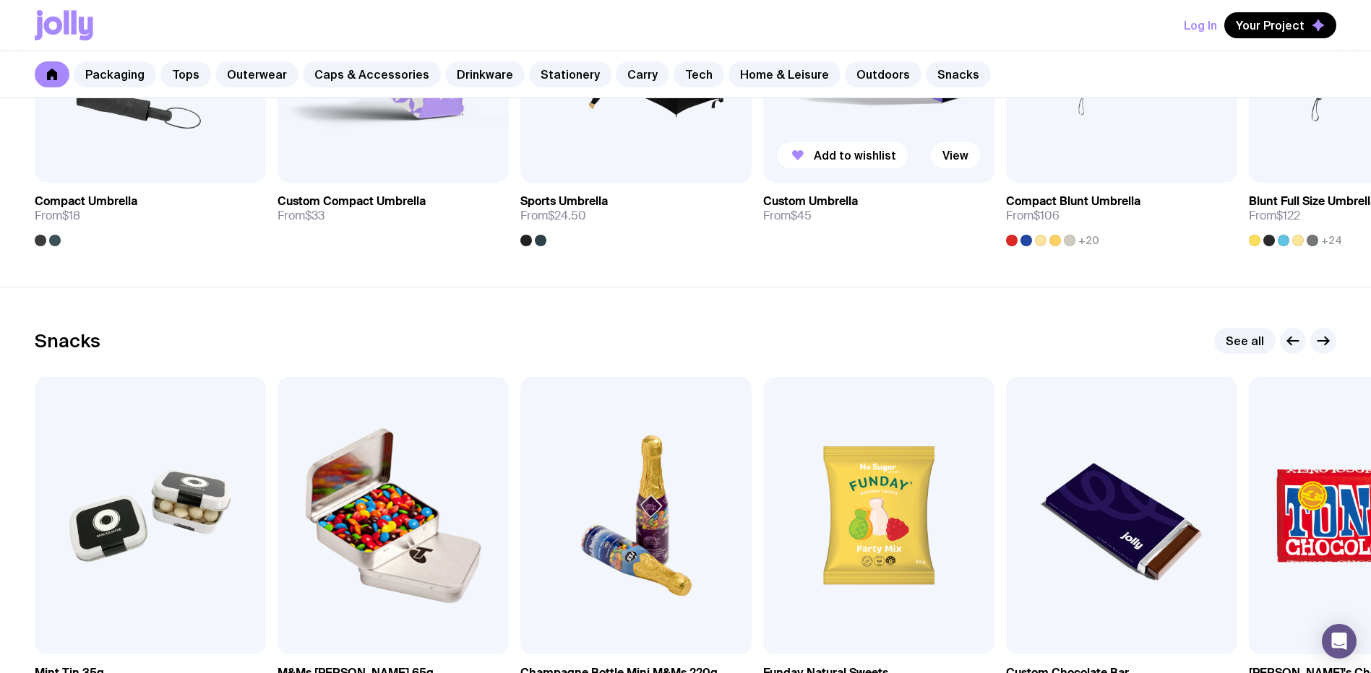
scroll to position [4913, 0]
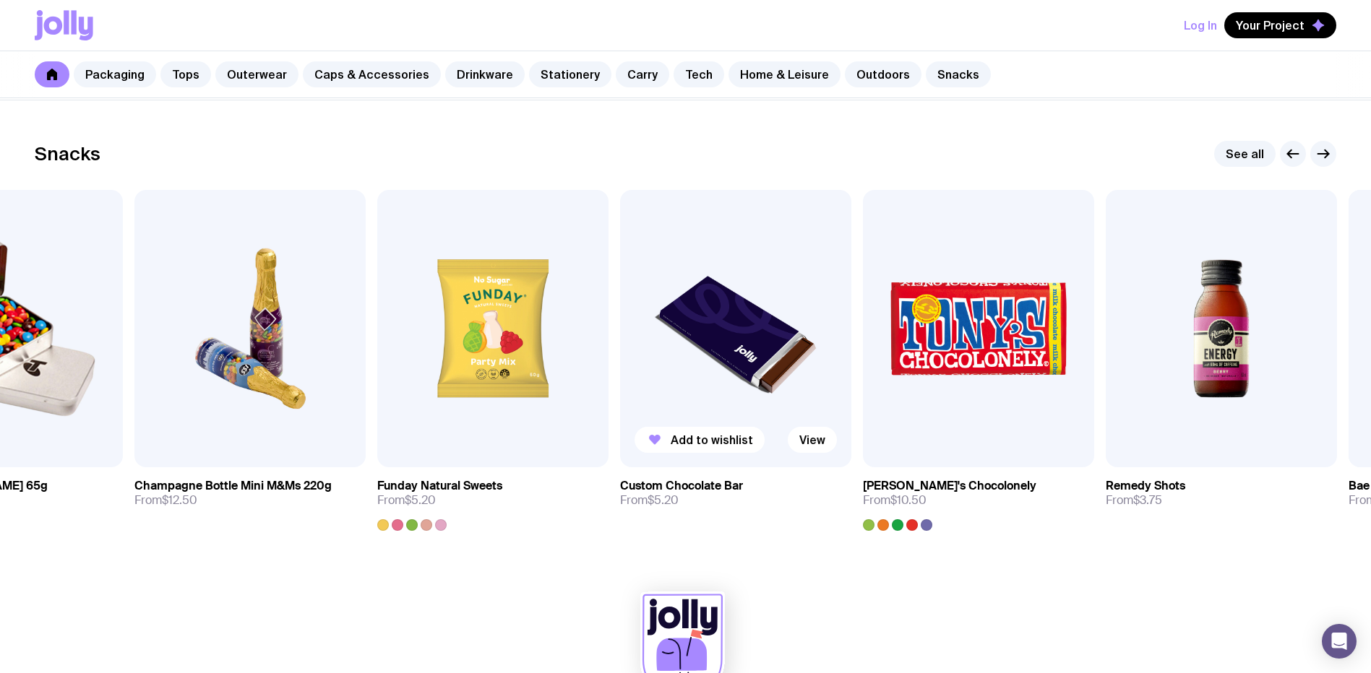
drag, startPoint x: 1123, startPoint y: 369, endPoint x: 486, endPoint y: 315, distance: 638.9
click at [620, 329] on img at bounding box center [735, 328] width 231 height 277
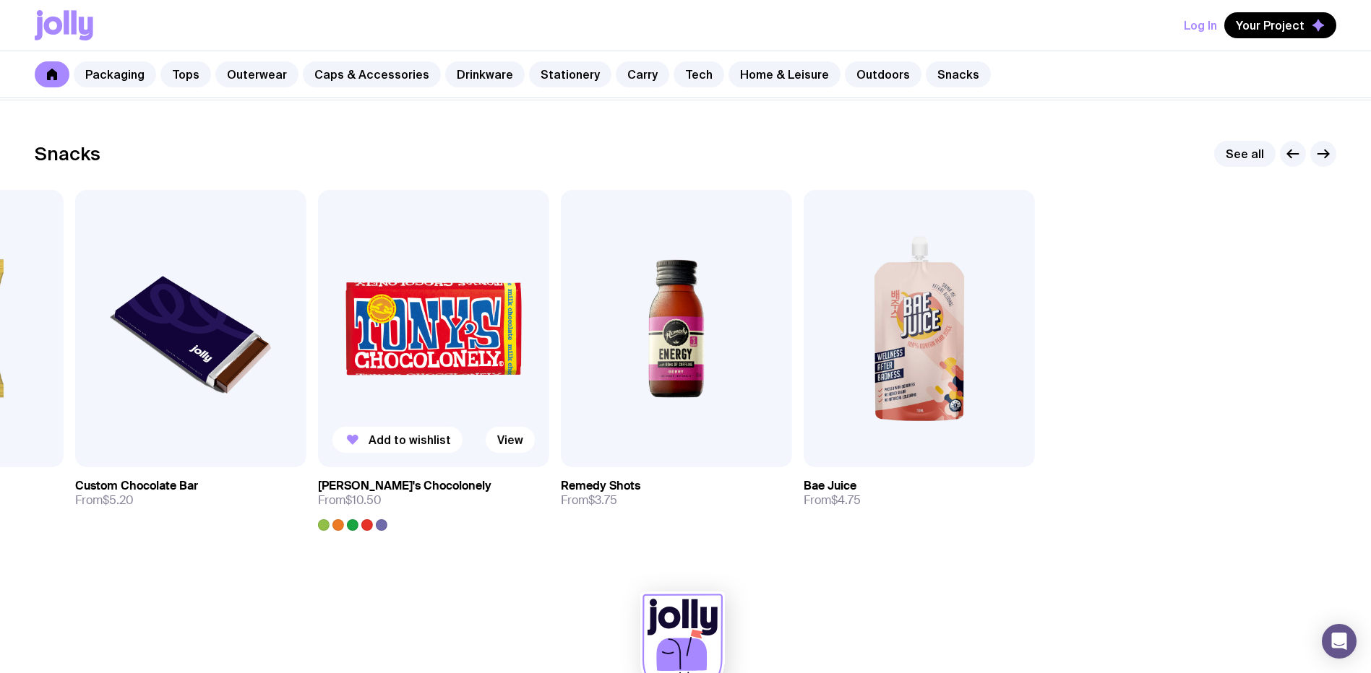
drag, startPoint x: 903, startPoint y: 337, endPoint x: 391, endPoint y: 332, distance: 512.3
click at [392, 332] on div "Add to wishlist View Mint Tin 35g From $2.40 Add to wishlist View M&Ms [PERSON_…" at bounding box center [685, 360] width 1301 height 341
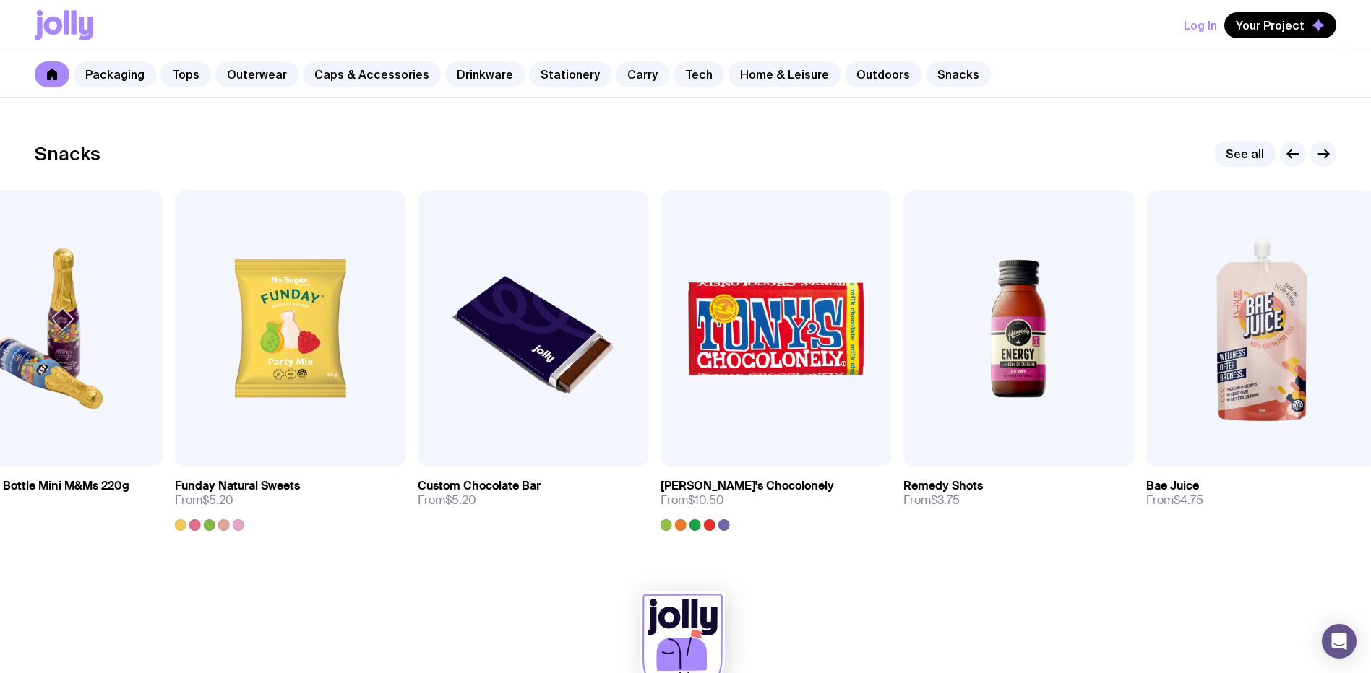
drag, startPoint x: 391, startPoint y: 332, endPoint x: 1384, endPoint y: 348, distance: 992.9
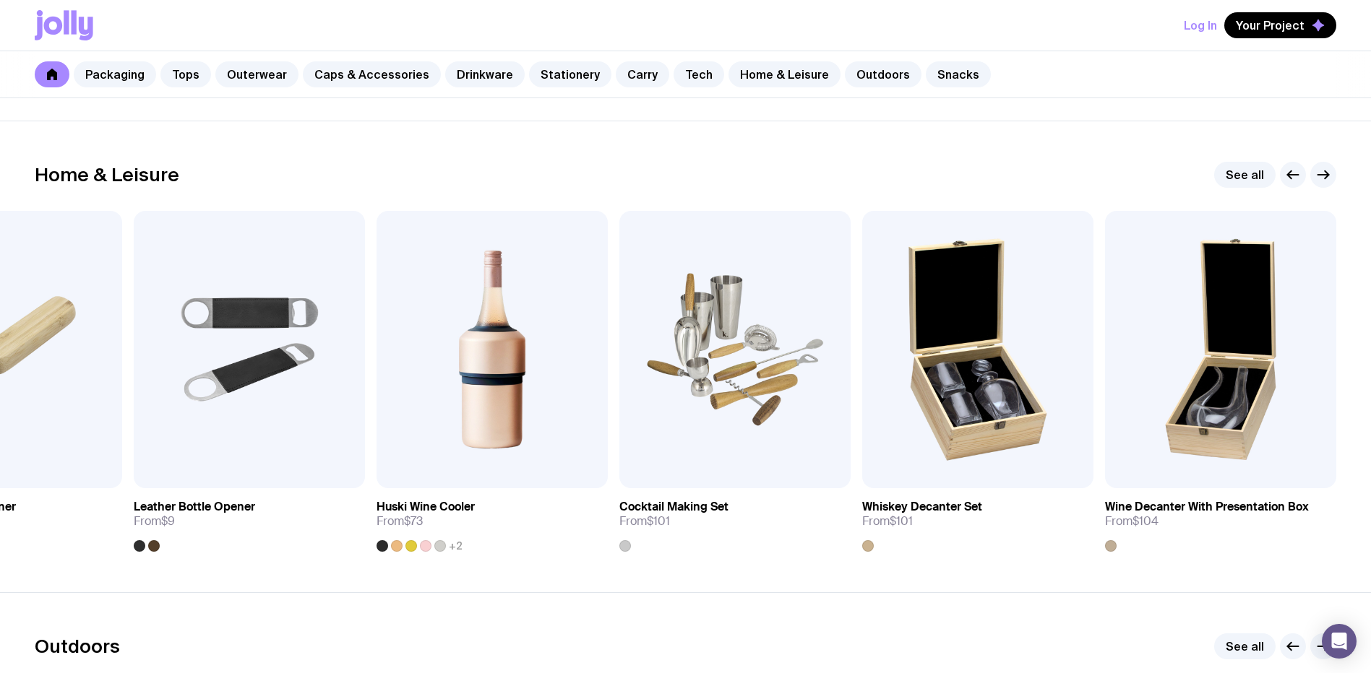
scroll to position [3814, 0]
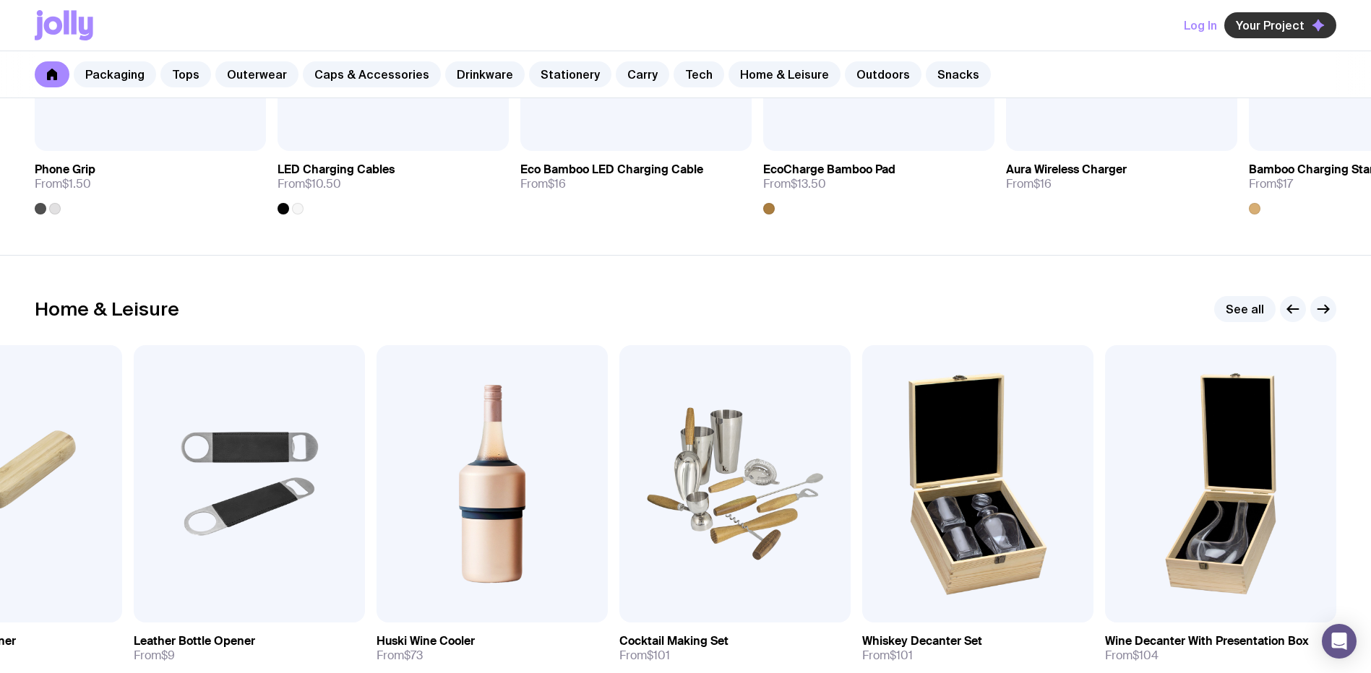
click at [1283, 22] on span "Your Project" at bounding box center [1270, 25] width 69 height 14
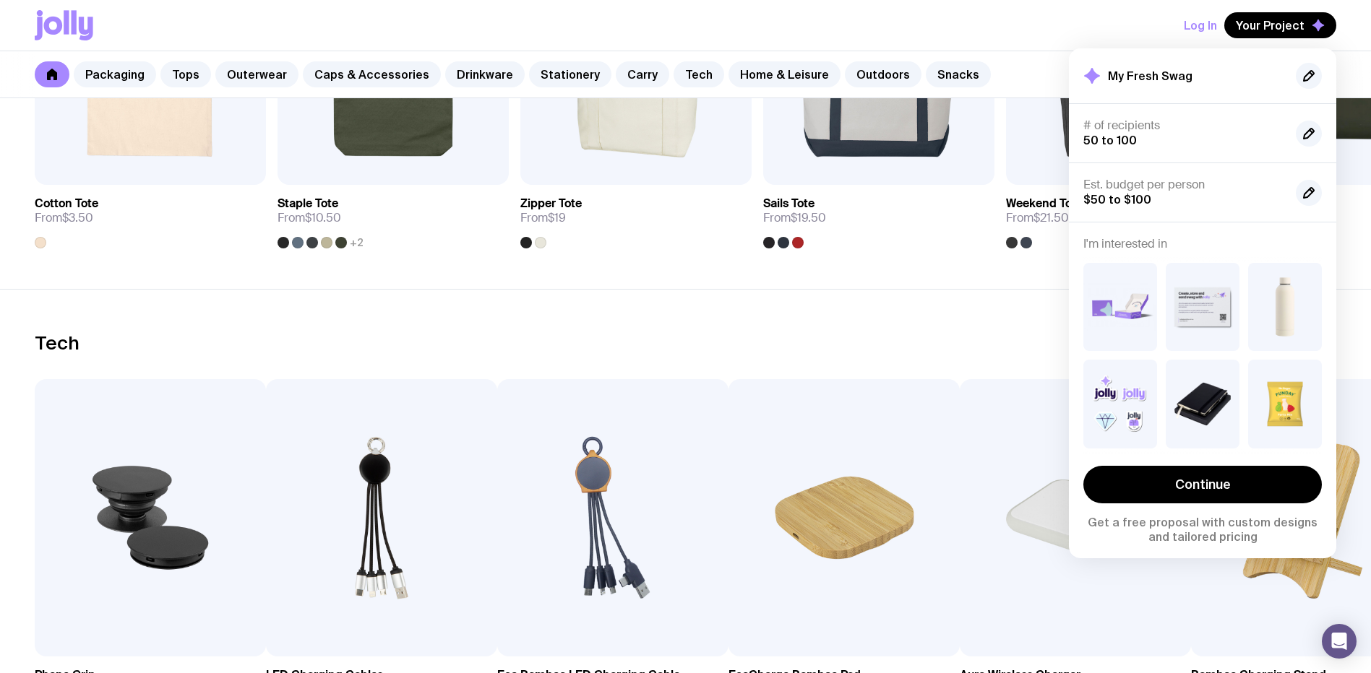
scroll to position [3453, 0]
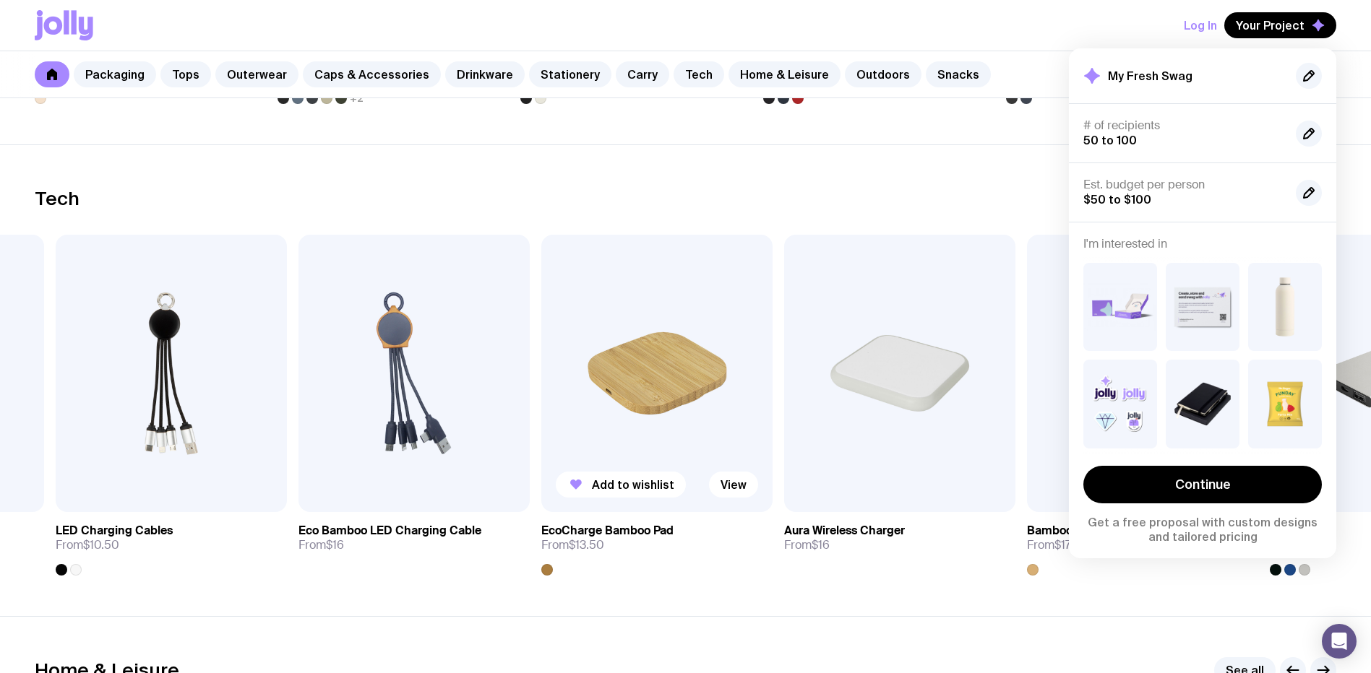
drag, startPoint x: 906, startPoint y: 421, endPoint x: 153, endPoint y: 426, distance: 752.9
click at [541, 426] on img at bounding box center [656, 373] width 231 height 277
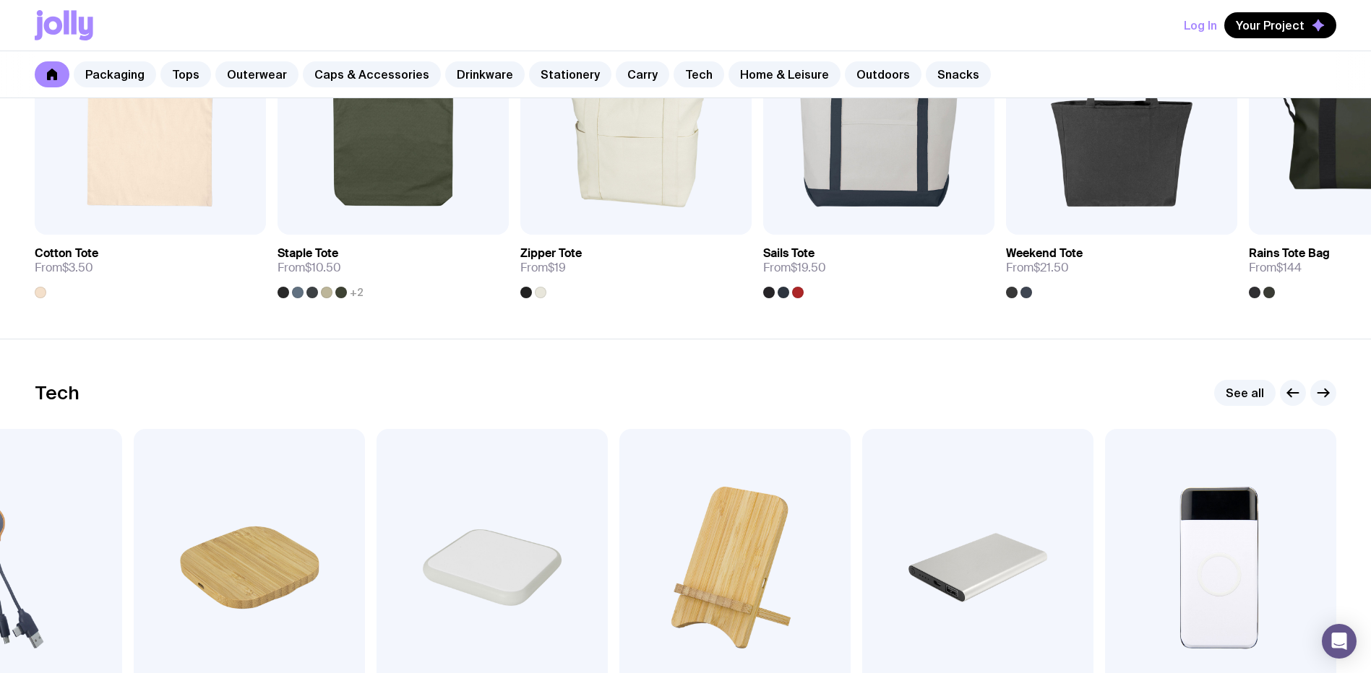
scroll to position [3020, 0]
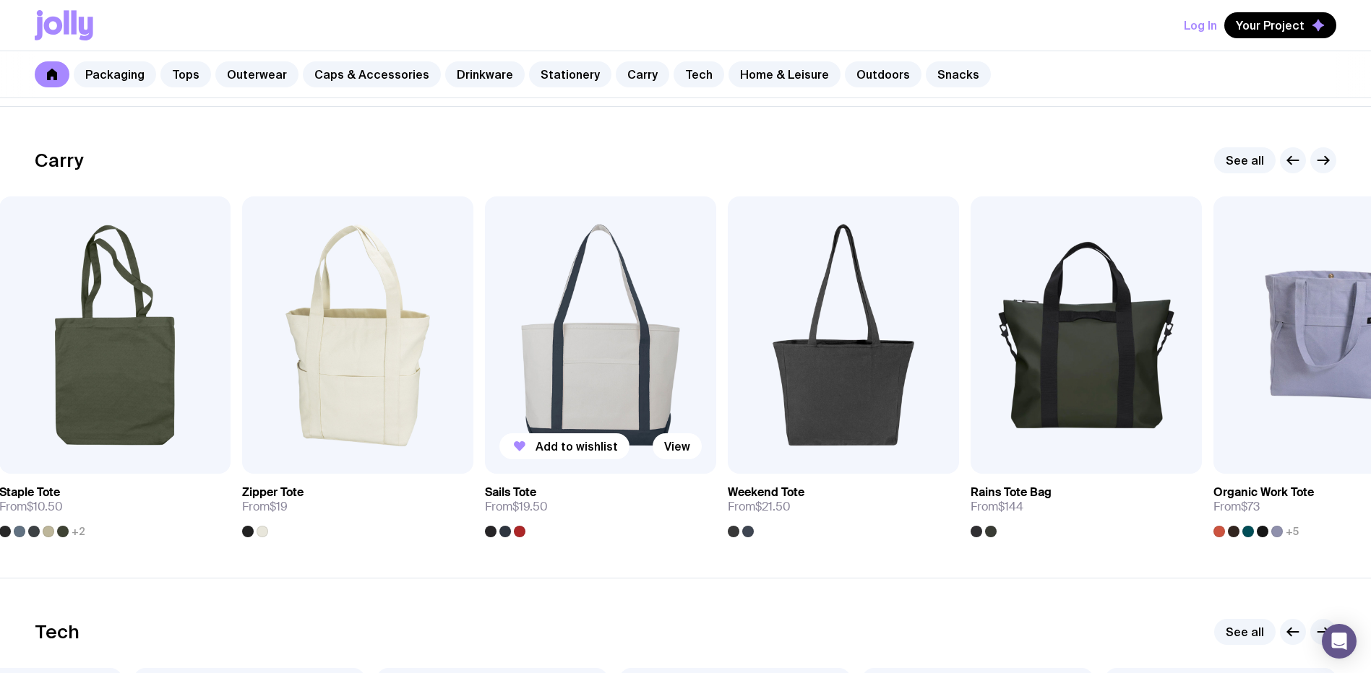
drag, startPoint x: 1053, startPoint y: 337, endPoint x: 225, endPoint y: 322, distance: 827.5
click at [728, 343] on img at bounding box center [843, 335] width 231 height 277
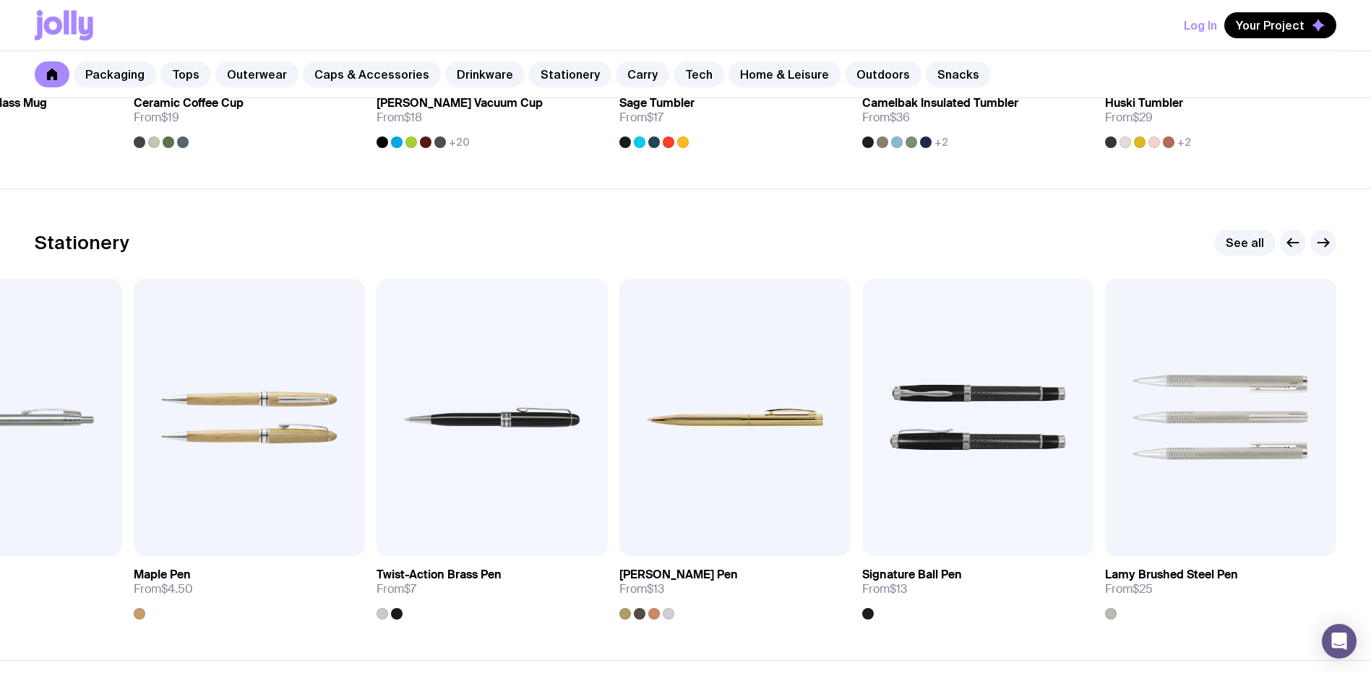
scroll to position [2442, 0]
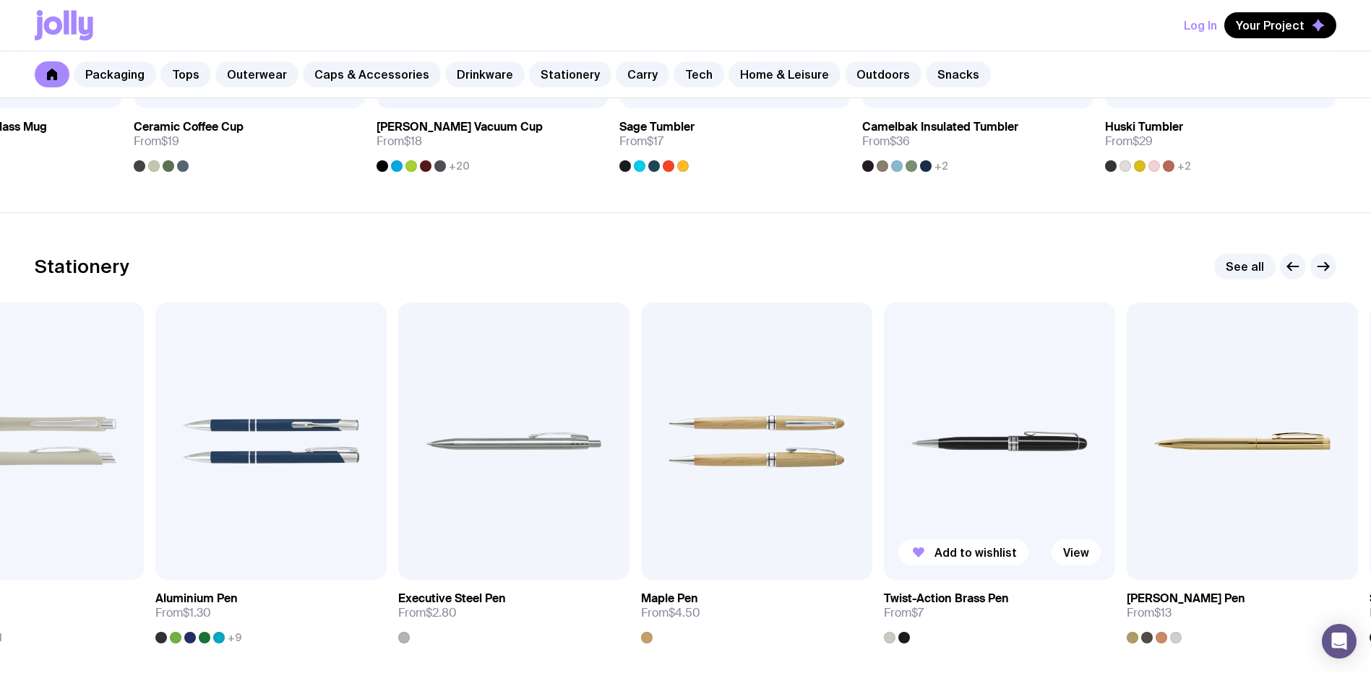
drag, startPoint x: 526, startPoint y: 427, endPoint x: 1206, endPoint y: 415, distance: 680.0
click at [1115, 415] on img at bounding box center [999, 441] width 231 height 277
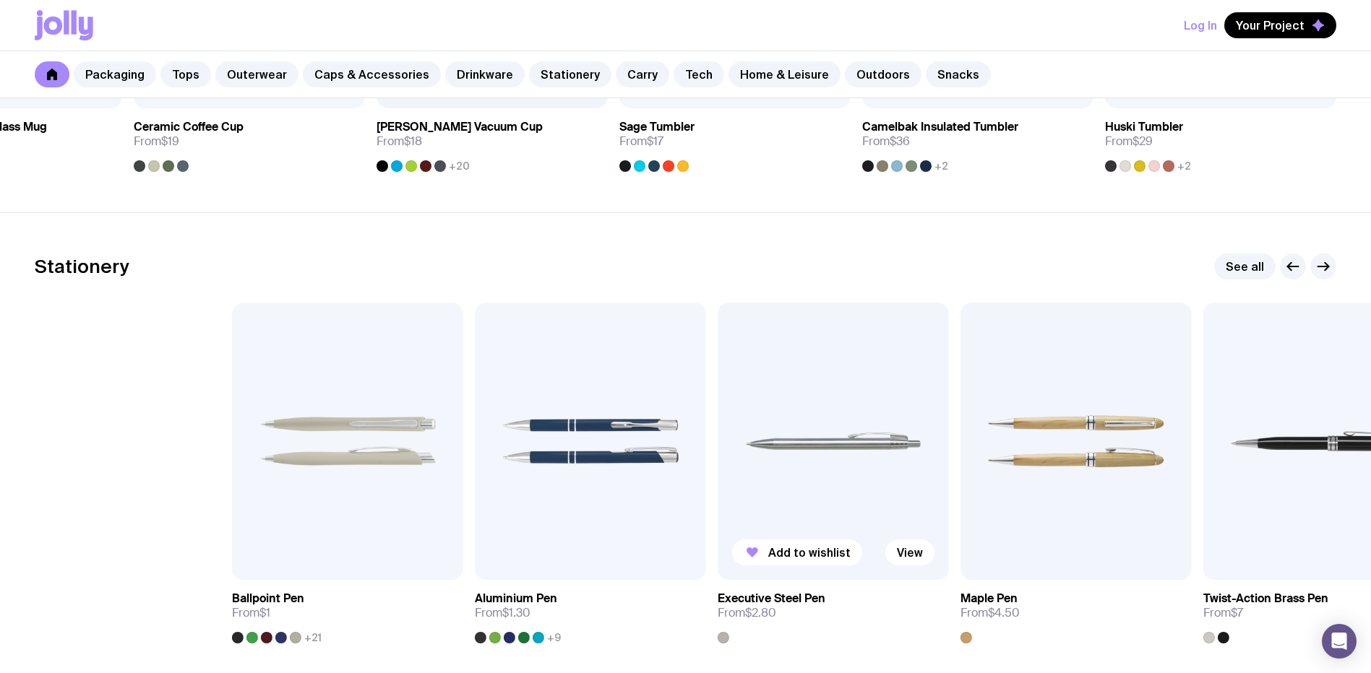
drag, startPoint x: 747, startPoint y: 490, endPoint x: 827, endPoint y: 477, distance: 81.3
click at [827, 477] on img at bounding box center [833, 441] width 231 height 277
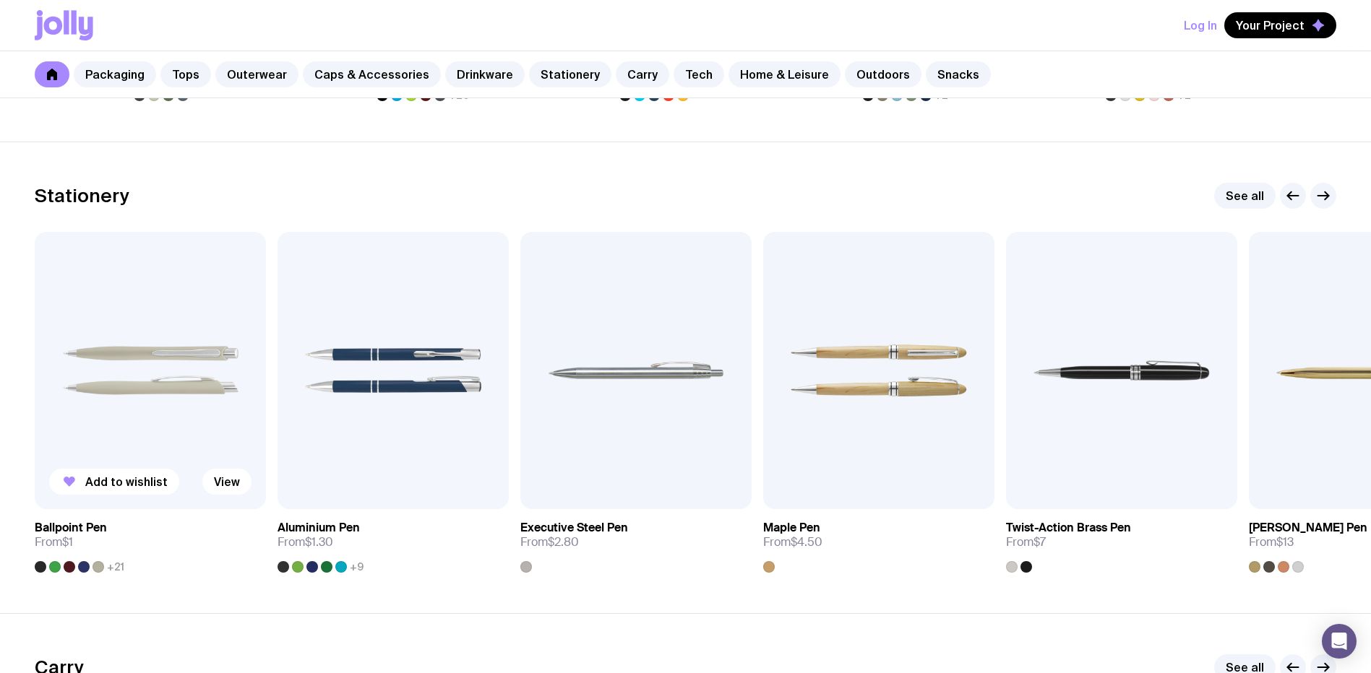
scroll to position [2586, 0]
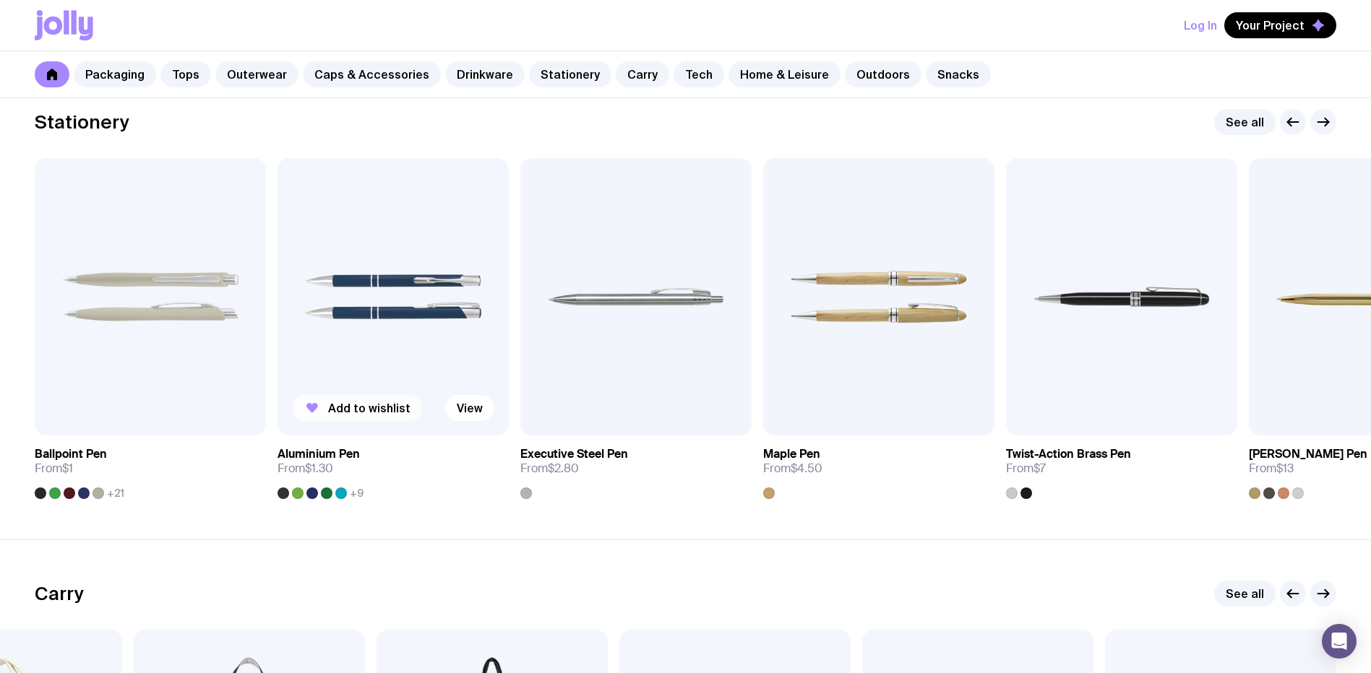
click at [356, 411] on span "Add to wishlist" at bounding box center [369, 408] width 82 height 14
click at [1283, 27] on span "Your Project" at bounding box center [1270, 25] width 69 height 14
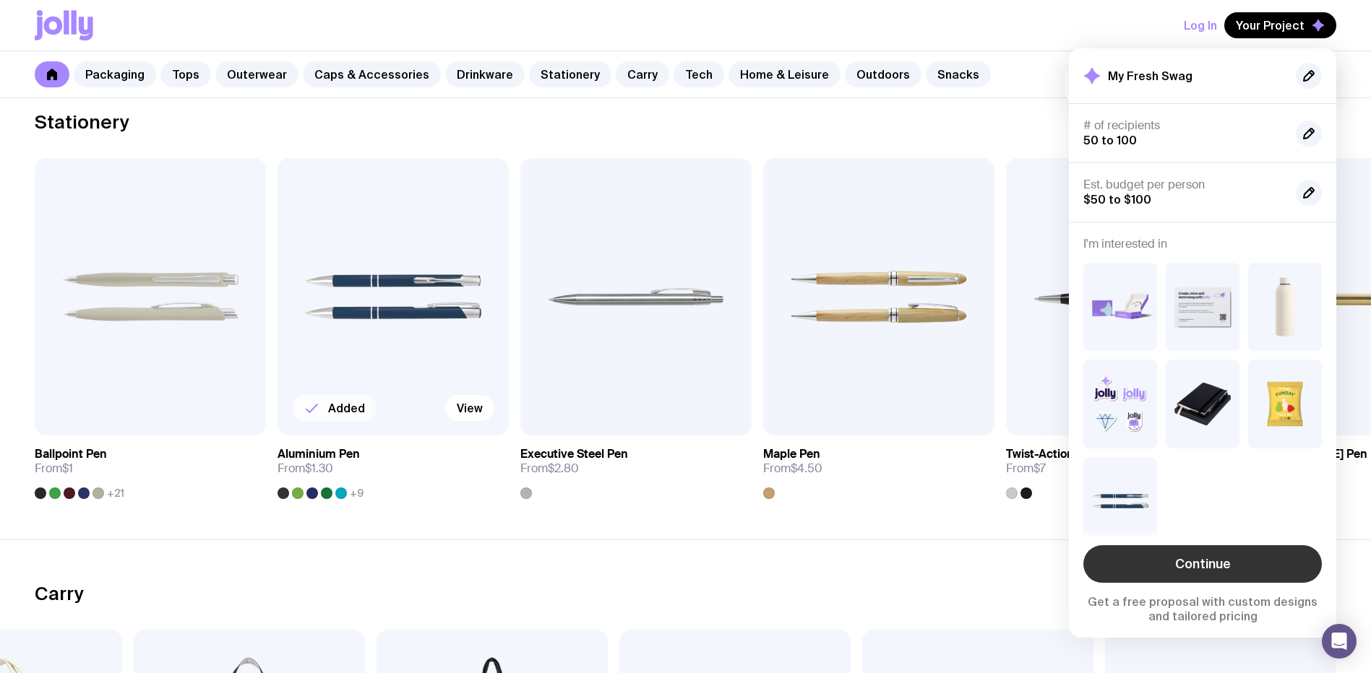
click at [1241, 566] on link "Continue" at bounding box center [1202, 565] width 238 height 38
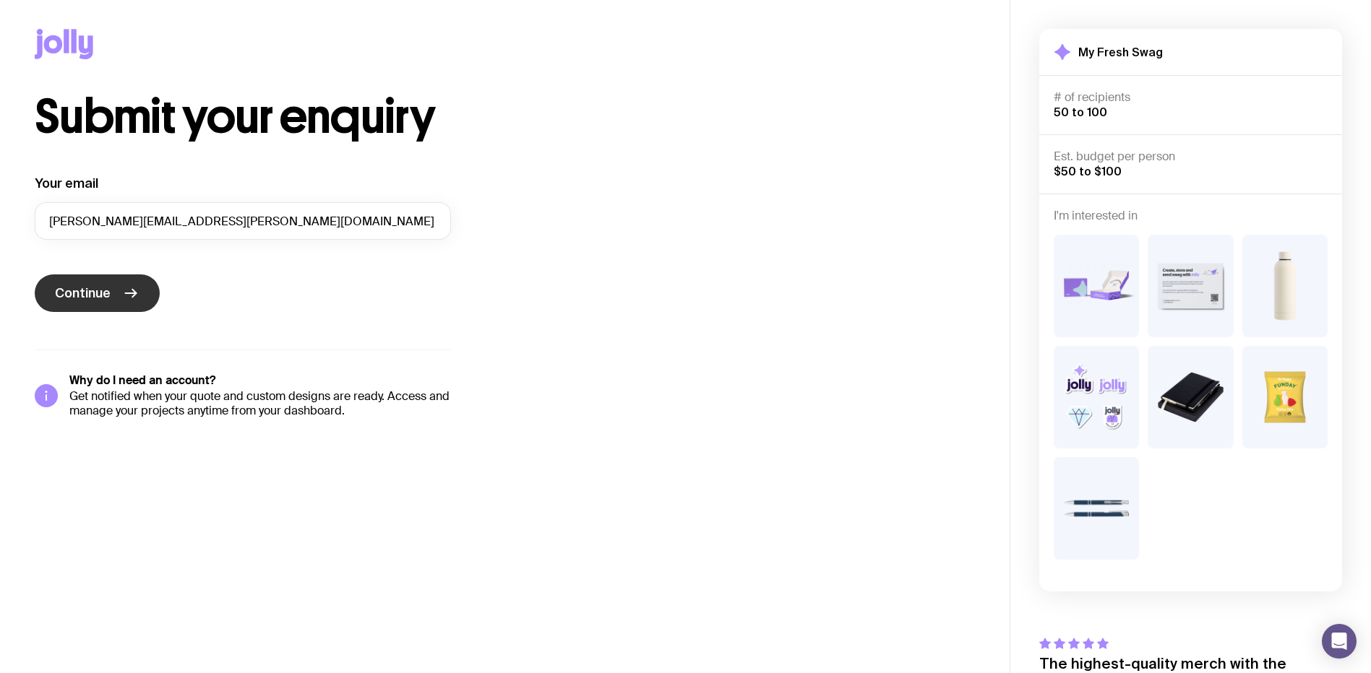
click at [129, 290] on icon "submit" at bounding box center [130, 293] width 17 height 17
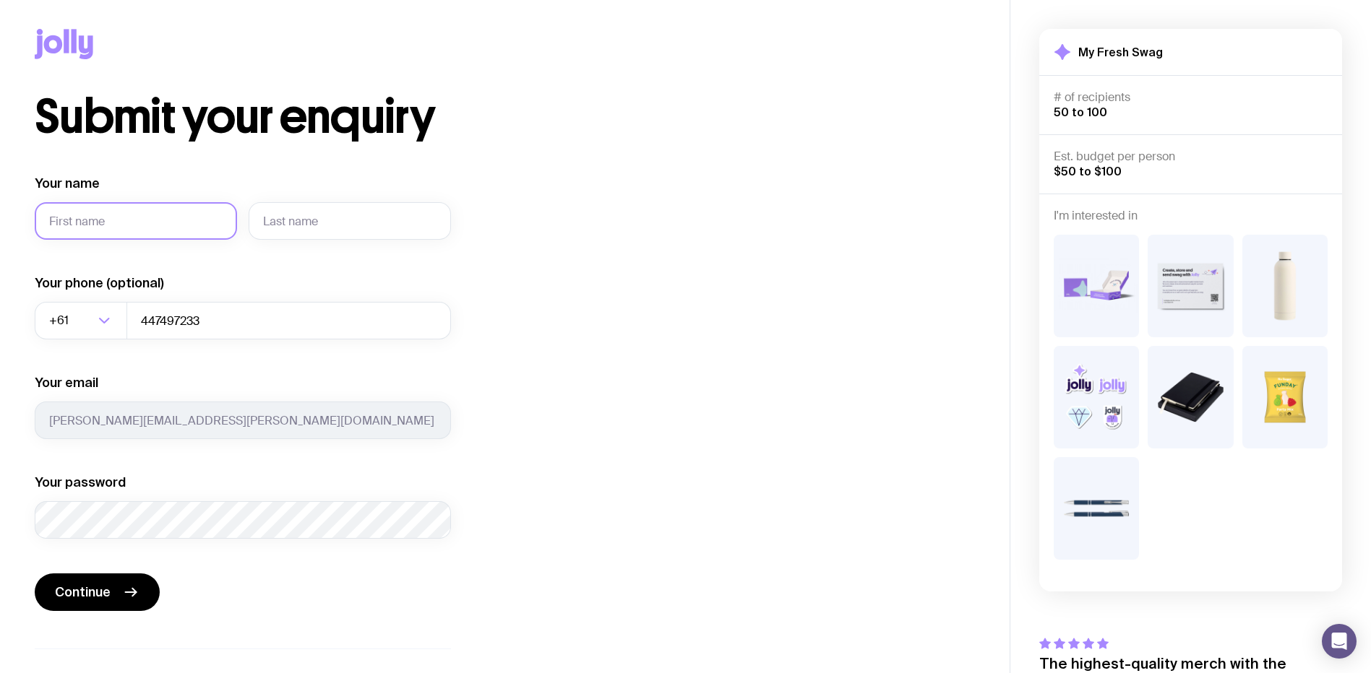
click at [176, 223] on input "Your name" at bounding box center [136, 221] width 202 height 38
type input "[PERSON_NAME]"
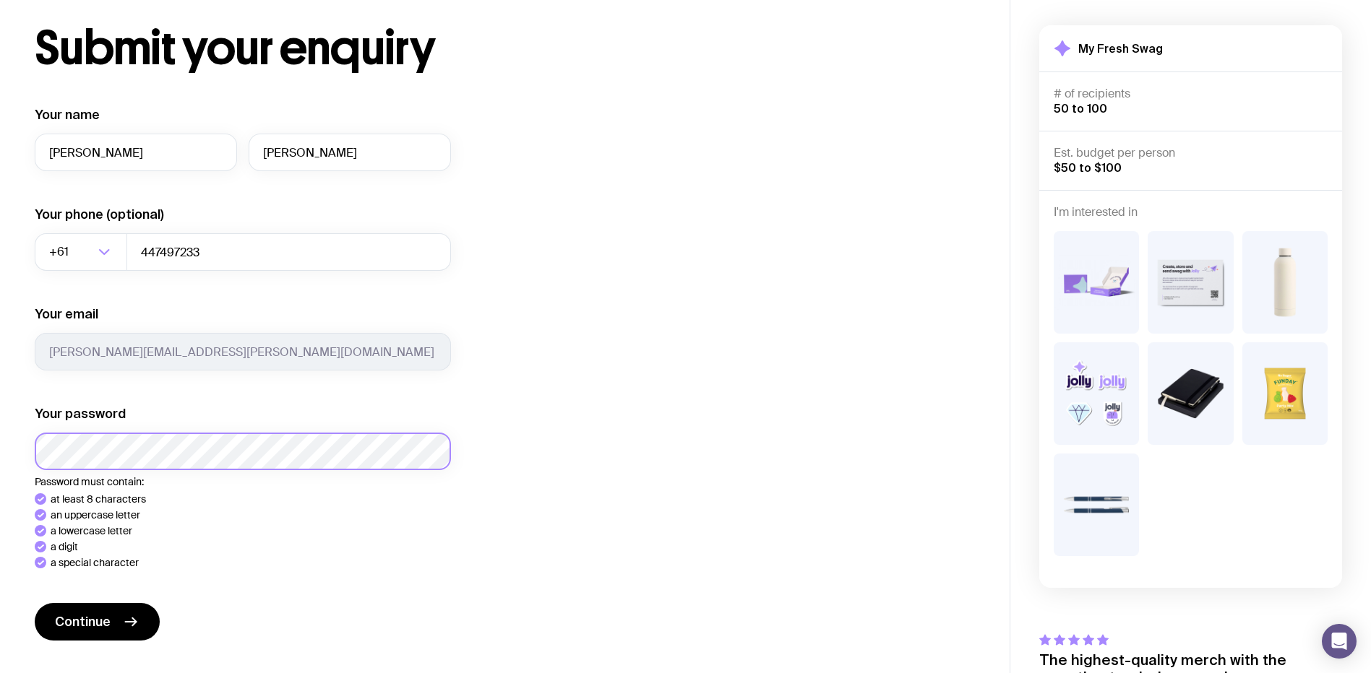
scroll to position [72, 0]
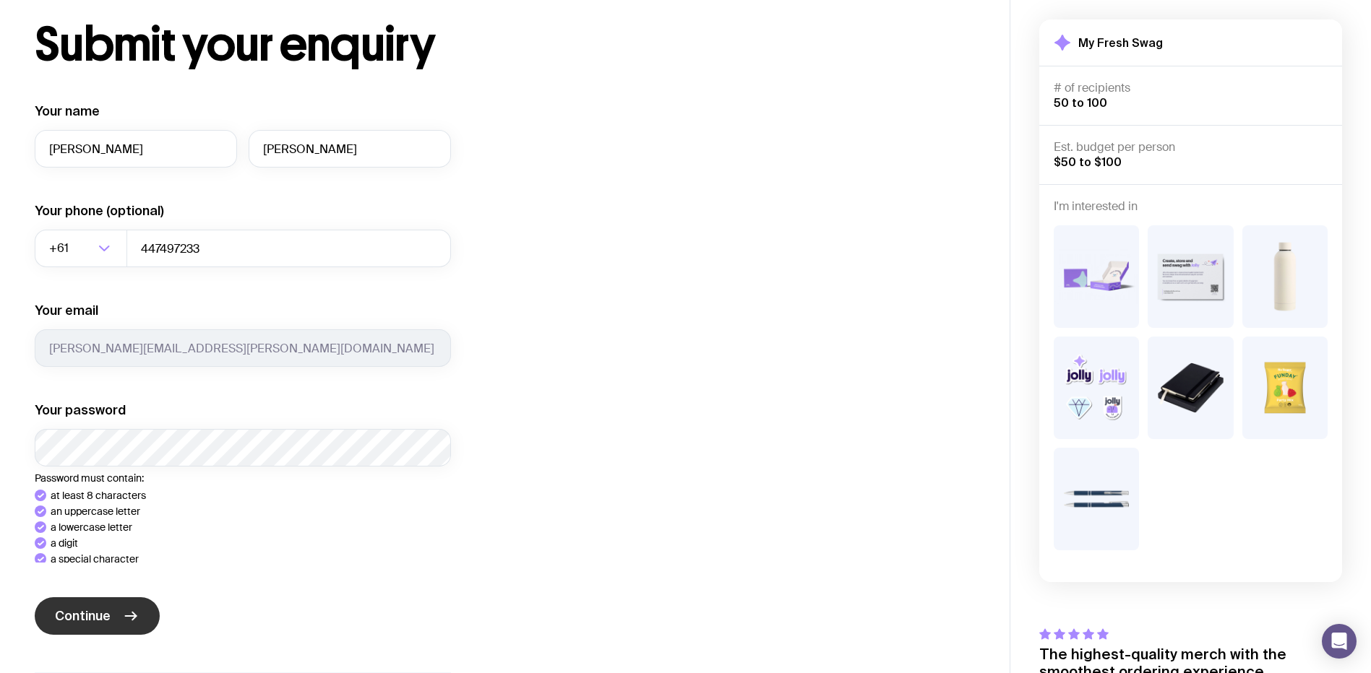
click at [118, 634] on div "Your name [PERSON_NAME] Your phone (optional) +61 Loading... 447497233 Your ema…" at bounding box center [243, 422] width 416 height 639
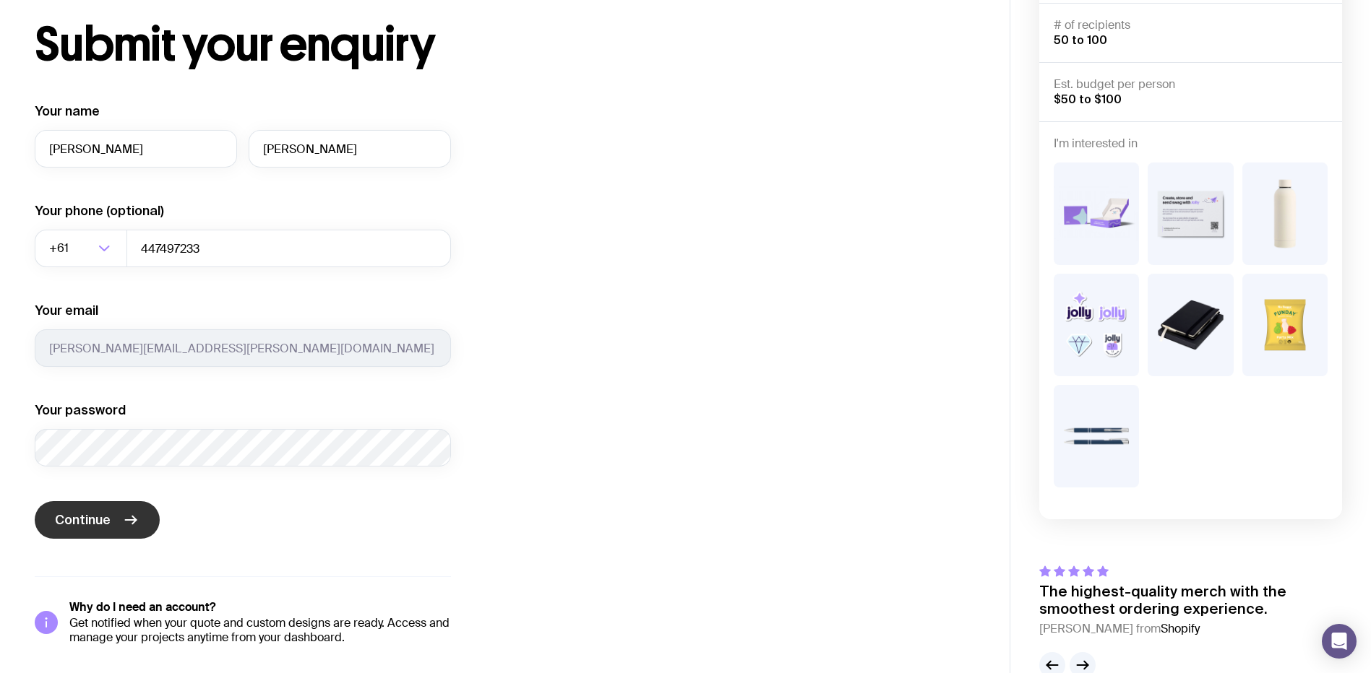
click at [117, 526] on button "Continue" at bounding box center [97, 520] width 125 height 38
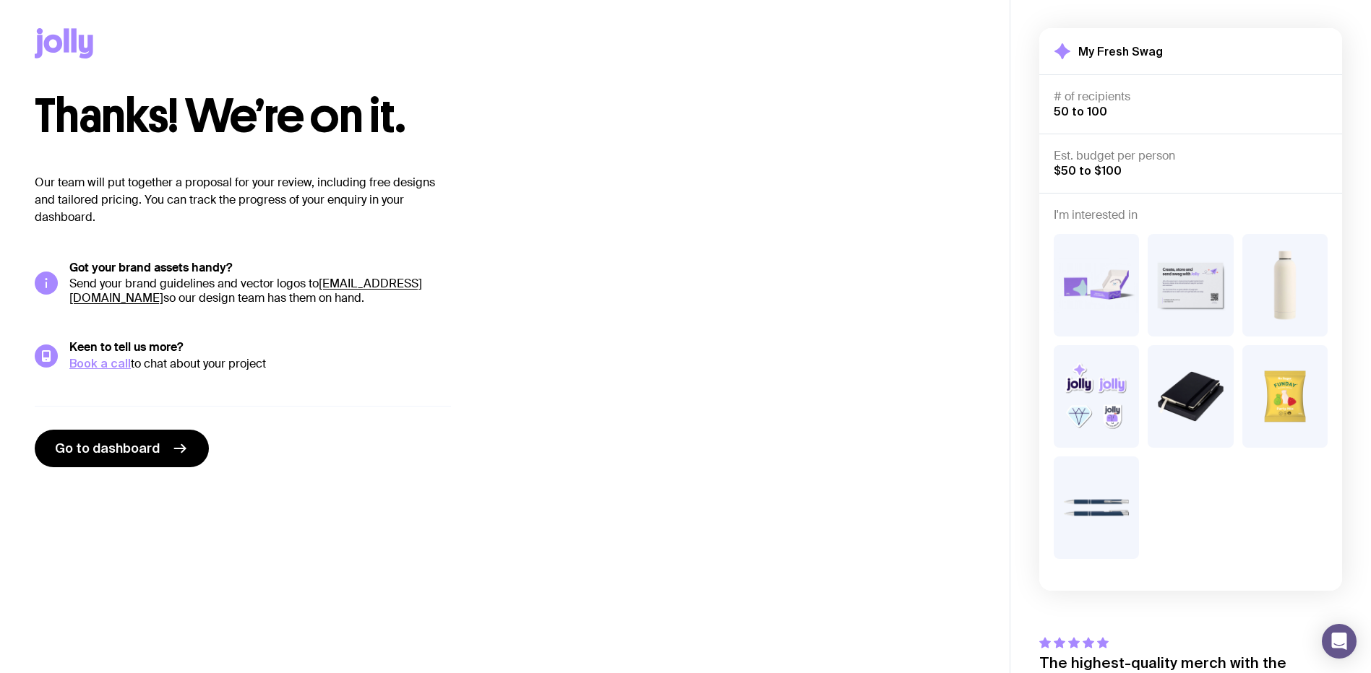
scroll to position [0, 0]
click at [146, 452] on span "Go to dashboard" at bounding box center [107, 449] width 105 height 17
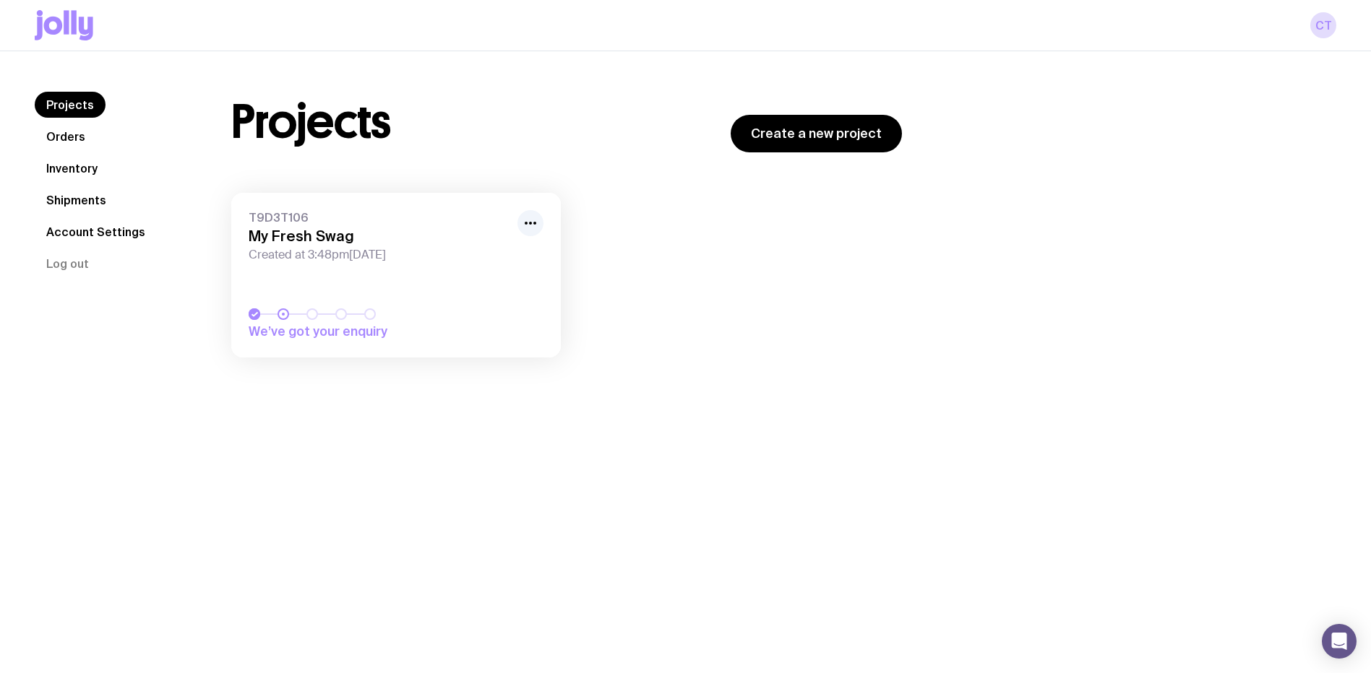
click at [288, 334] on span "We’ve got your enquiry" at bounding box center [350, 331] width 202 height 17
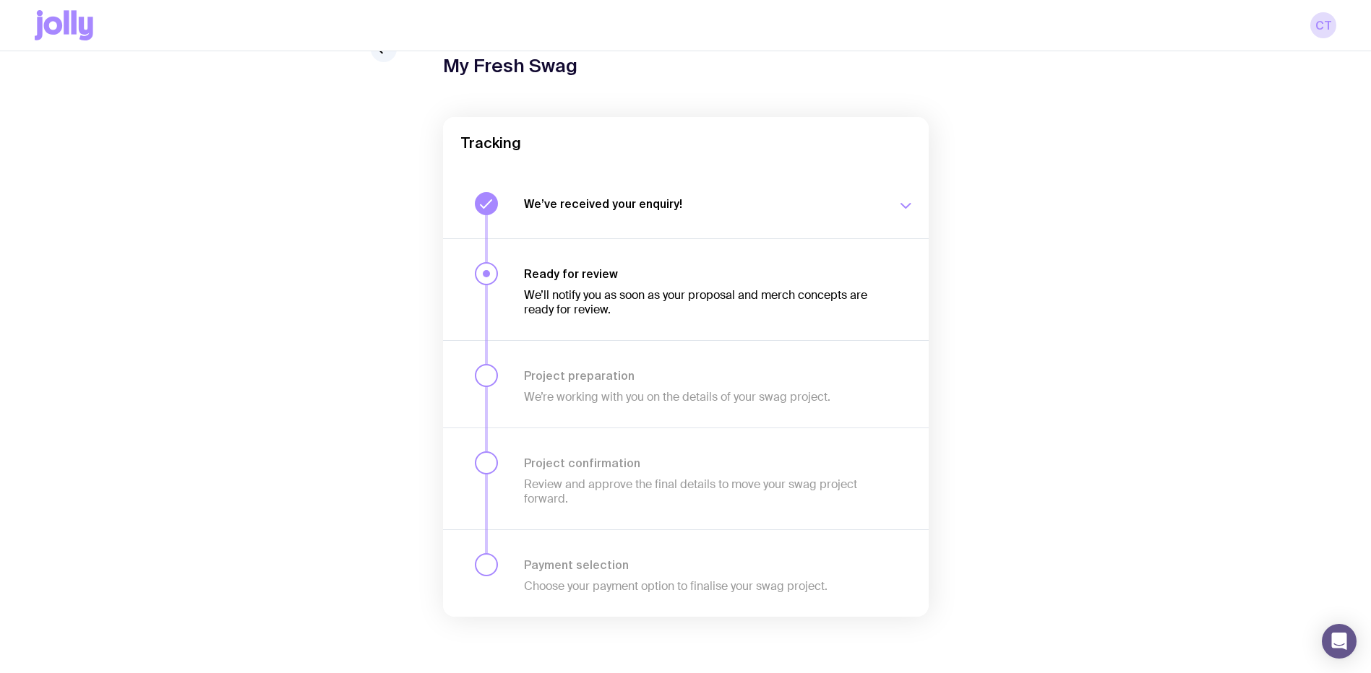
scroll to position [74, 0]
click at [645, 208] on h3 "We’ve received your enquiry!" at bounding box center [702, 202] width 356 height 14
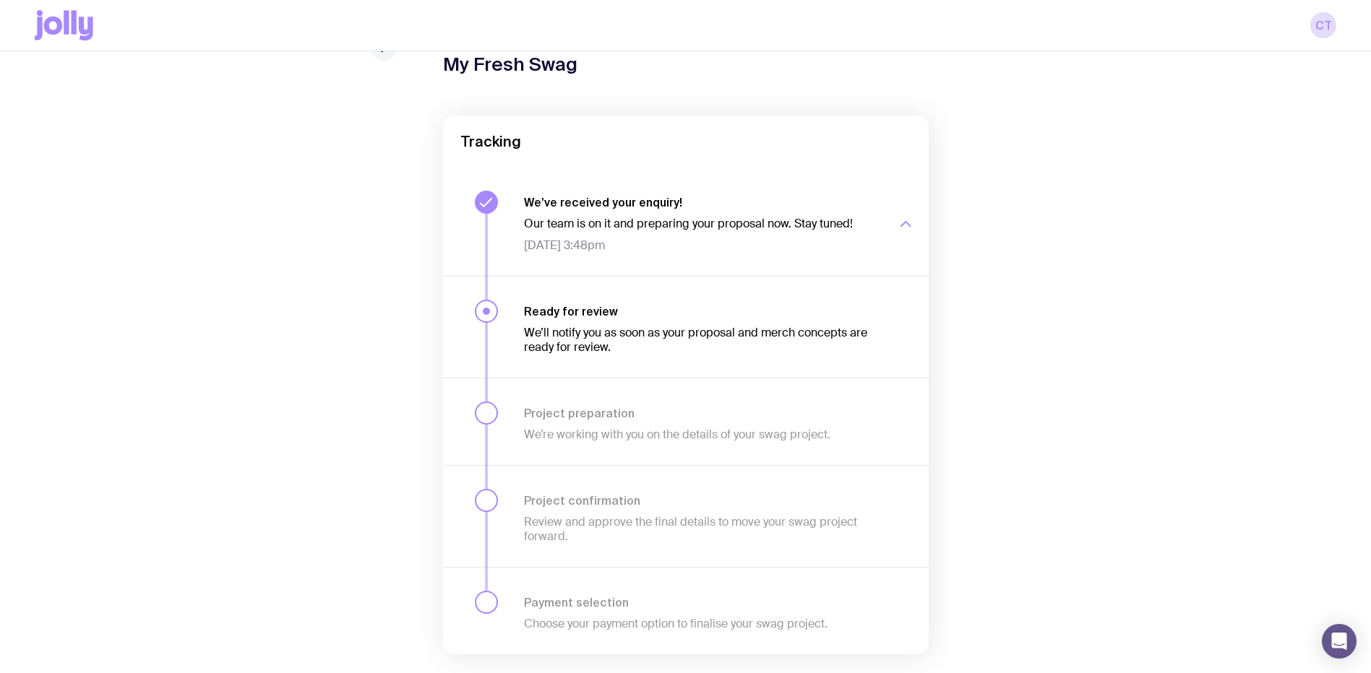
click at [664, 198] on h3 "We’ve received your enquiry!" at bounding box center [702, 202] width 356 height 14
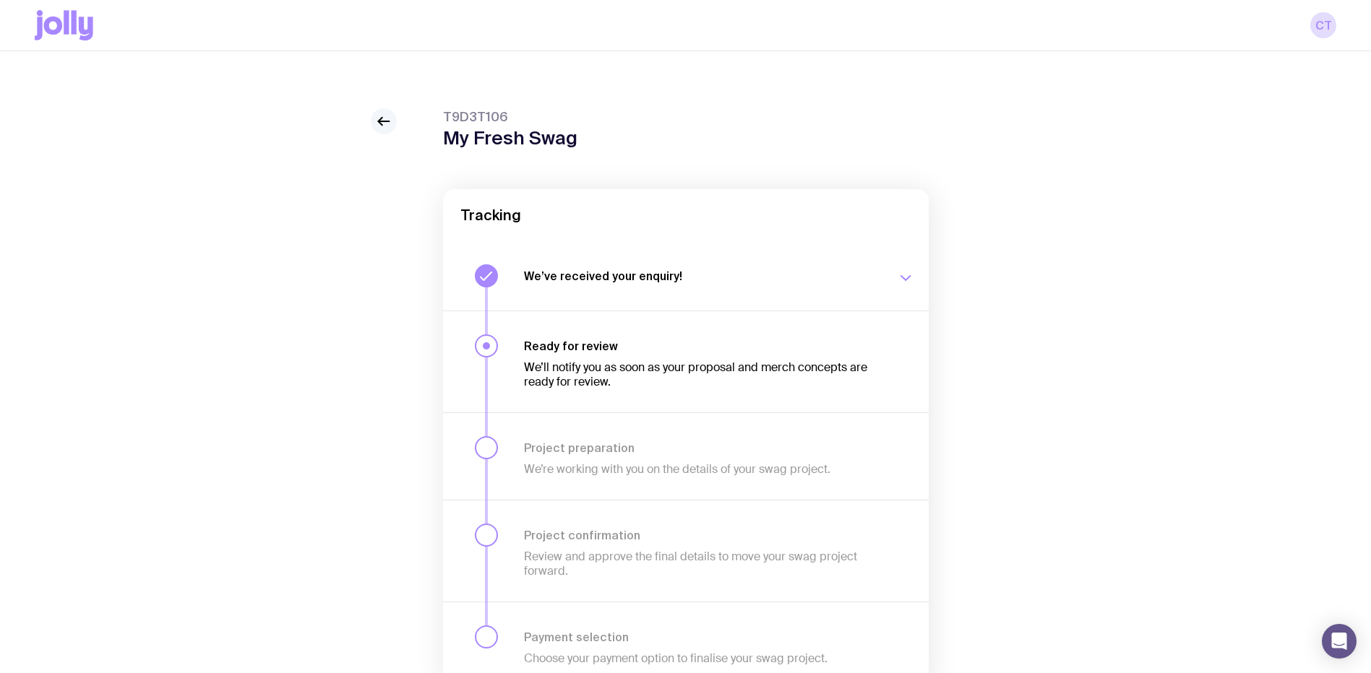
scroll to position [0, 0]
click at [394, 113] on div at bounding box center [384, 122] width 26 height 26
click at [371, 126] on link at bounding box center [384, 122] width 26 height 26
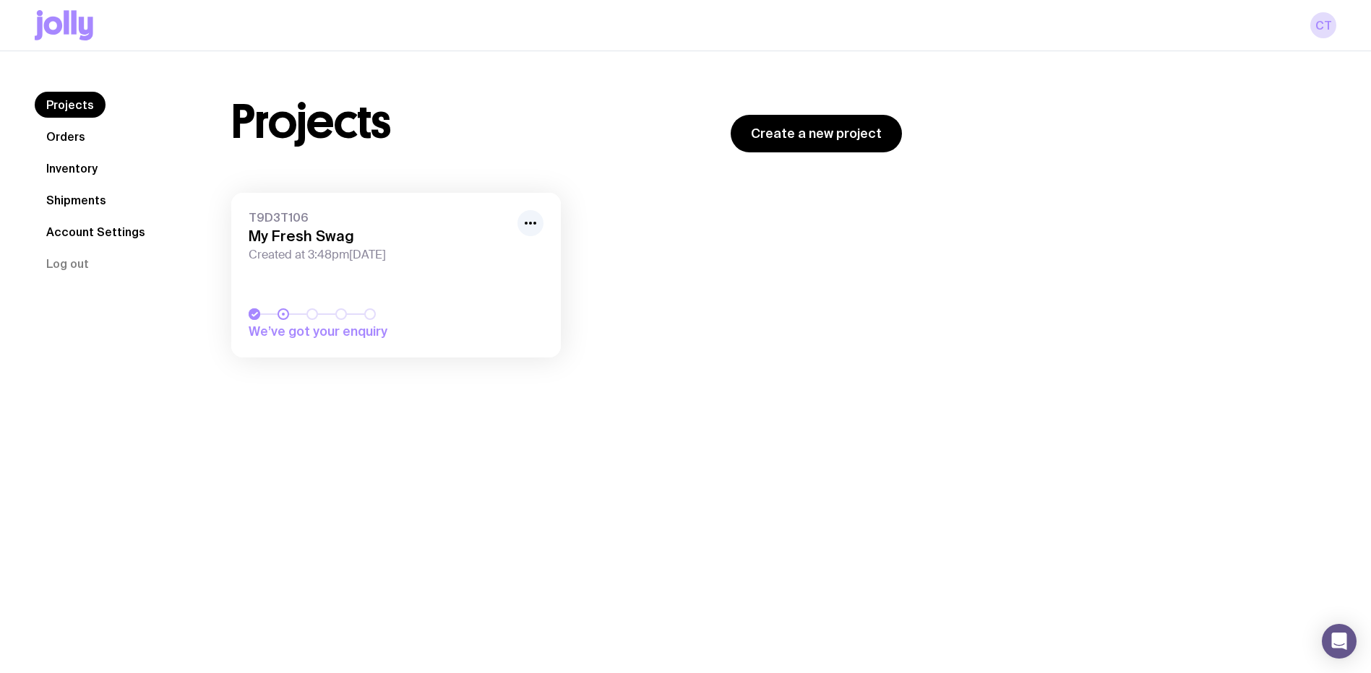
click at [72, 142] on link "Orders" at bounding box center [66, 137] width 62 height 26
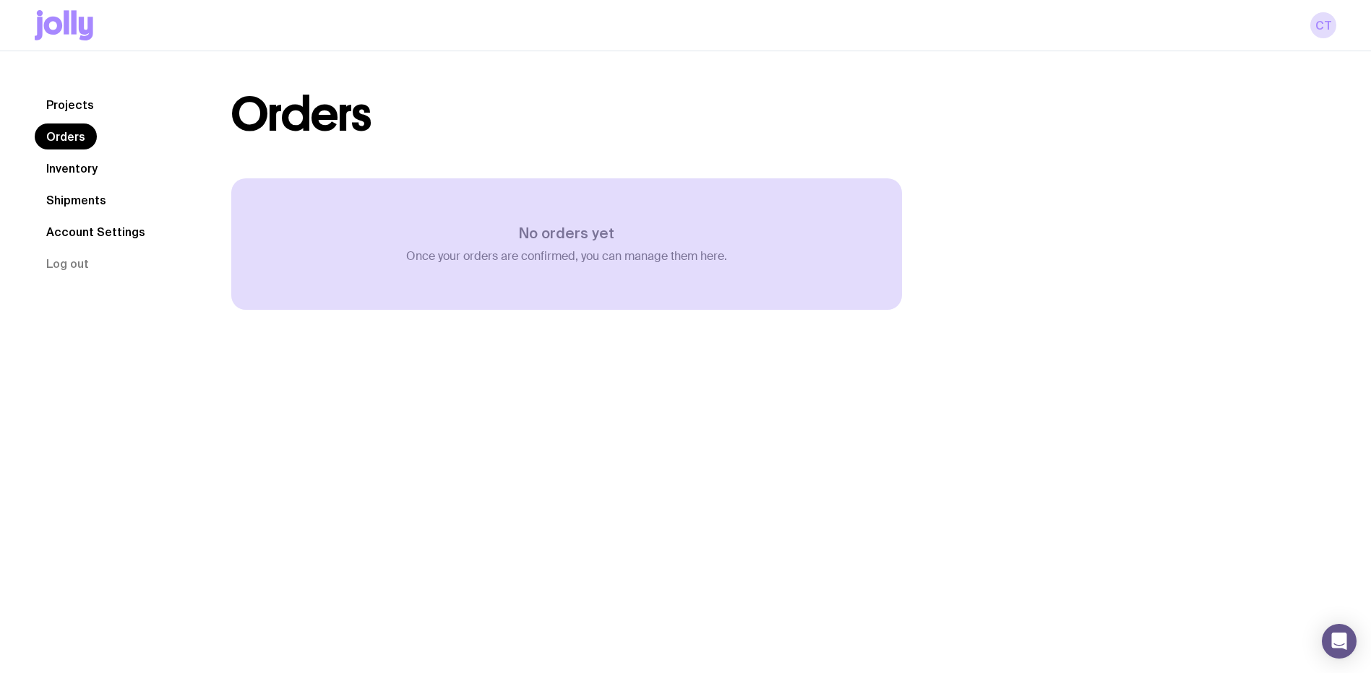
click at [61, 178] on link "Inventory" at bounding box center [72, 168] width 74 height 26
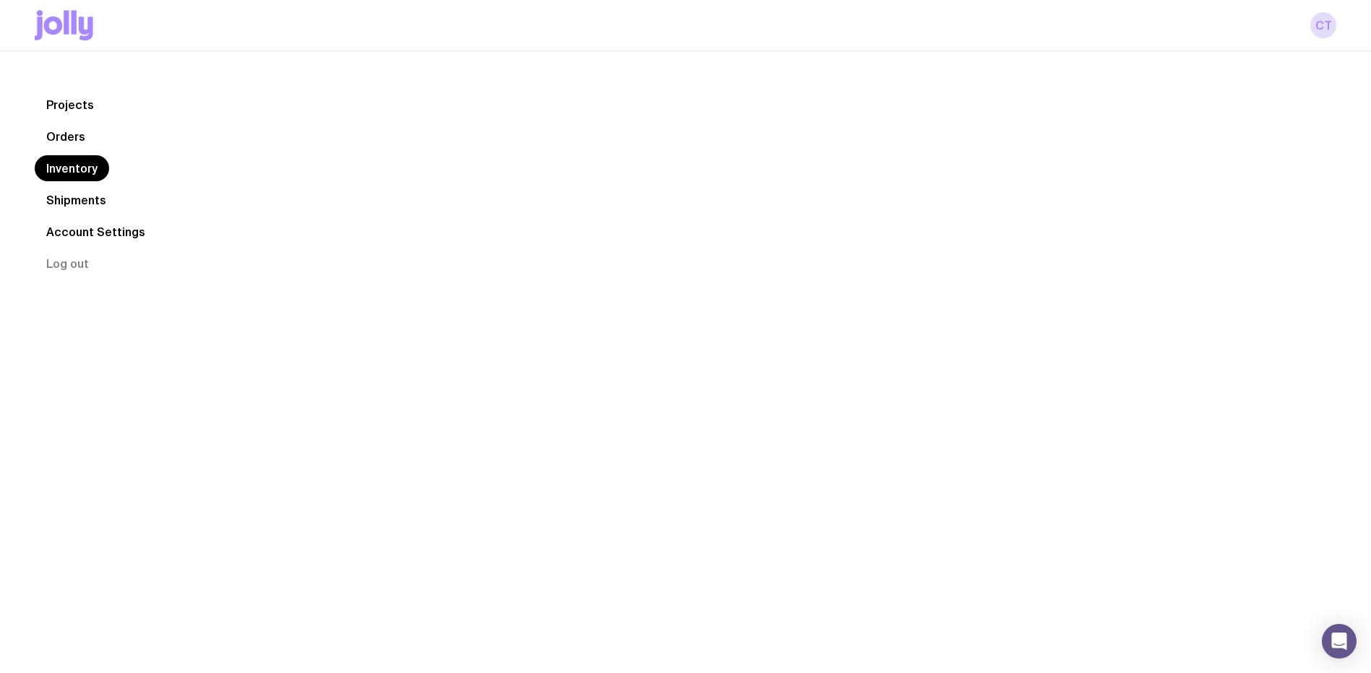
click at [72, 209] on link "Shipments" at bounding box center [76, 200] width 83 height 26
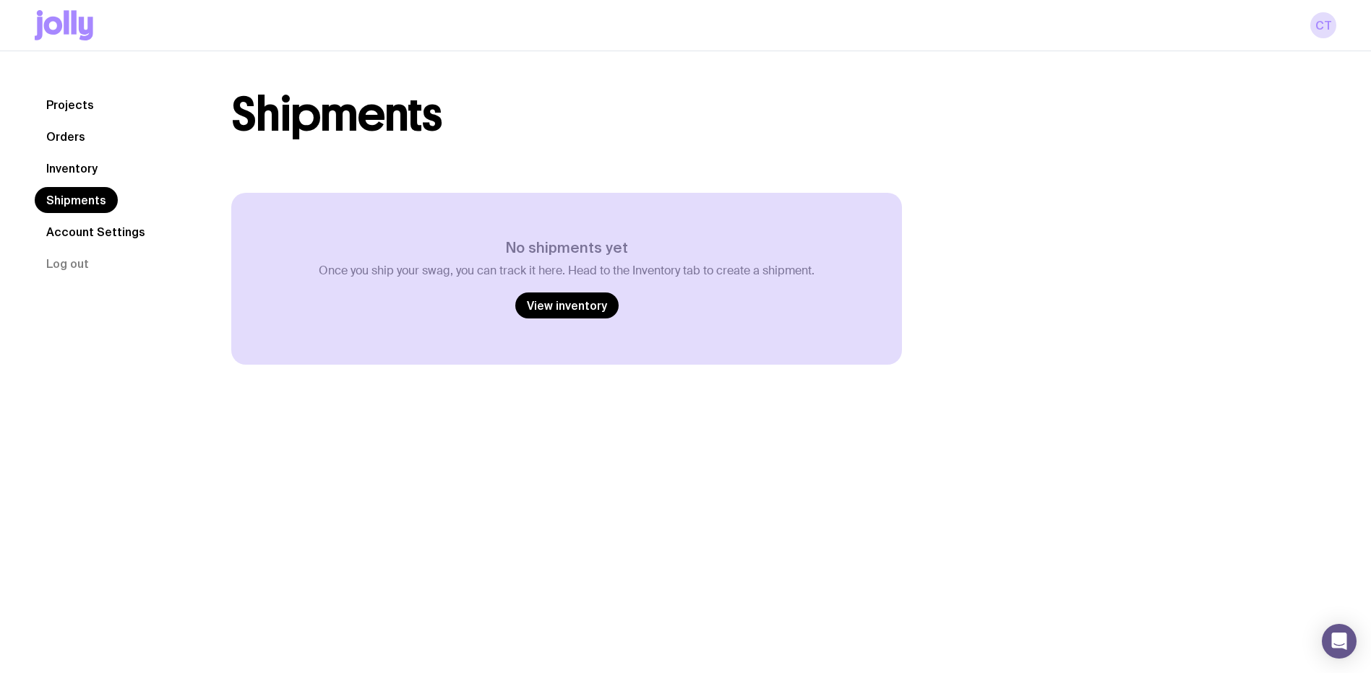
click at [67, 18] on icon at bounding box center [66, 22] width 5 height 24
